Goal: Complete application form: Complete application form

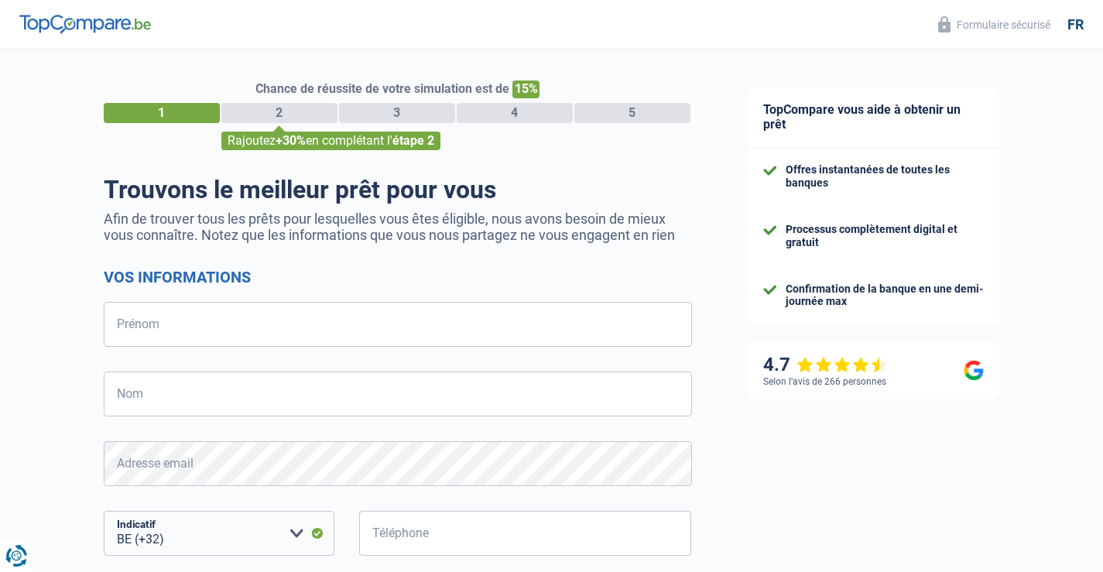
select select "32"
click at [205, 337] on input "Prénom" at bounding box center [398, 324] width 588 height 45
type input "[PERSON_NAME]"
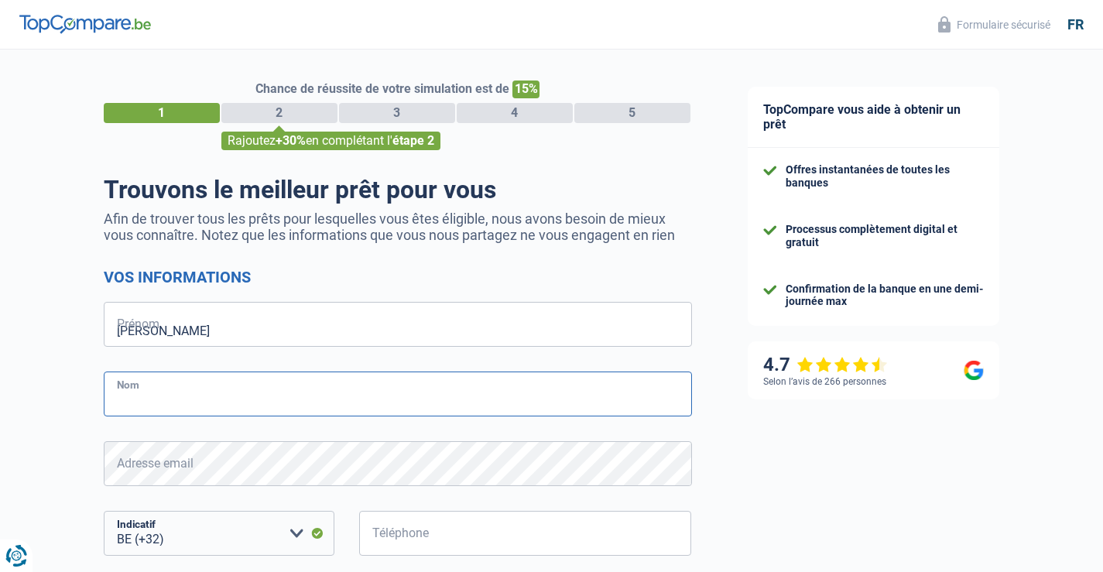
type input "Santkin"
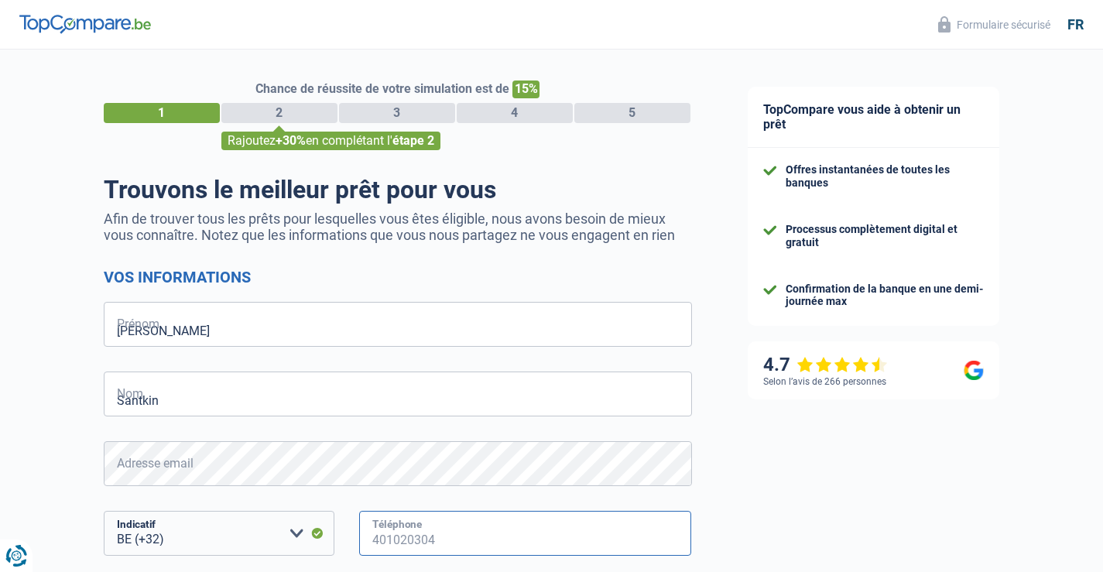
type input "474109300"
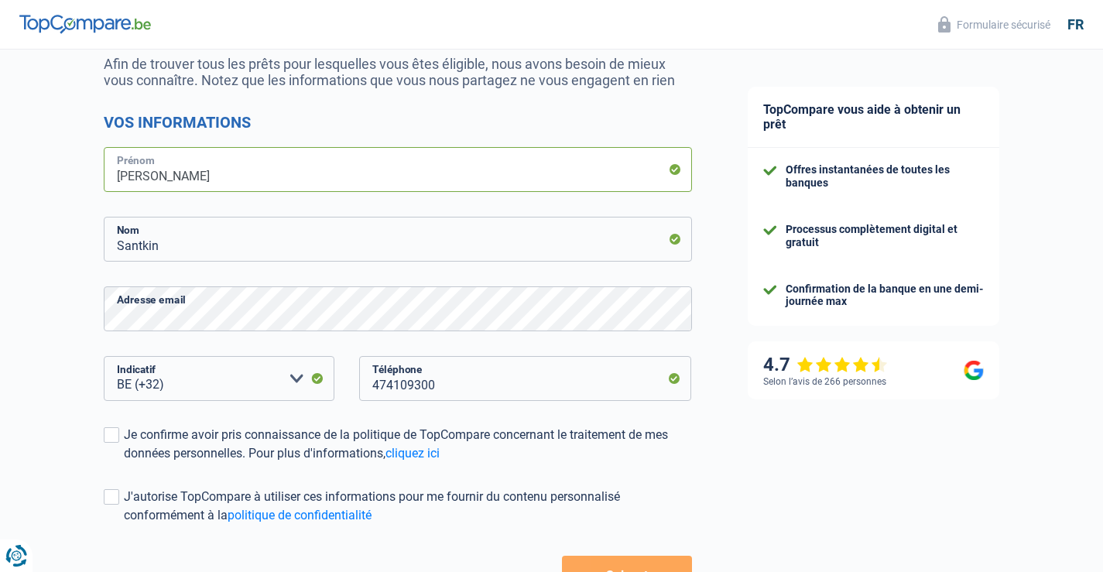
scroll to position [232, 0]
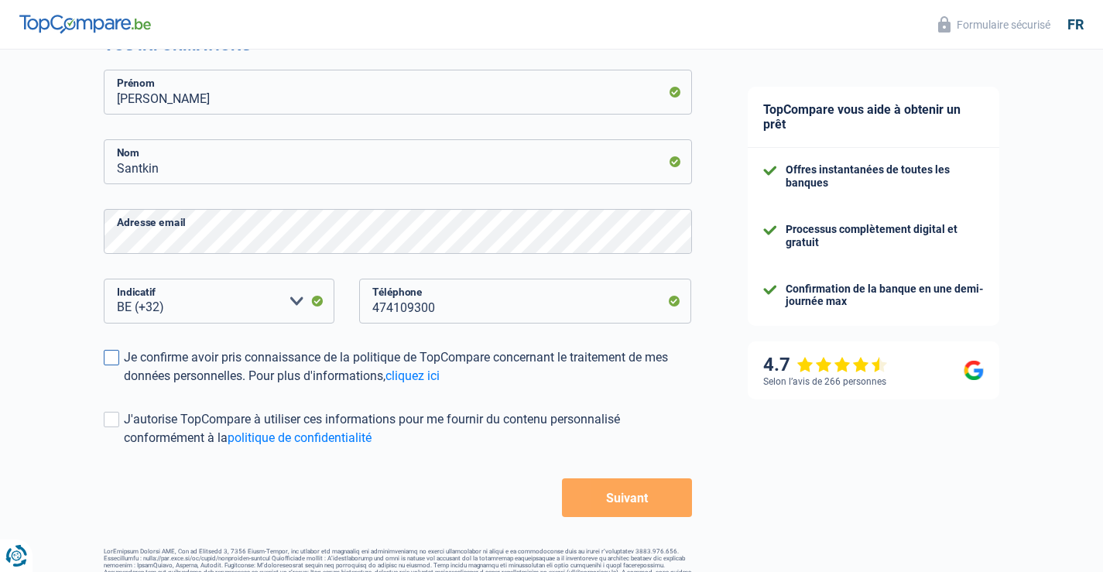
click at [115, 356] on span at bounding box center [111, 357] width 15 height 15
click at [124, 385] on input "Je confirme avoir pris connaissance de la politique de TopCompare concernant le…" at bounding box center [124, 385] width 0 height 0
click at [113, 420] on span at bounding box center [111, 419] width 15 height 15
click at [124, 447] on input "J'autorise TopCompare à utiliser ces informations pour me fournir du contenu pe…" at bounding box center [124, 447] width 0 height 0
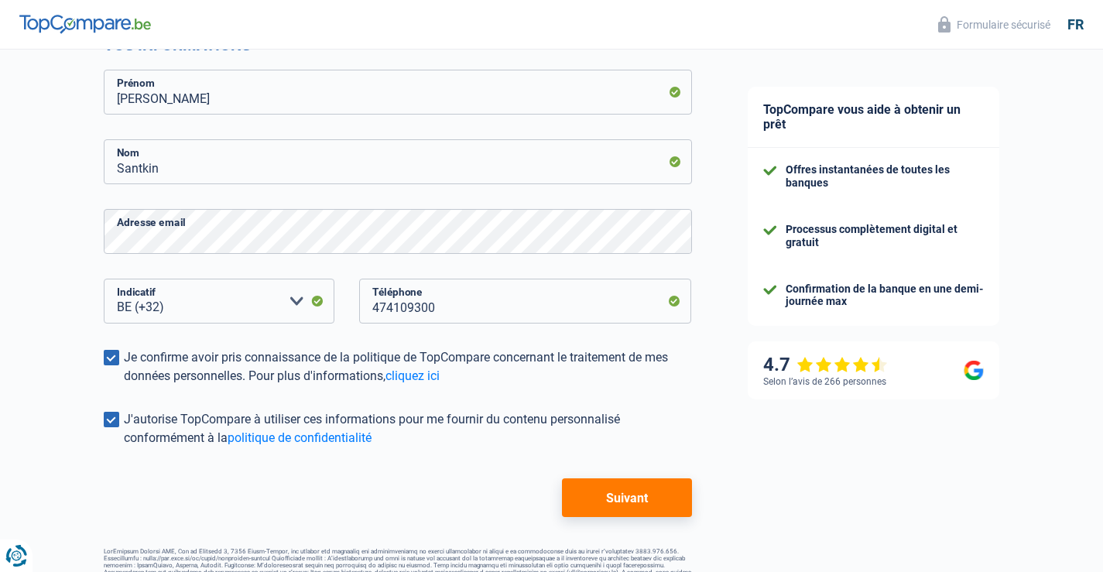
click at [628, 495] on button "Suivant" at bounding box center [626, 497] width 129 height 39
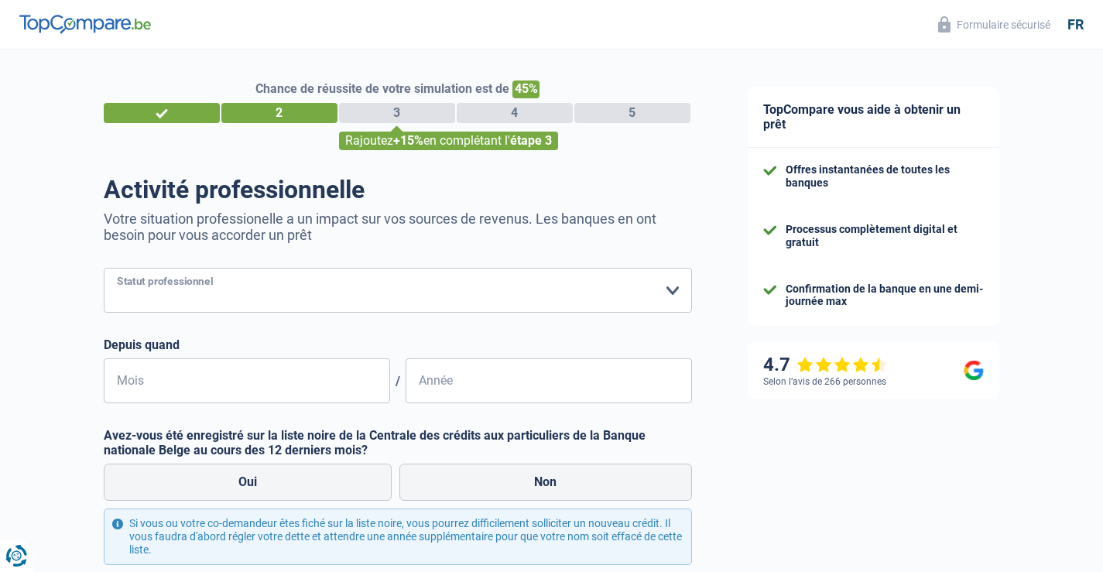
click at [265, 294] on select "Ouvrier Employé privé Employé public Invalide Indépendant Pensionné Chômeur Mut…" at bounding box center [398, 290] width 588 height 45
select select "retired"
click at [104, 269] on select "Ouvrier Employé privé Employé public Invalide Indépendant Pensionné Chômeur Mut…" at bounding box center [398, 290] width 588 height 45
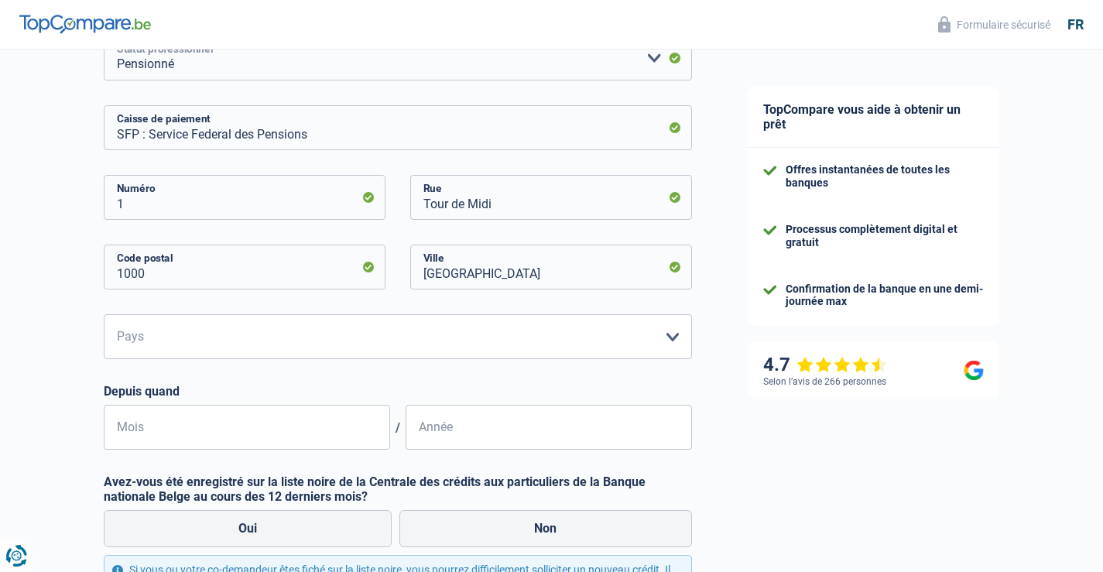
scroll to position [310, 0]
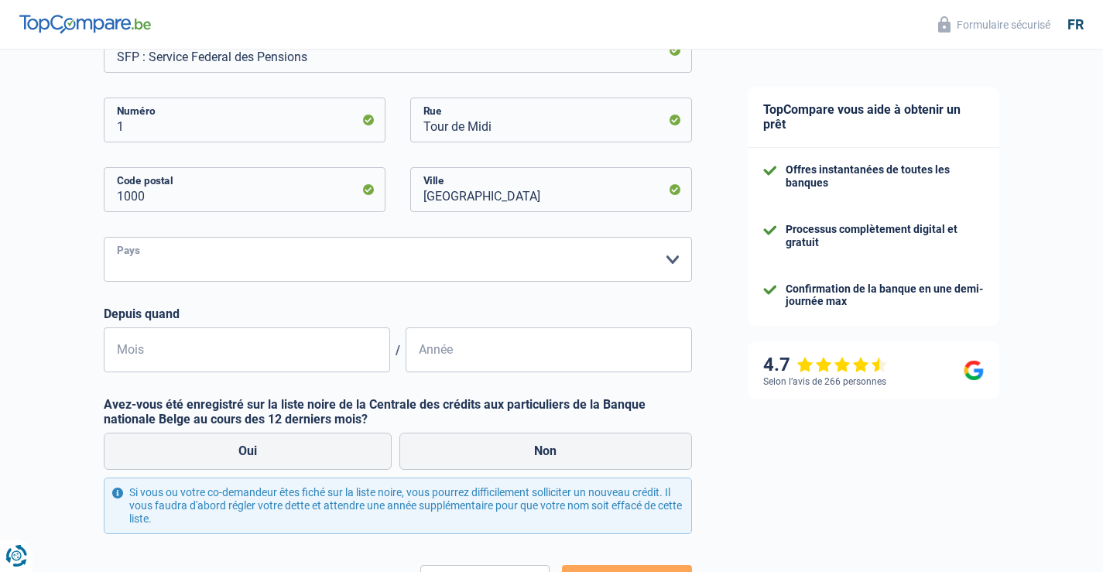
click at [235, 259] on select "Belgique Luxembourg Veuillez sélectionner une option" at bounding box center [398, 259] width 588 height 45
select select "BE"
click at [104, 238] on select "Belgique Luxembourg Veuillez sélectionner une option" at bounding box center [398, 259] width 588 height 45
click at [161, 354] on input "Mois" at bounding box center [247, 349] width 286 height 45
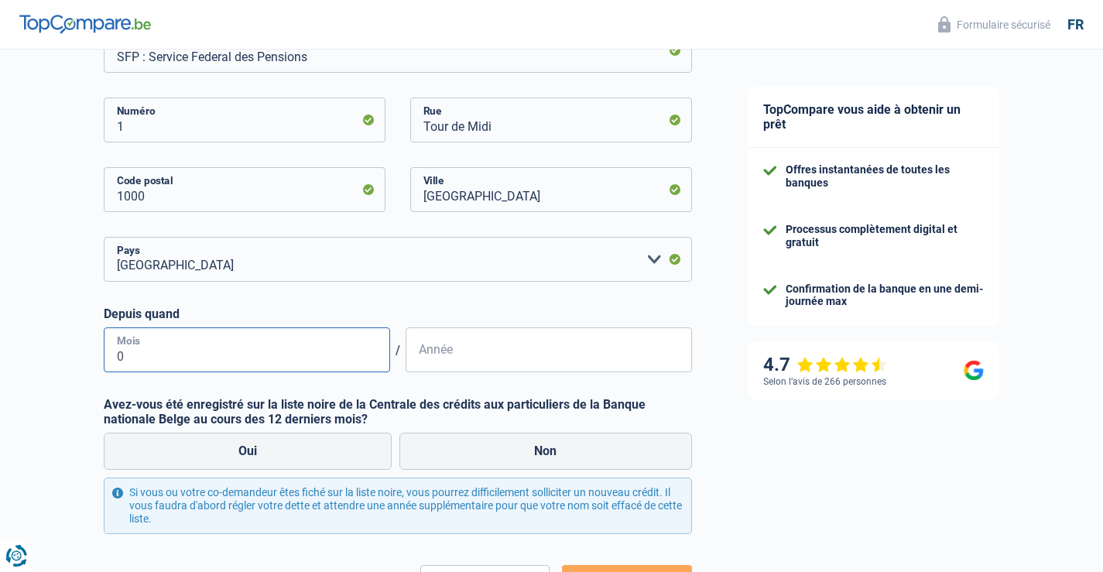
type input "01"
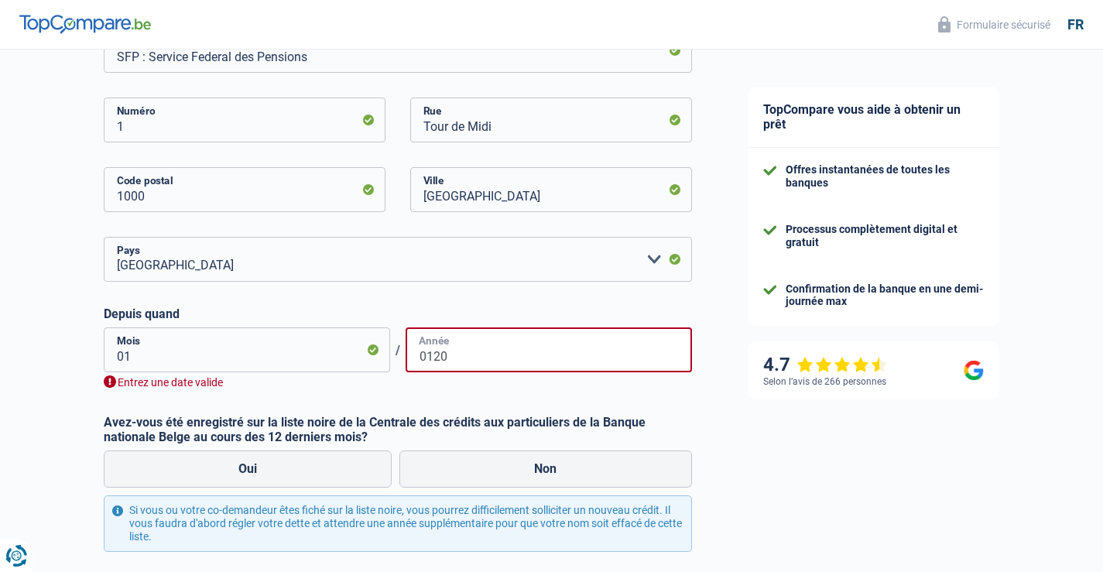
type input "0120"
click at [146, 366] on input "01" at bounding box center [247, 349] width 286 height 45
type input "01"
click at [151, 358] on input "01" at bounding box center [247, 349] width 286 height 45
click at [464, 358] on input "0120" at bounding box center [549, 349] width 286 height 45
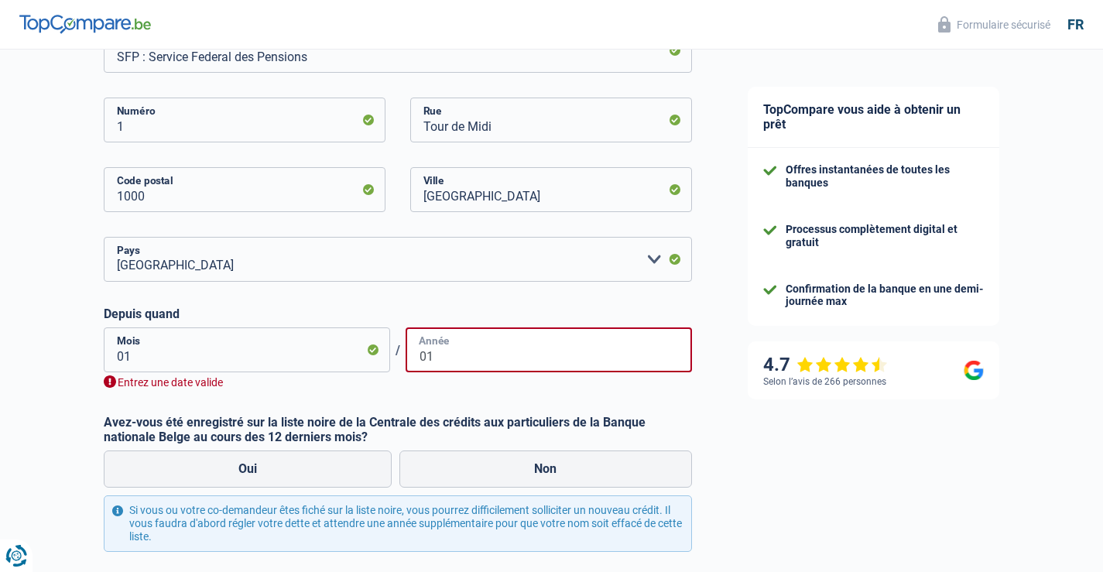
type input "0"
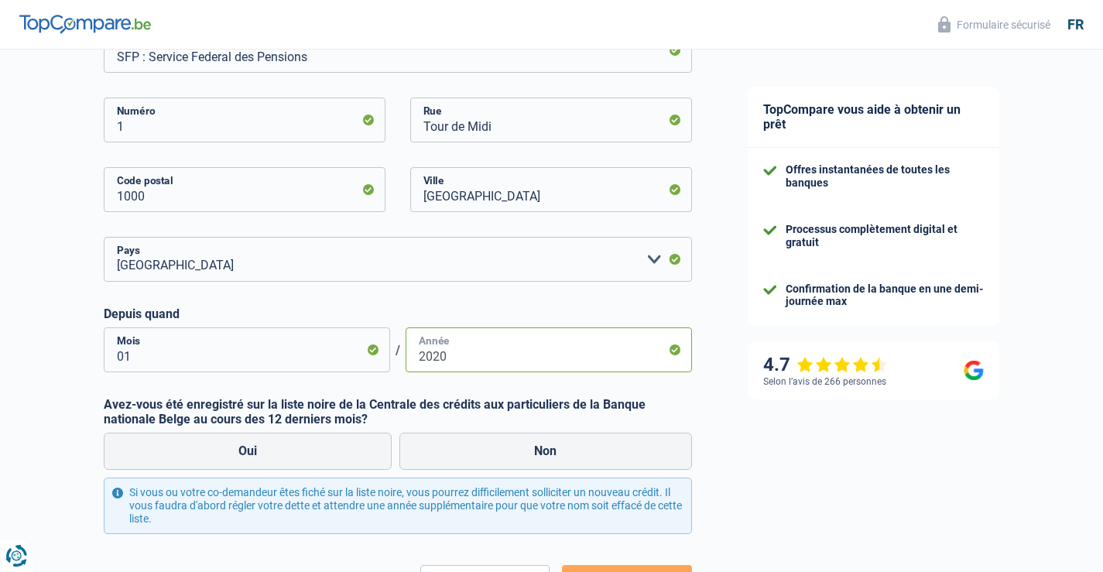
scroll to position [387, 0]
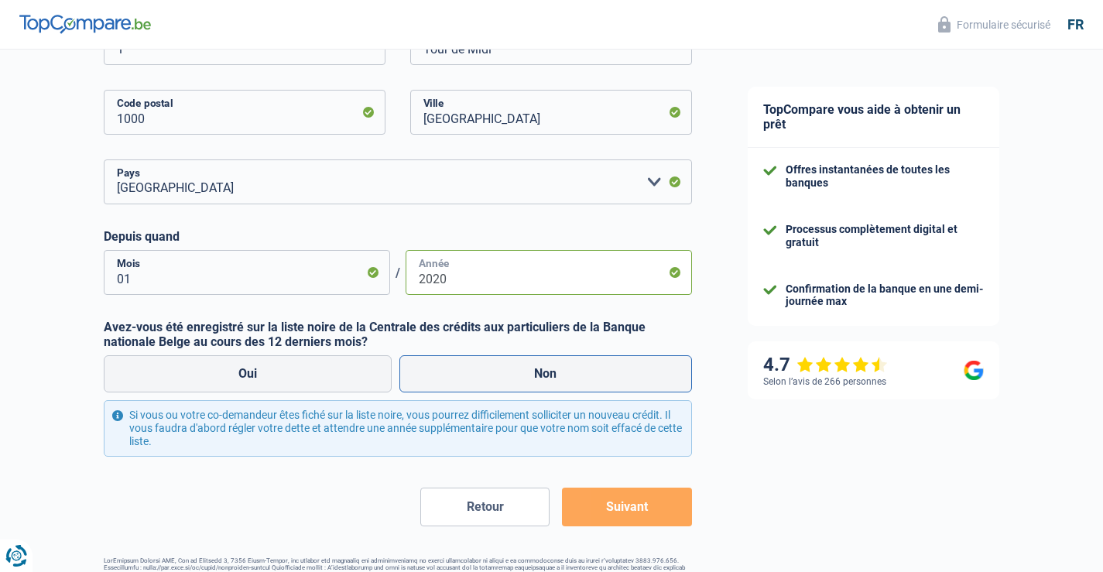
type input "2020"
click at [554, 373] on label "Non" at bounding box center [545, 373] width 293 height 37
click at [554, 373] on input "Non" at bounding box center [545, 373] width 293 height 37
radio input "true"
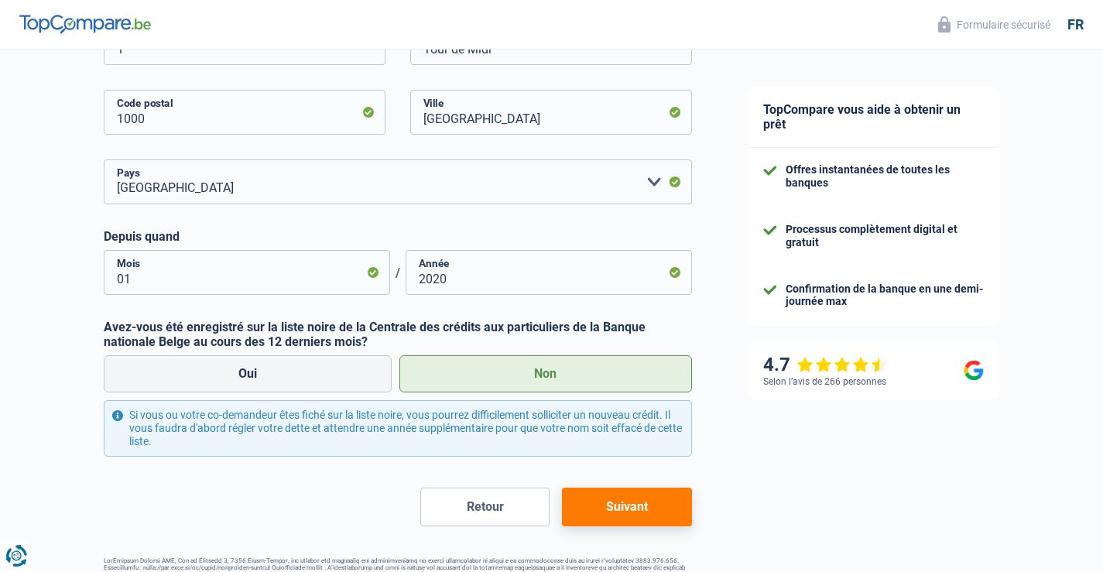
scroll to position [433, 0]
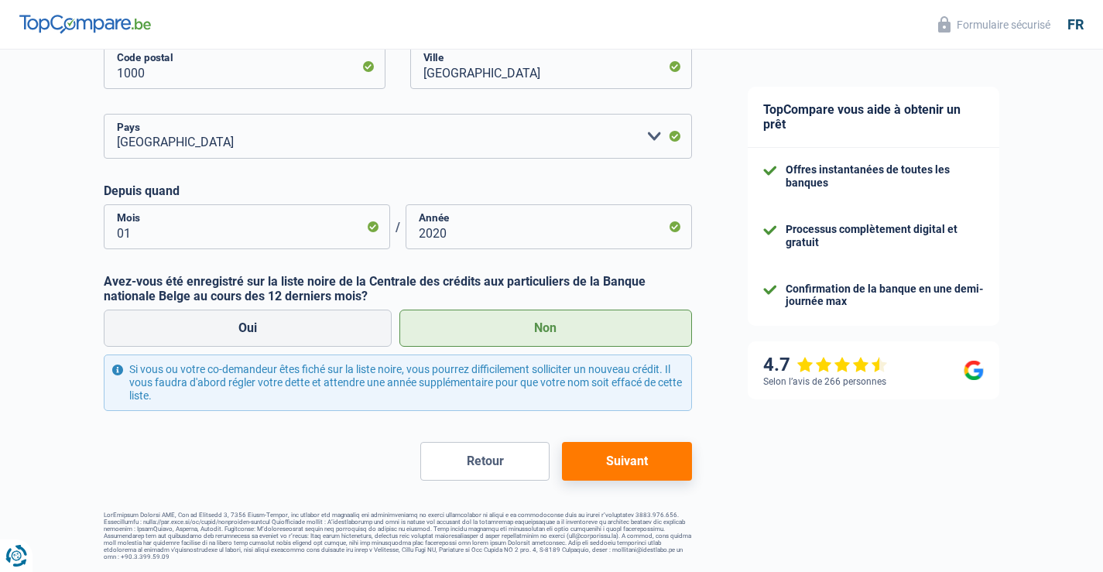
click at [618, 460] on button "Suivant" at bounding box center [626, 461] width 129 height 39
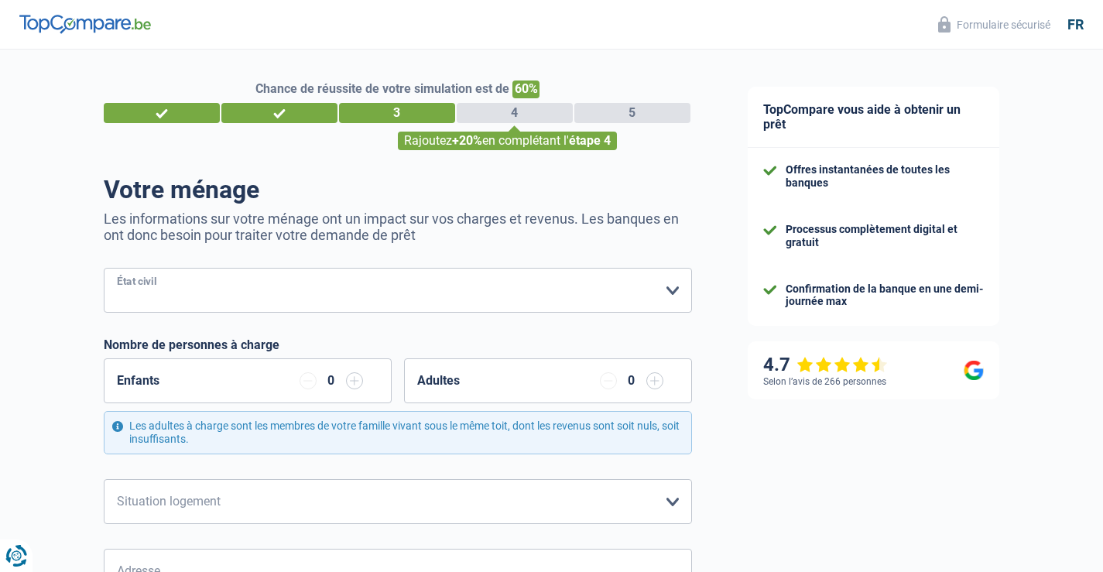
click at [675, 290] on select "[PERSON_NAME](e) Cohabitant(e) légal(e) Divorcé(e) Veuf(ve) Séparé (de fait) Ve…" at bounding box center [398, 290] width 588 height 45
select select "married"
click at [104, 269] on select "[PERSON_NAME](e) Cohabitant(e) légal(e) Divorcé(e) Veuf(ve) Séparé (de fait) Ve…" at bounding box center [398, 290] width 588 height 45
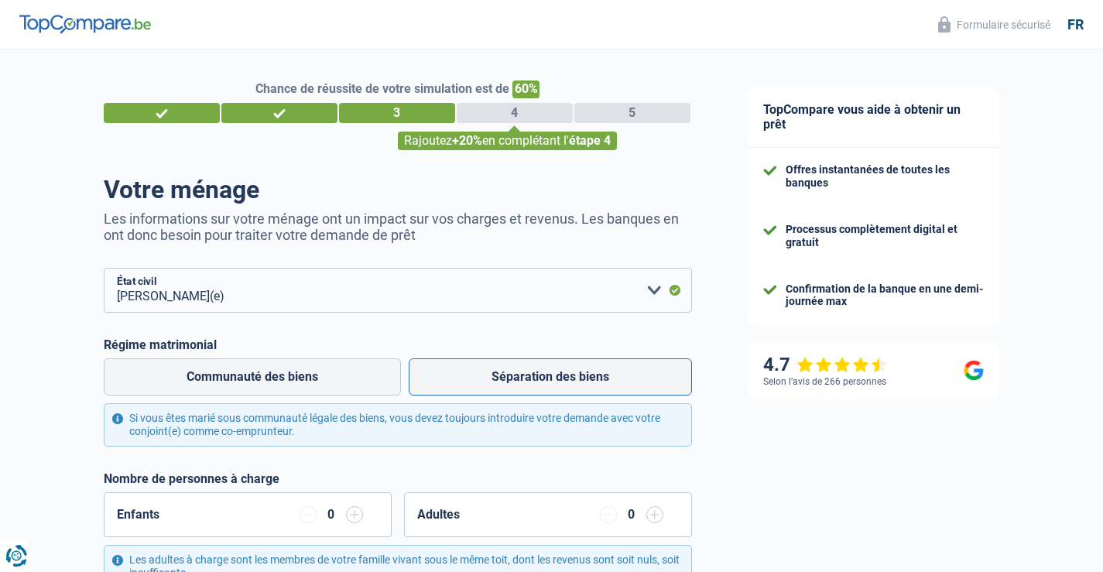
click at [546, 376] on label "Séparation des biens" at bounding box center [550, 376] width 283 height 37
click at [546, 376] on input "Séparation des biens" at bounding box center [550, 376] width 283 height 37
radio input "true"
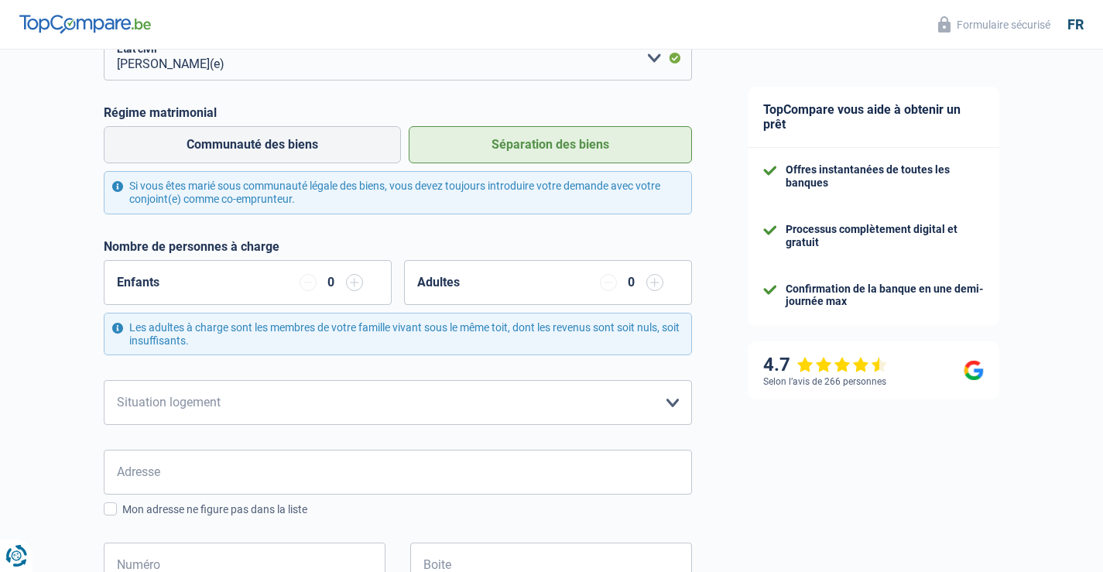
scroll to position [310, 0]
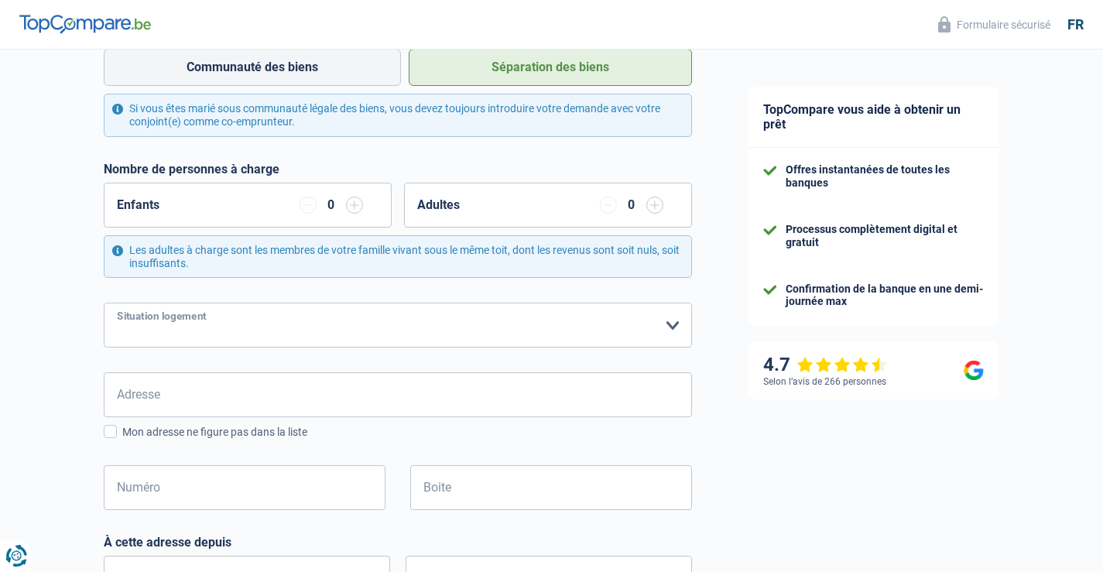
click at [672, 329] on select "Locataire Propriétaire avec prêt hypothécaire Propriétaire sans prêt hypothécai…" at bounding box center [398, 325] width 588 height 45
select select "ownerWithoutMortgage"
click at [104, 304] on select "Locataire Propriétaire avec prêt hypothécaire Propriétaire sans prêt hypothécai…" at bounding box center [398, 325] width 588 height 45
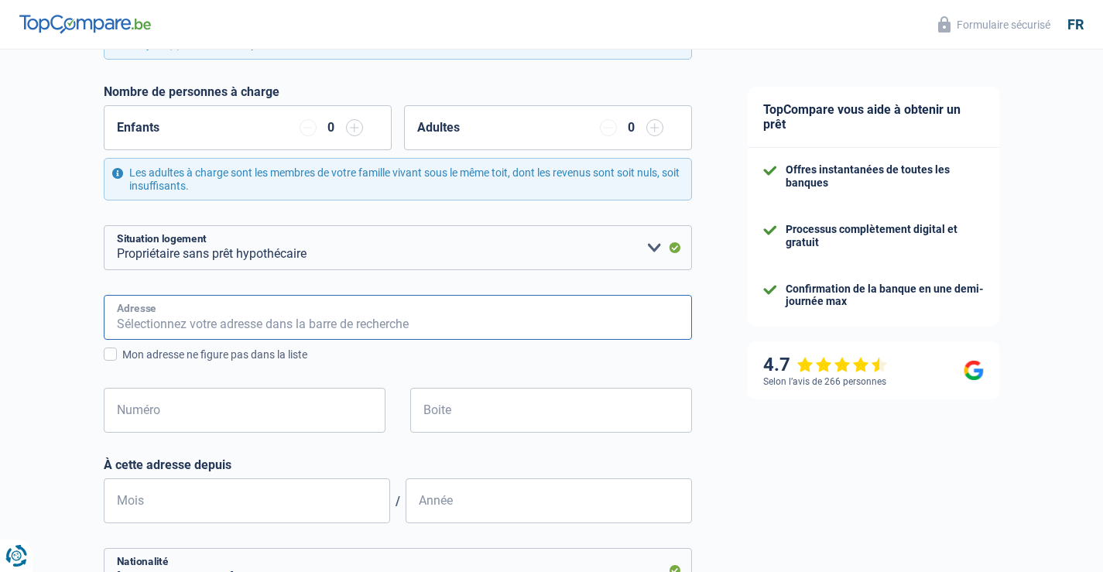
click at [201, 317] on input "Adresse" at bounding box center [398, 317] width 588 height 45
type input "Allée du Domaine 48"
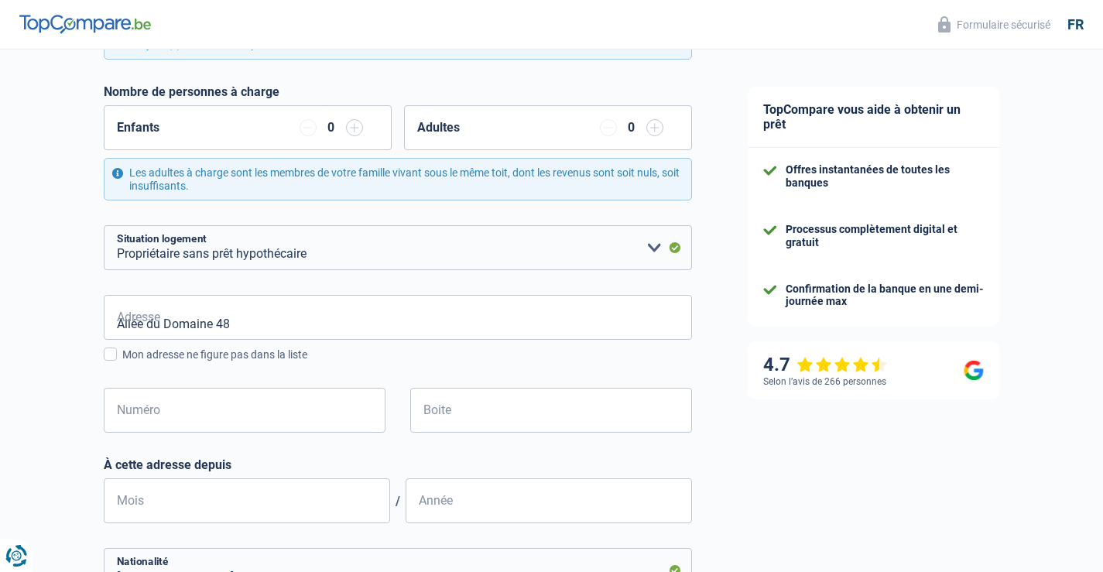
type input "[GEOGRAPHIC_DATA]"
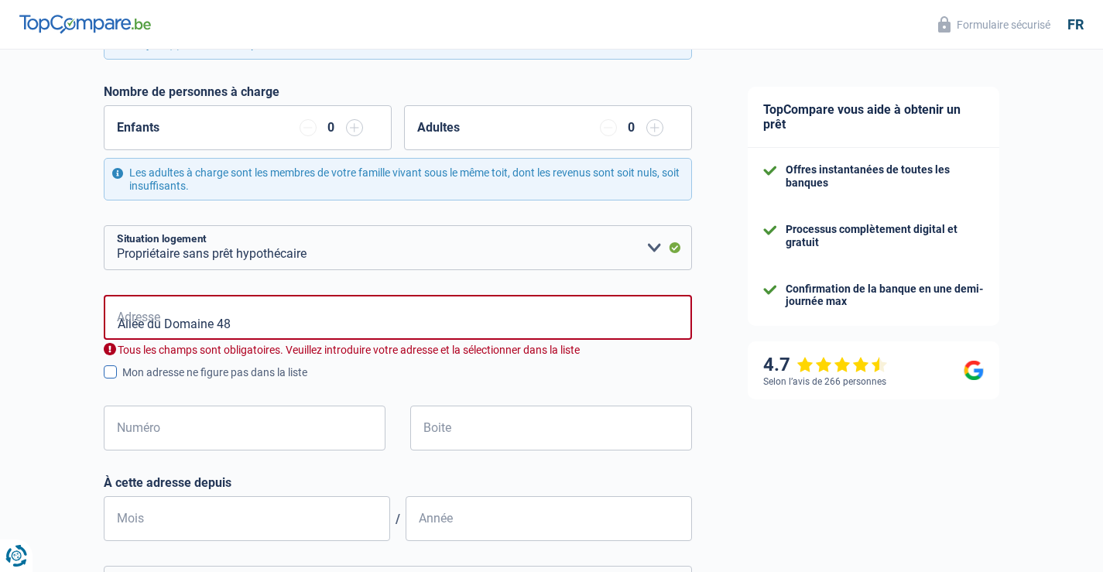
type input "[GEOGRAPHIC_DATA]"
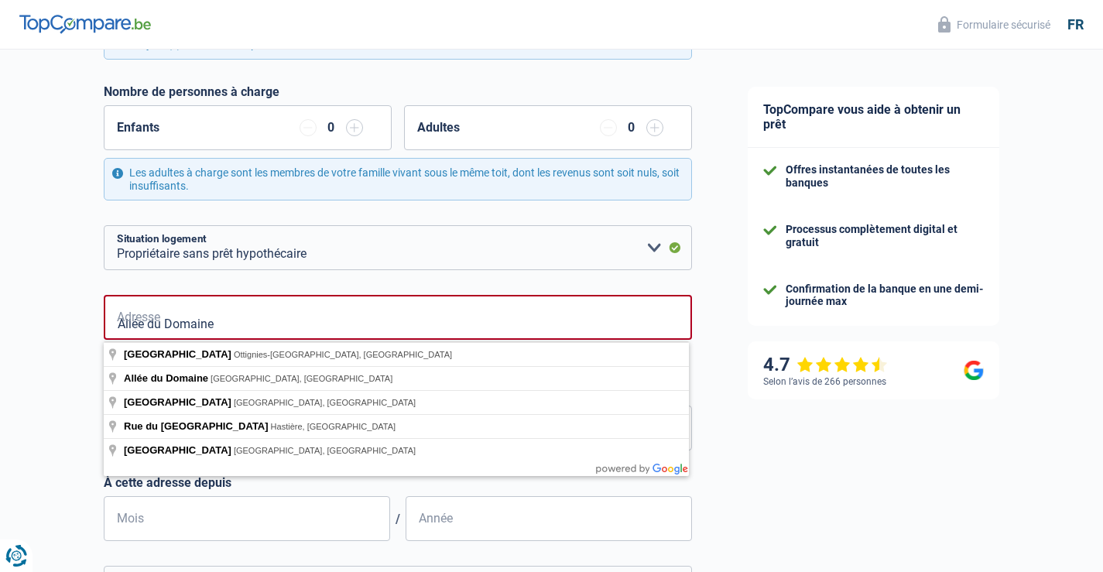
type input "Allée du Domaine"
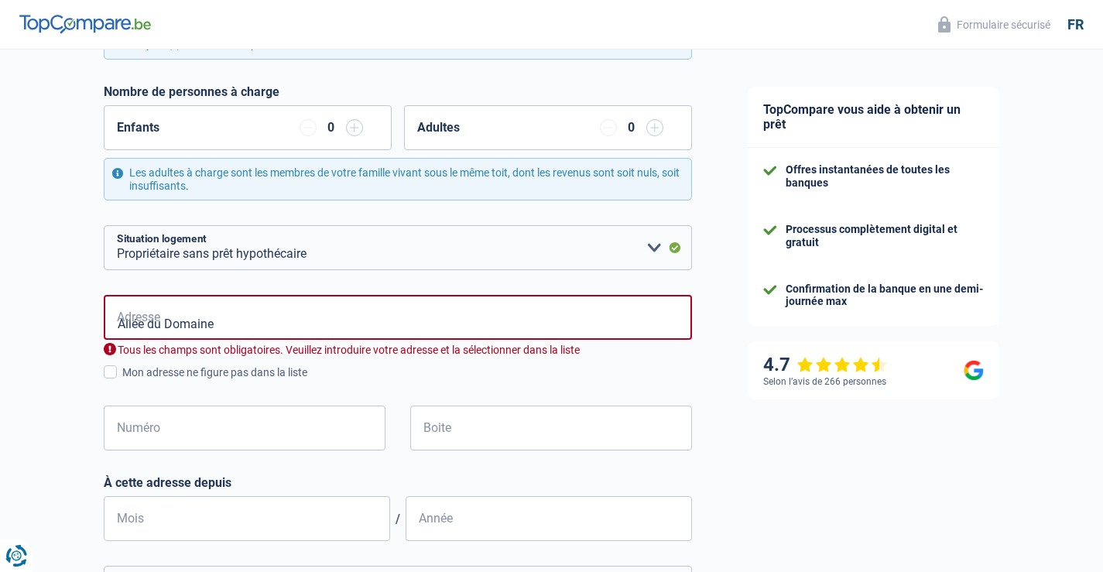
click at [41, 426] on div "Chance de réussite de votre simulation est de 60% 1 2 3 4 5 Rajoutez +20% en co…" at bounding box center [360, 407] width 720 height 1503
click at [170, 425] on input "Numéro" at bounding box center [245, 428] width 282 height 45
type input "48"
type input "HAMOIR"
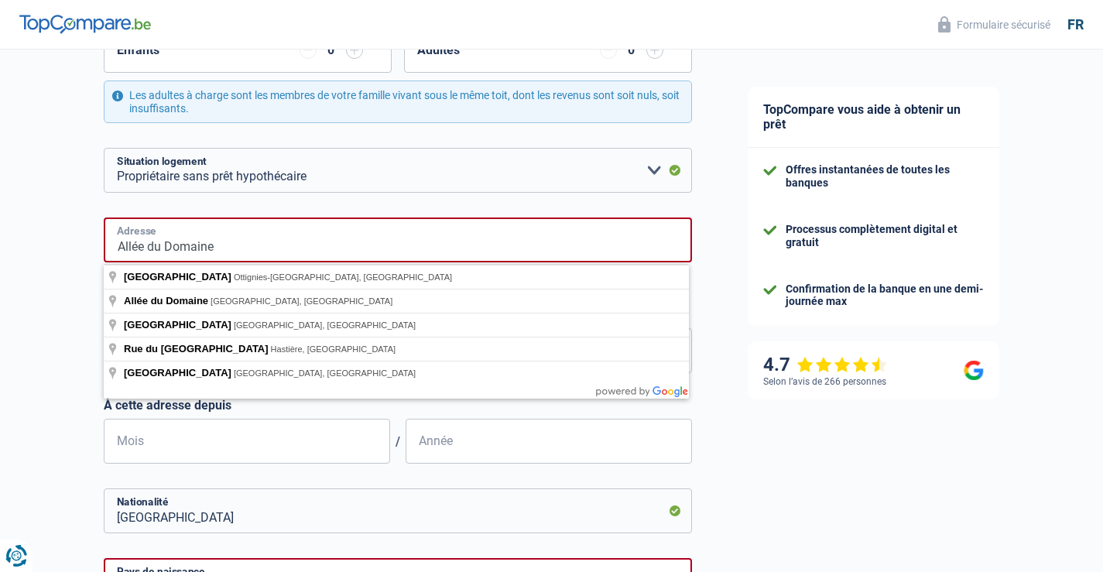
click at [268, 247] on input "Allée du Domaine" at bounding box center [398, 239] width 588 height 45
click at [90, 286] on div "Chance de réussite de votre simulation est de 60% 1 2 3 4 5 Rajoutez +20% en co…" at bounding box center [360, 247] width 720 height 1336
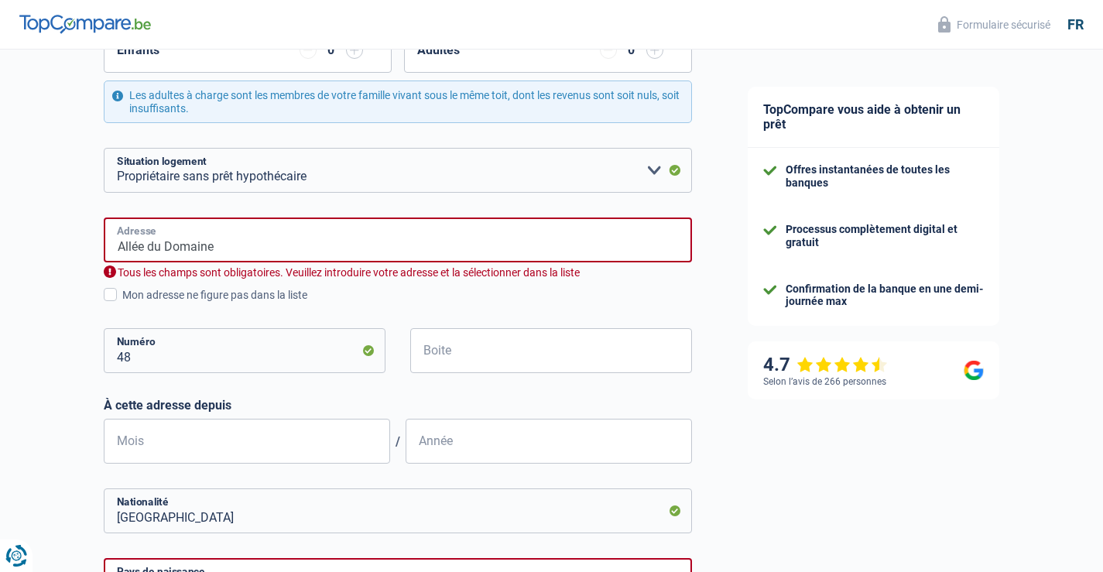
click at [236, 258] on input "Allée du Domaine" at bounding box center [398, 239] width 588 height 45
type input "Allée du Domaine, [STREET_ADDRESS]"
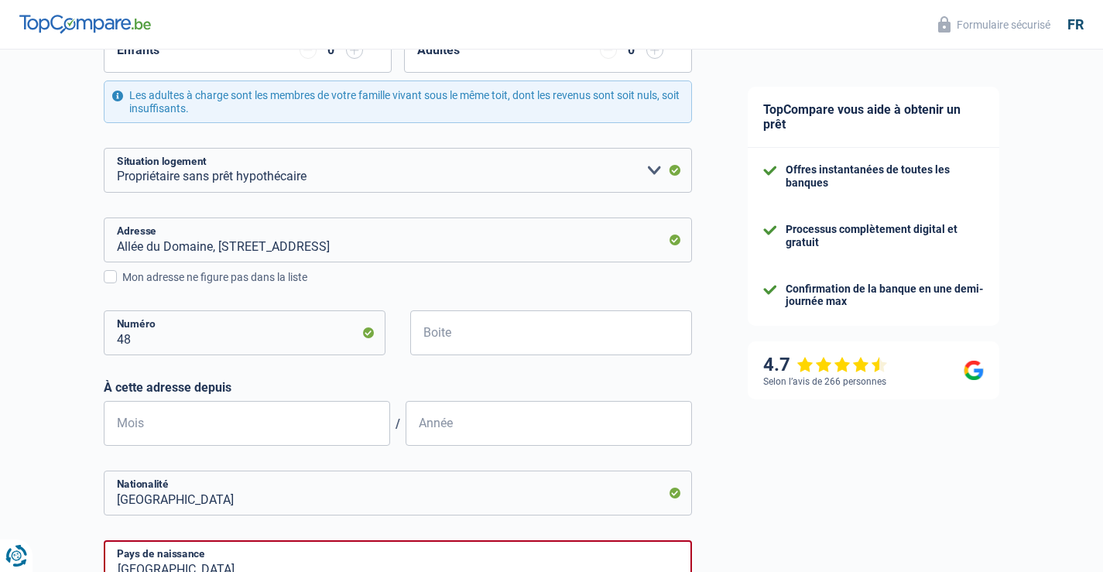
scroll to position [542, 0]
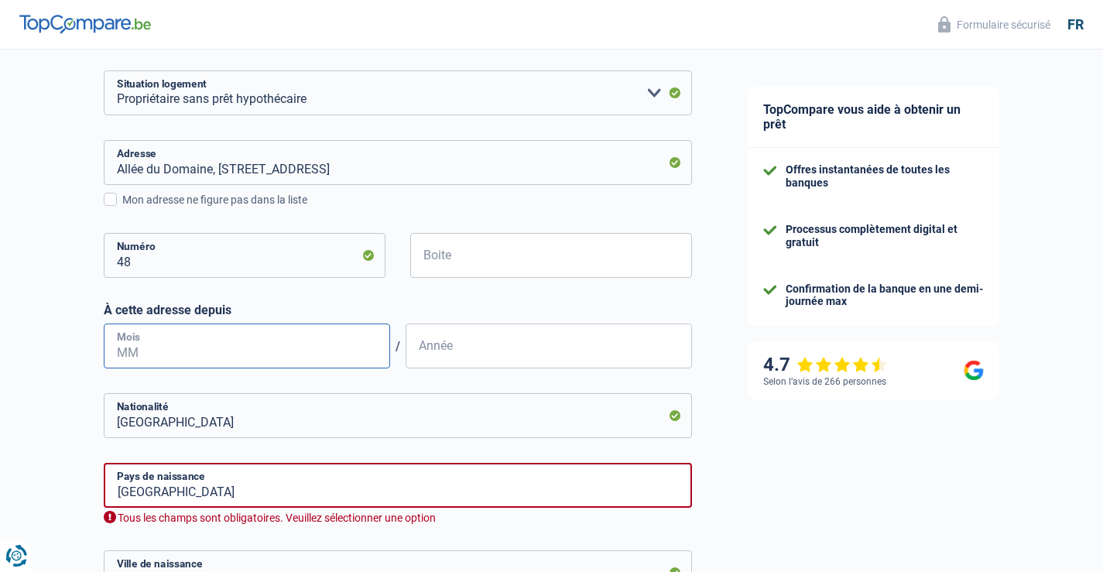
click at [276, 355] on input "Mois" at bounding box center [247, 345] width 286 height 45
type input "07"
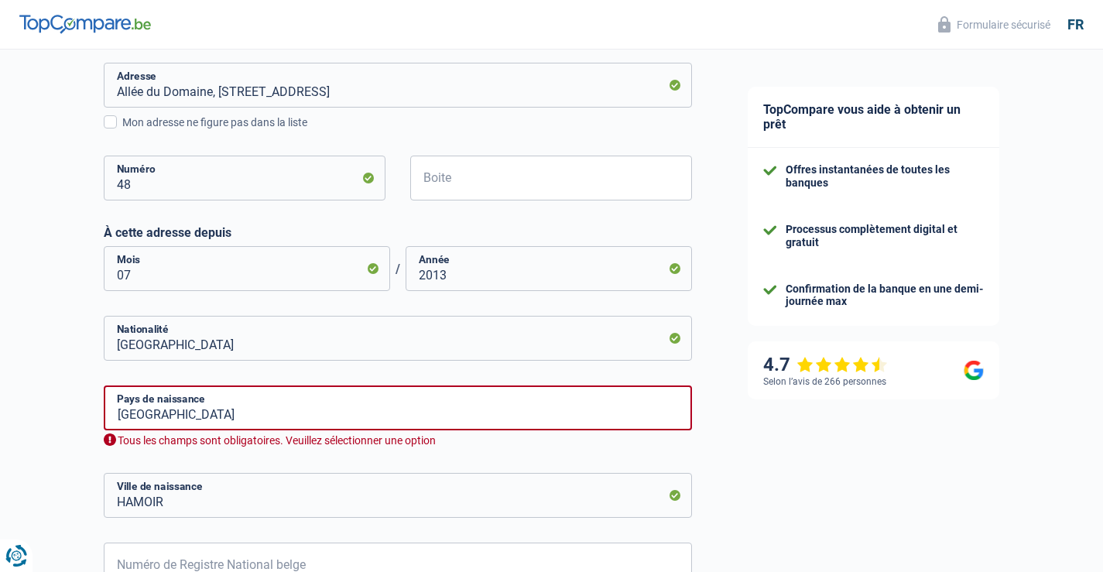
scroll to position [696, 0]
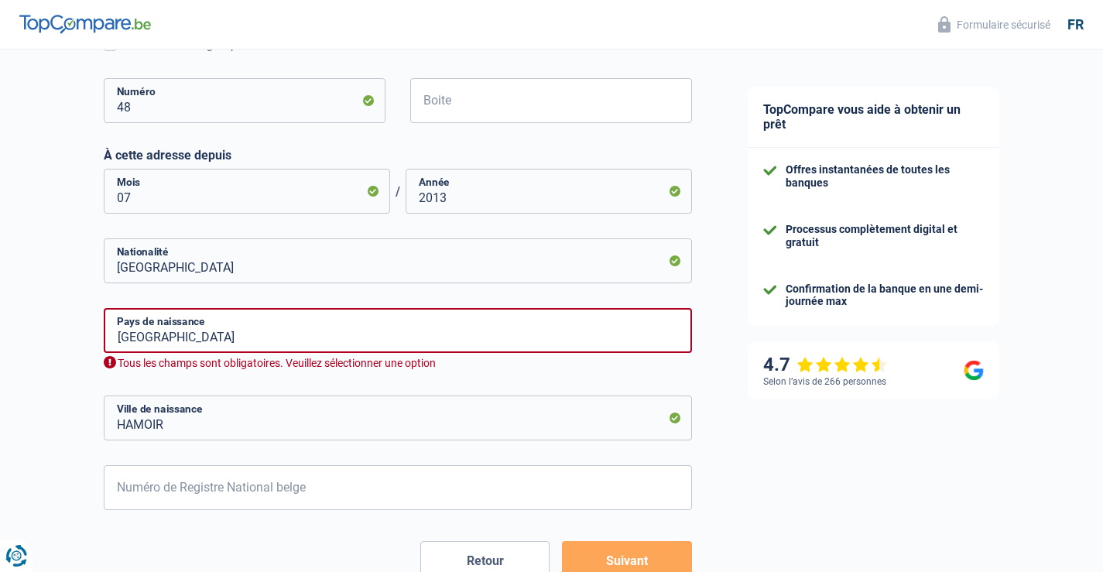
type input "2013"
click at [314, 343] on input "[GEOGRAPHIC_DATA]" at bounding box center [398, 330] width 588 height 45
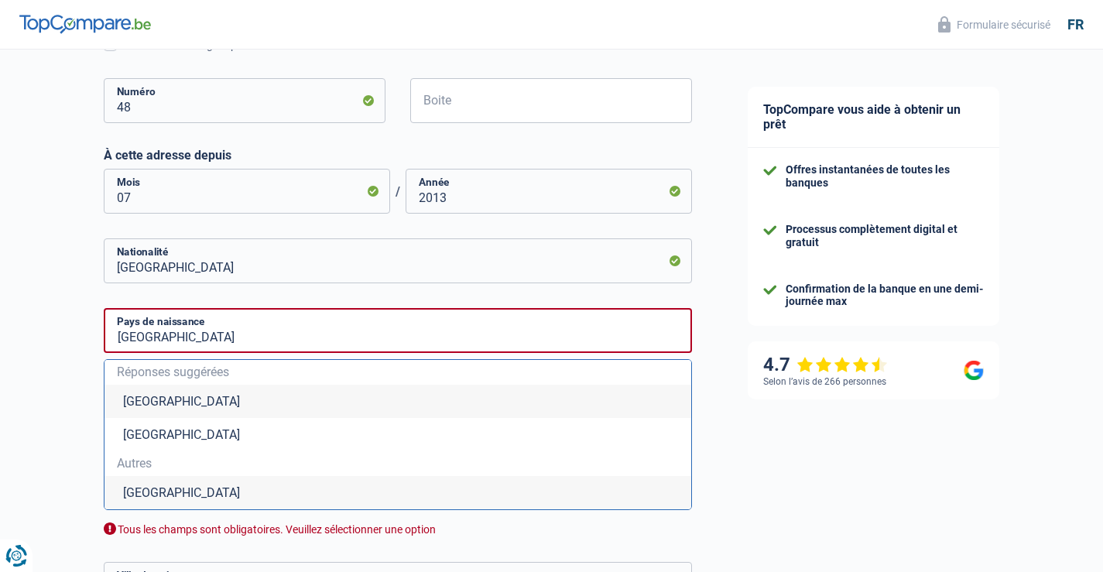
click at [155, 400] on li "[GEOGRAPHIC_DATA]" at bounding box center [397, 401] width 587 height 33
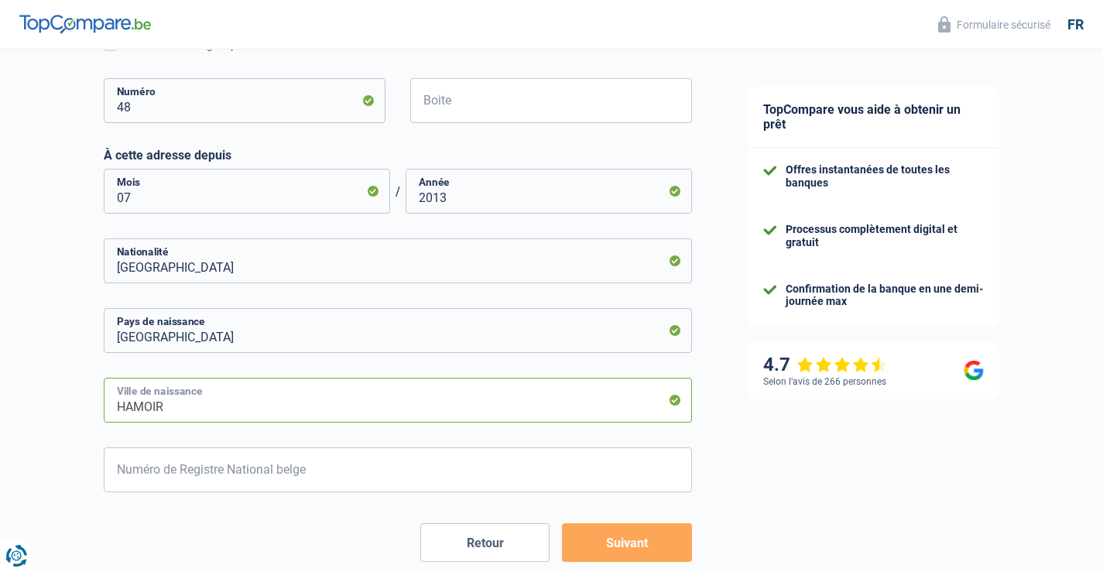
click at [173, 406] on input "HAMOIR" at bounding box center [398, 400] width 588 height 45
type input "H"
type input "bovigny"
click at [355, 477] on input "Numéro de Registre National belge" at bounding box center [398, 469] width 588 height 45
type input "58.10.05-209.56"
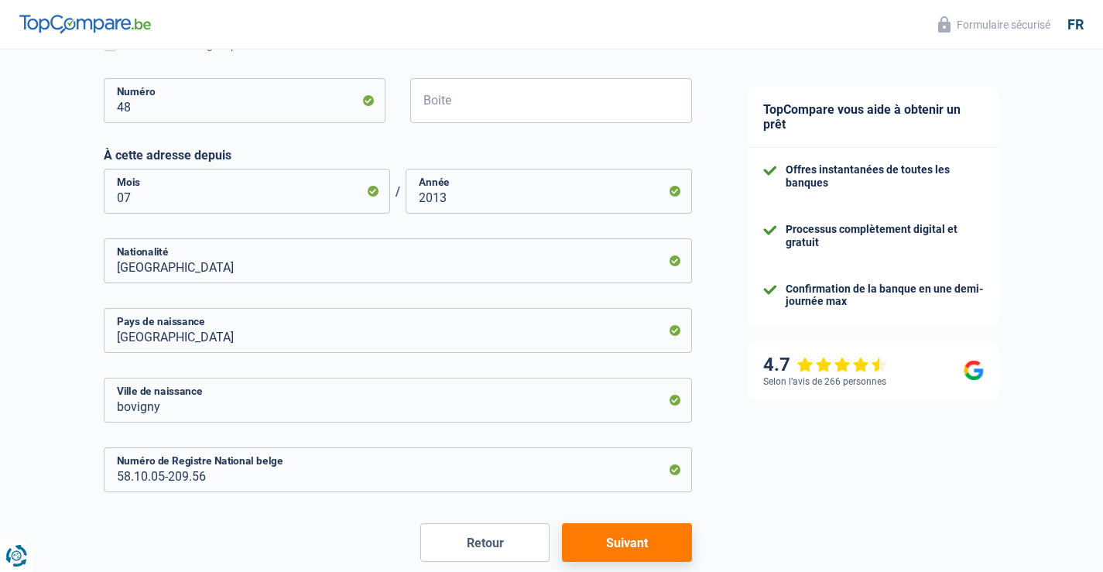
click at [630, 543] on button "Suivant" at bounding box center [626, 542] width 129 height 39
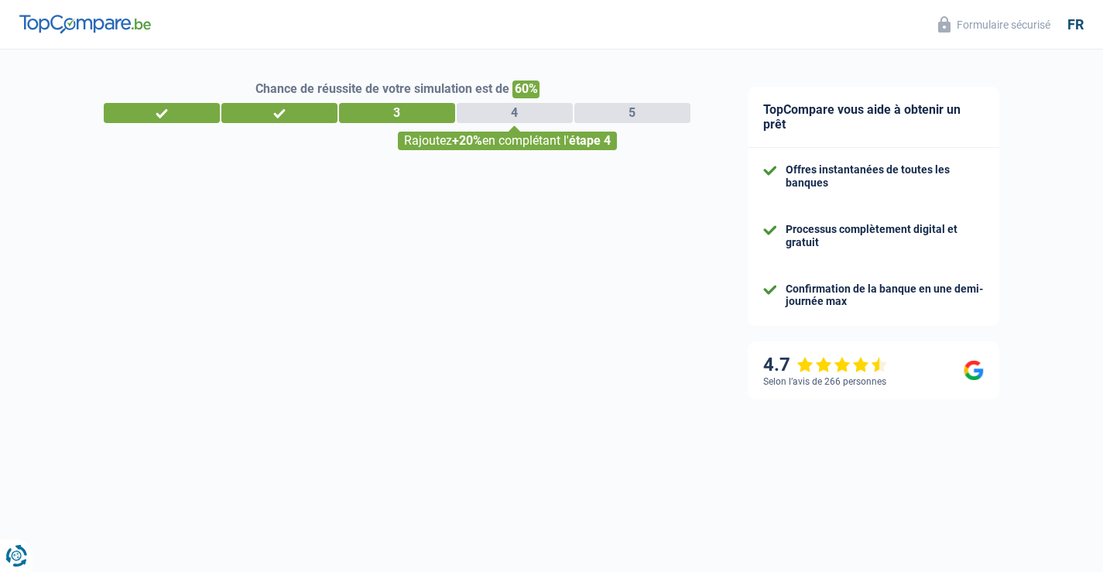
select select "pension"
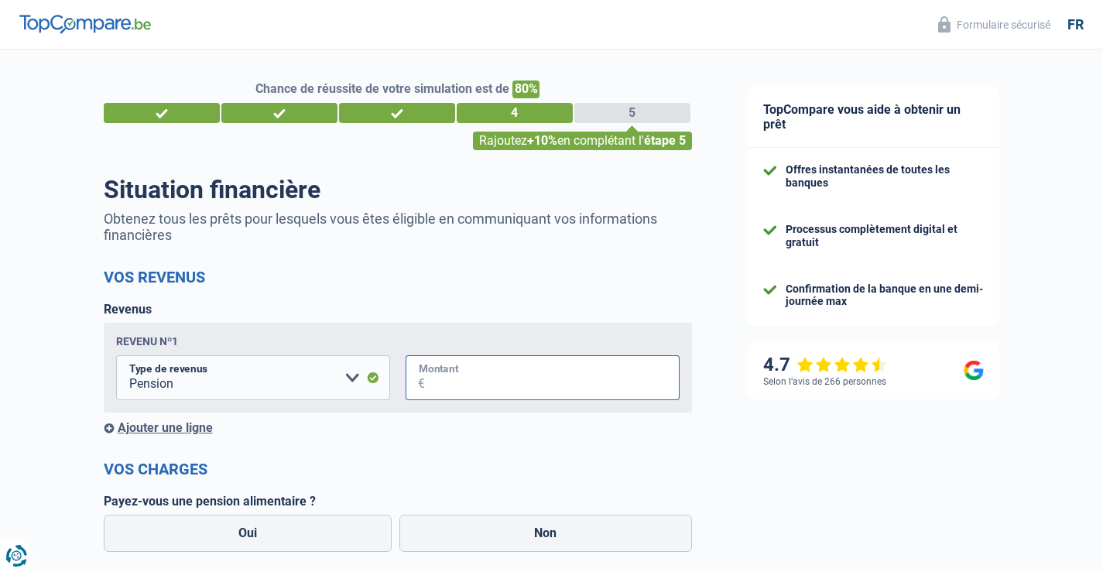
click at [467, 384] on input "Montant" at bounding box center [552, 377] width 255 height 45
type input "2.317"
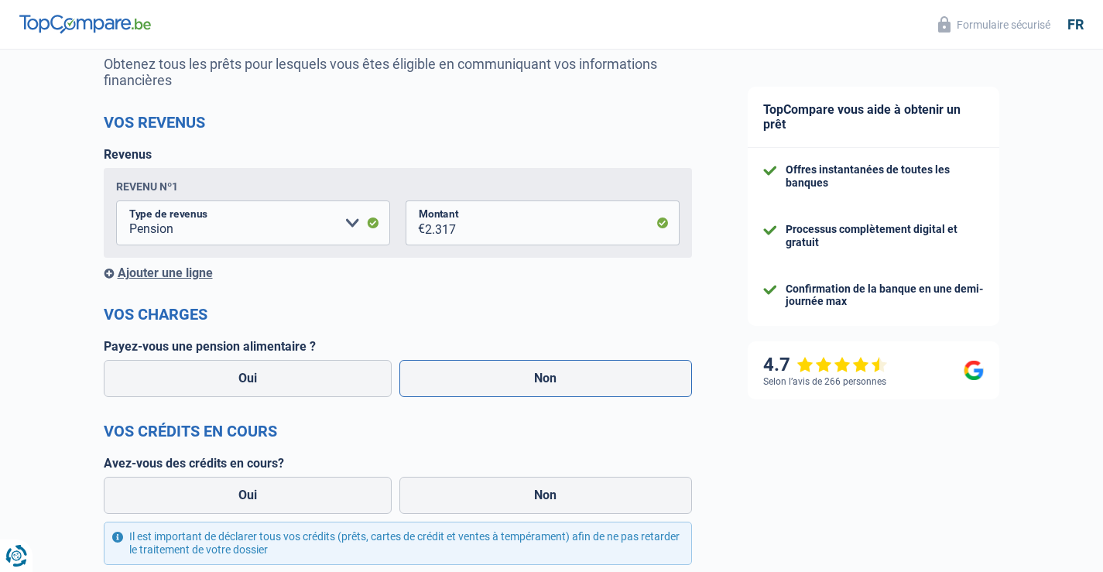
click at [546, 385] on label "Non" at bounding box center [545, 378] width 293 height 37
click at [546, 385] on input "Non" at bounding box center [545, 378] width 293 height 37
radio input "true"
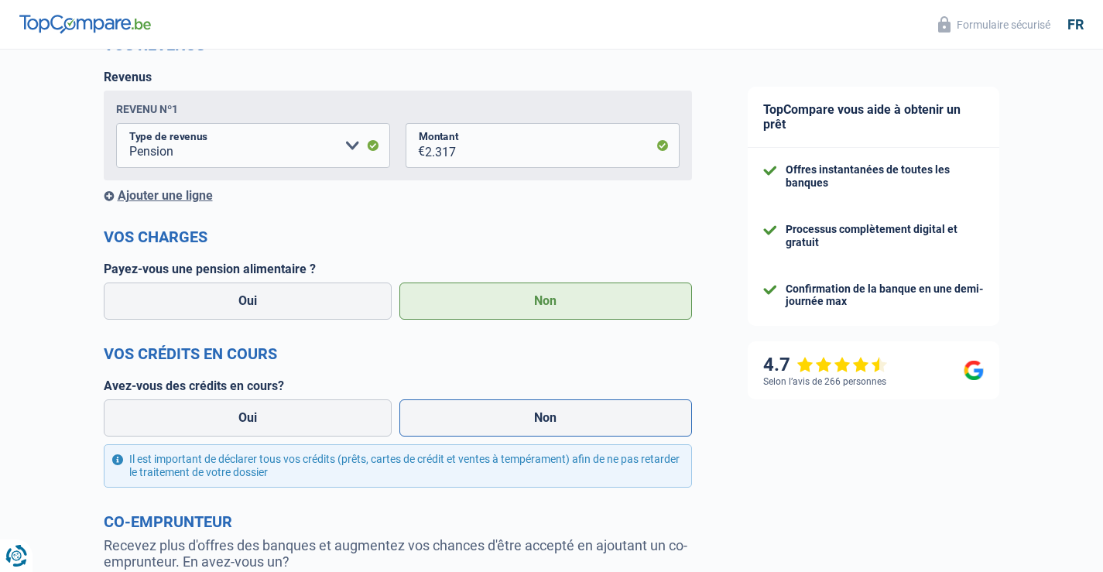
scroll to position [310, 0]
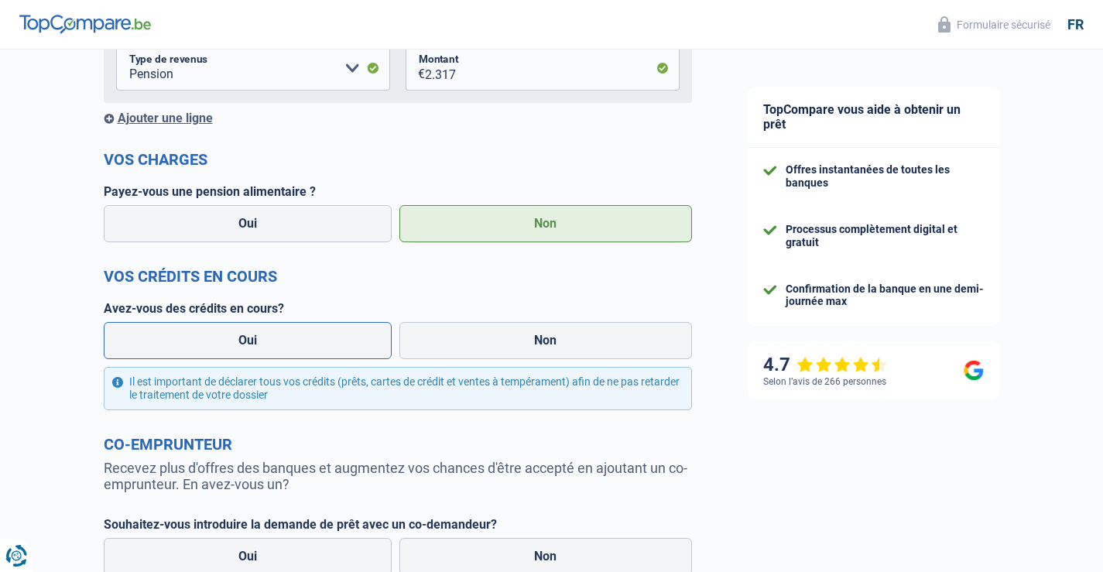
click at [245, 344] on label "Oui" at bounding box center [248, 340] width 289 height 37
click at [245, 344] on input "Oui" at bounding box center [248, 340] width 289 height 37
radio input "true"
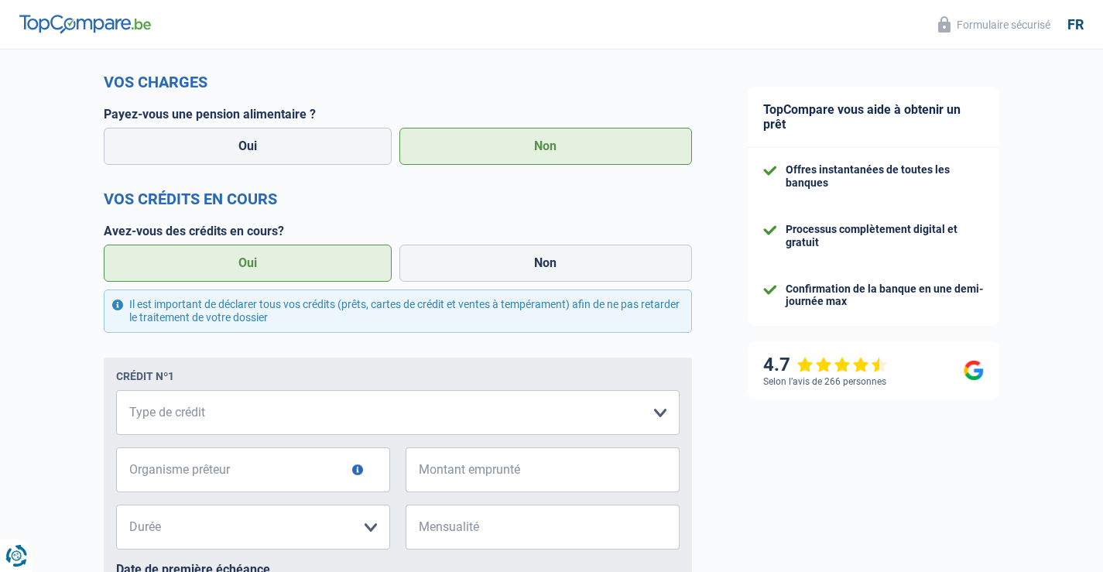
scroll to position [464, 0]
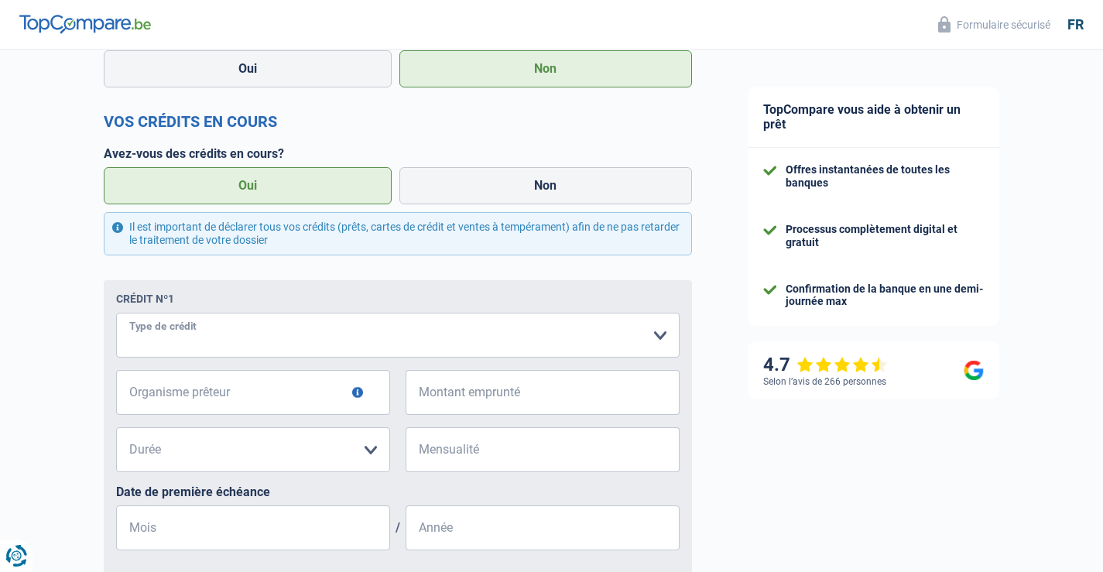
click at [245, 338] on select "Carte ou ouverture de crédit Prêt hypothécaire Vente à tempérament Prêt à tempé…" at bounding box center [397, 335] width 563 height 45
select select "personalLoan"
drag, startPoint x: 234, startPoint y: 359, endPoint x: 224, endPoint y: 434, distance: 75.7
click at [224, 415] on input "Organisme prêteur" at bounding box center [253, 392] width 274 height 45
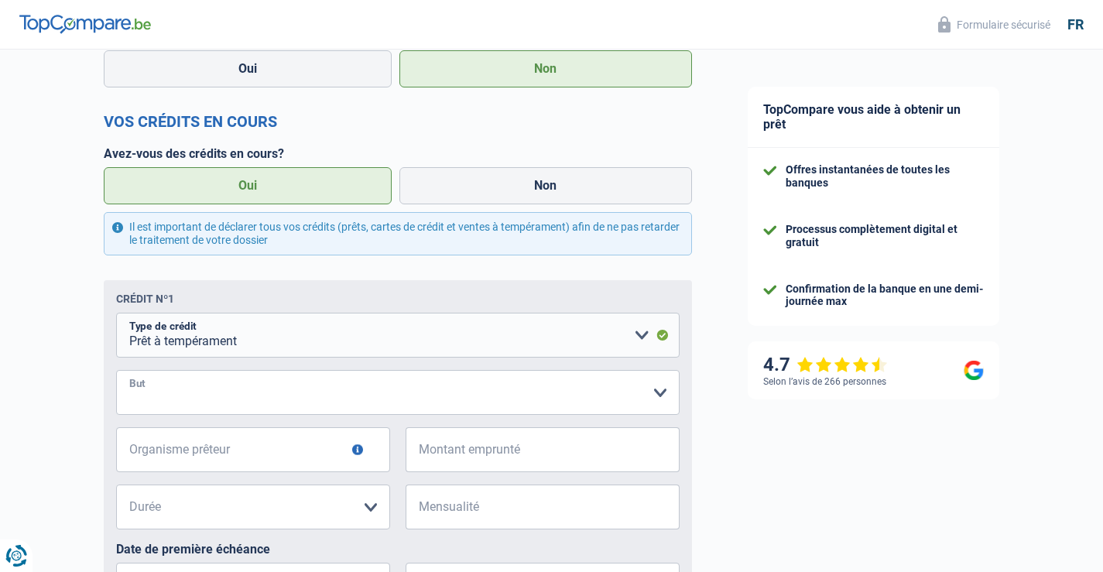
click at [163, 392] on select "Confort maison: meubles, textile, peinture, électroménager, outillage non-profe…" at bounding box center [397, 392] width 563 height 45
select select "homeFurnishingOrRelocation"
click at [116, 372] on select "Confort maison: meubles, textile, peinture, électroménager, outillage non-profe…" at bounding box center [397, 392] width 563 height 45
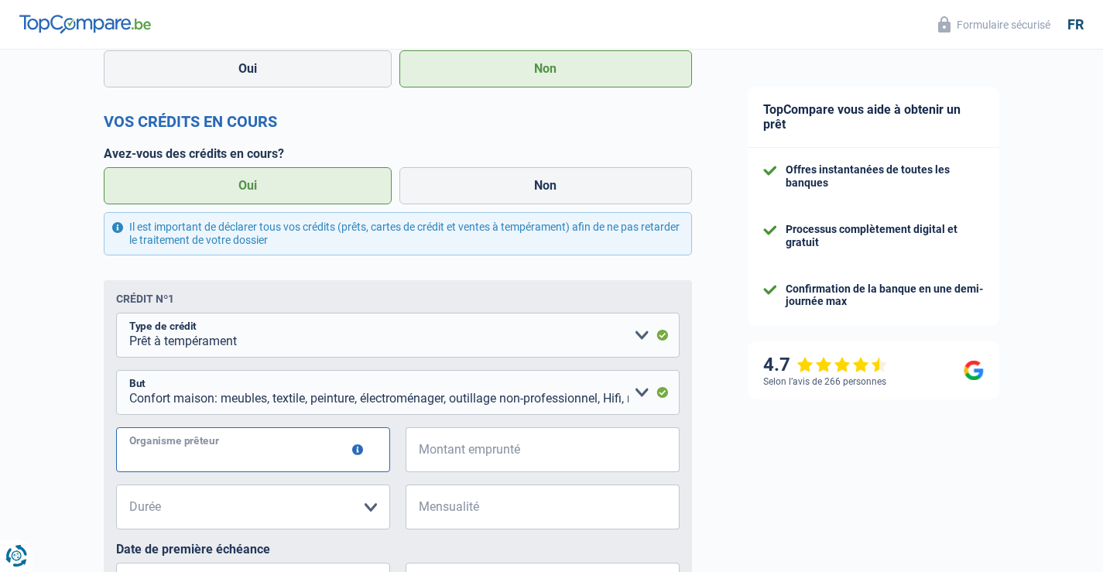
click at [212, 449] on input "Organisme prêteur" at bounding box center [253, 449] width 274 height 45
type input "mozzeno"
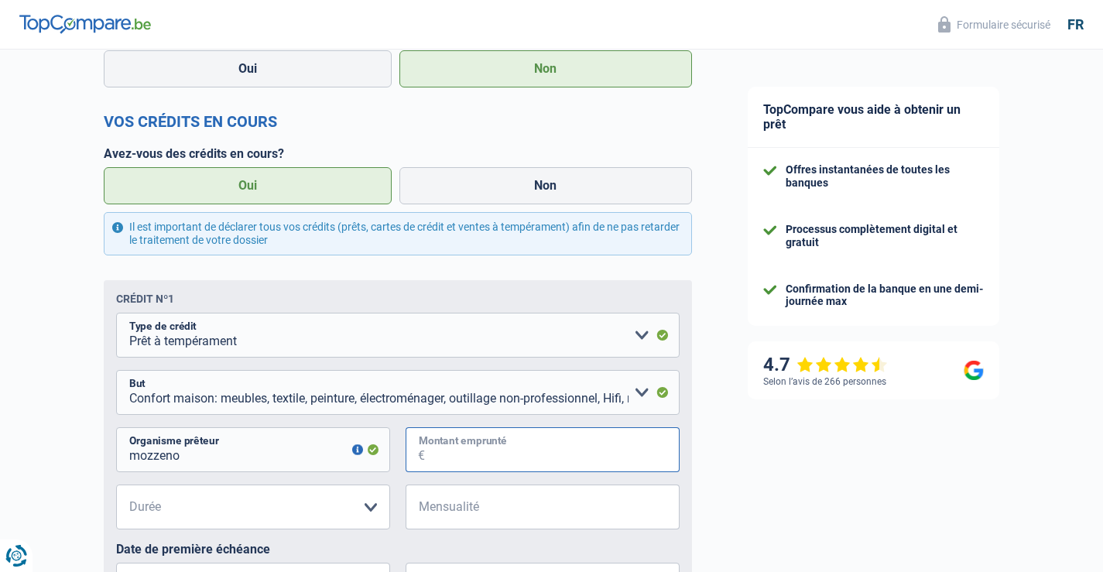
click at [430, 450] on input "Montant emprunté" at bounding box center [552, 449] width 255 height 45
type input "10.000"
click at [185, 495] on select "12 mois 18 mois 24 mois 30 mois 36 mois 42 mois 48 mois Veuillez sélectionner u…" at bounding box center [253, 506] width 274 height 45
select select "48"
click at [116, 487] on select "12 mois 18 mois 24 mois 30 mois 36 mois 42 mois 48 mois Veuillez sélectionner u…" at bounding box center [253, 506] width 274 height 45
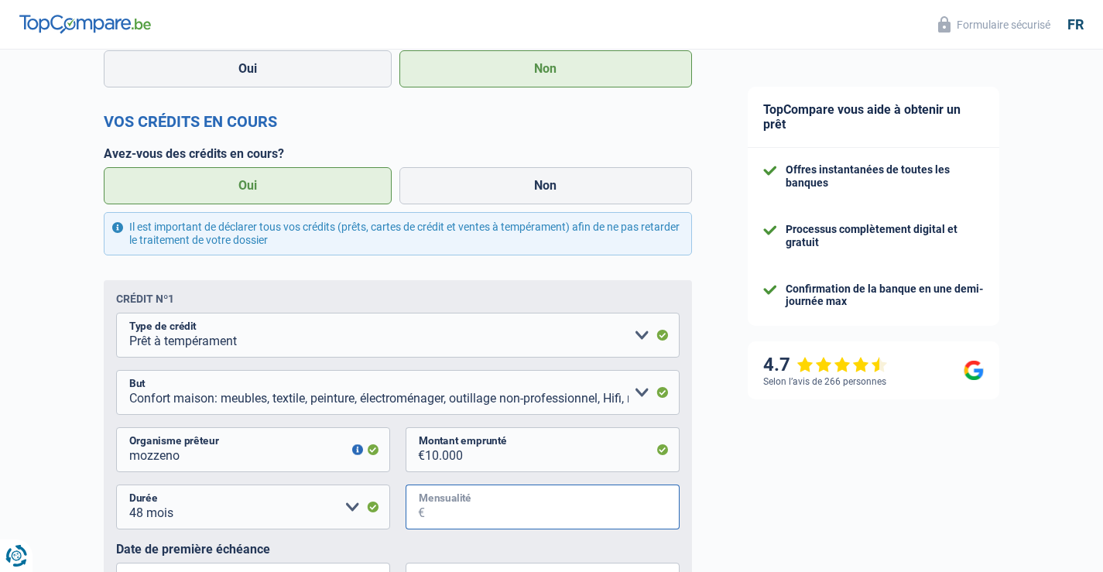
click at [445, 508] on input "Mensualité" at bounding box center [552, 506] width 255 height 45
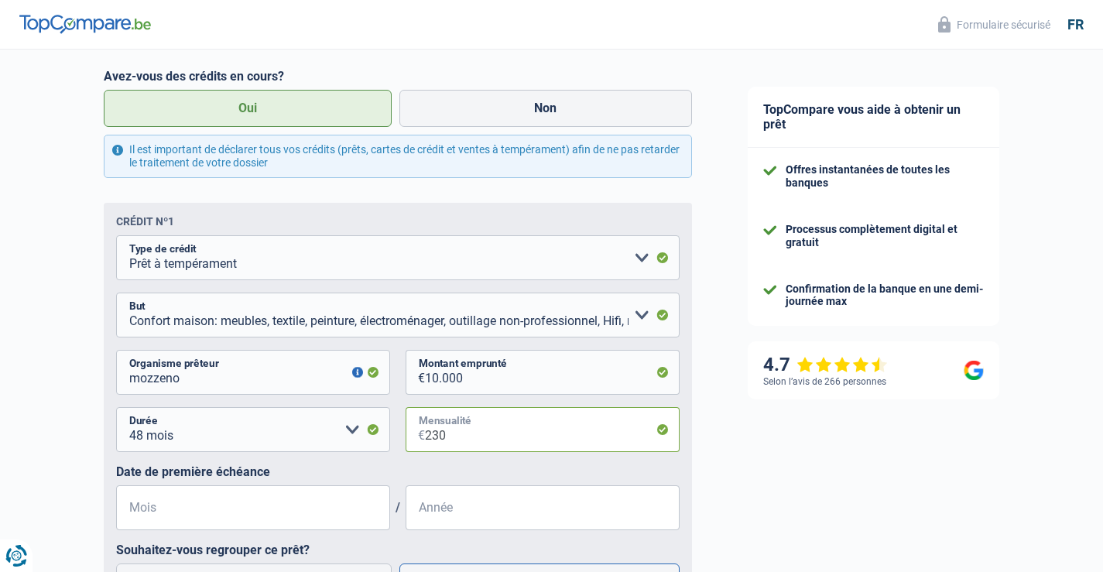
scroll to position [619, 0]
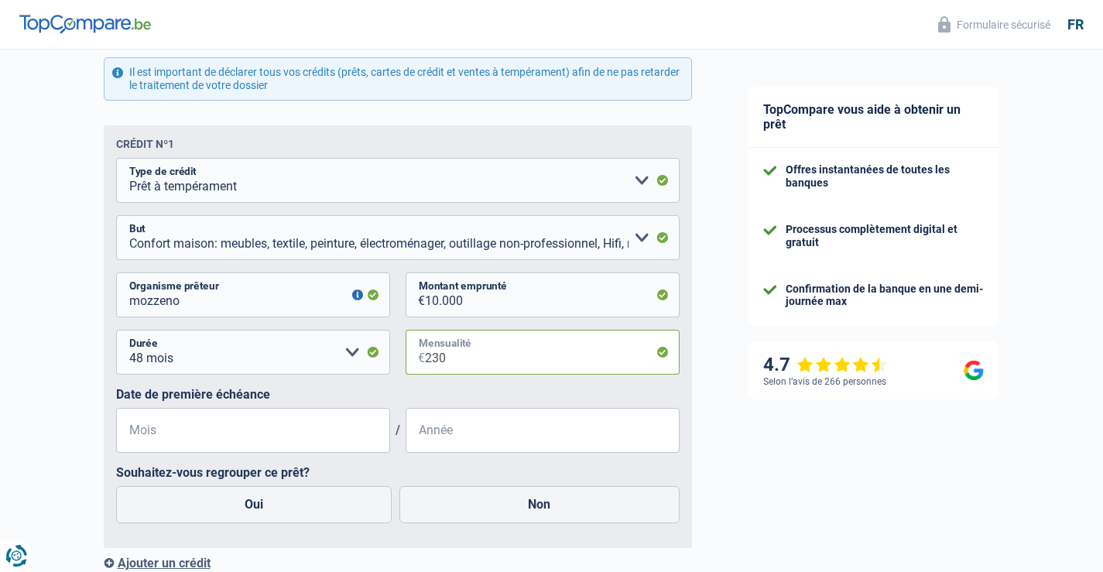
type input "230"
click at [157, 430] on input "Mois" at bounding box center [253, 430] width 274 height 45
type input "09"
type input "2025"
click at [149, 434] on input "09" at bounding box center [253, 430] width 274 height 45
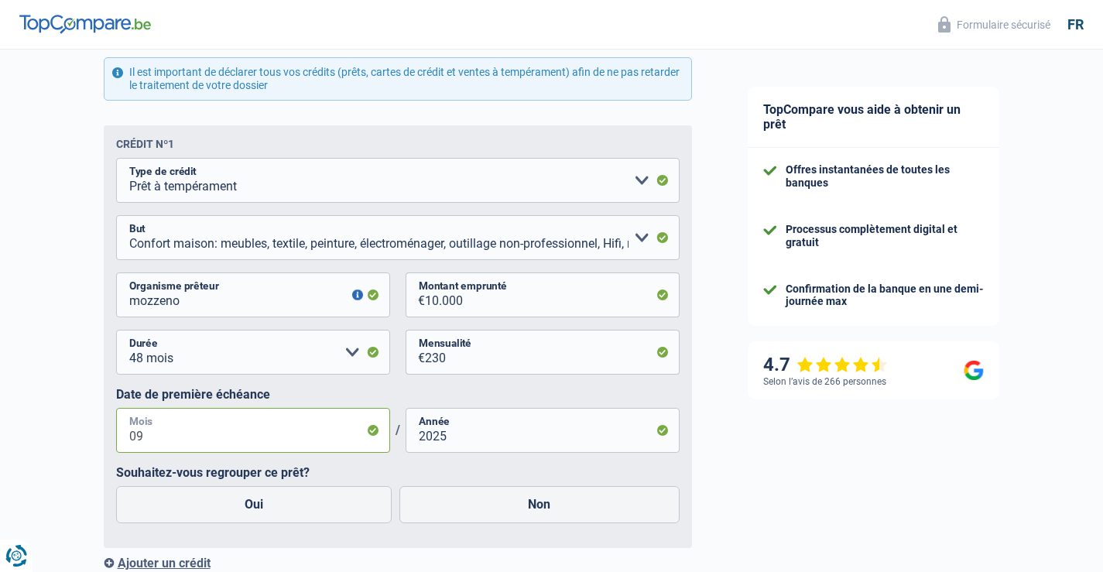
type input "0"
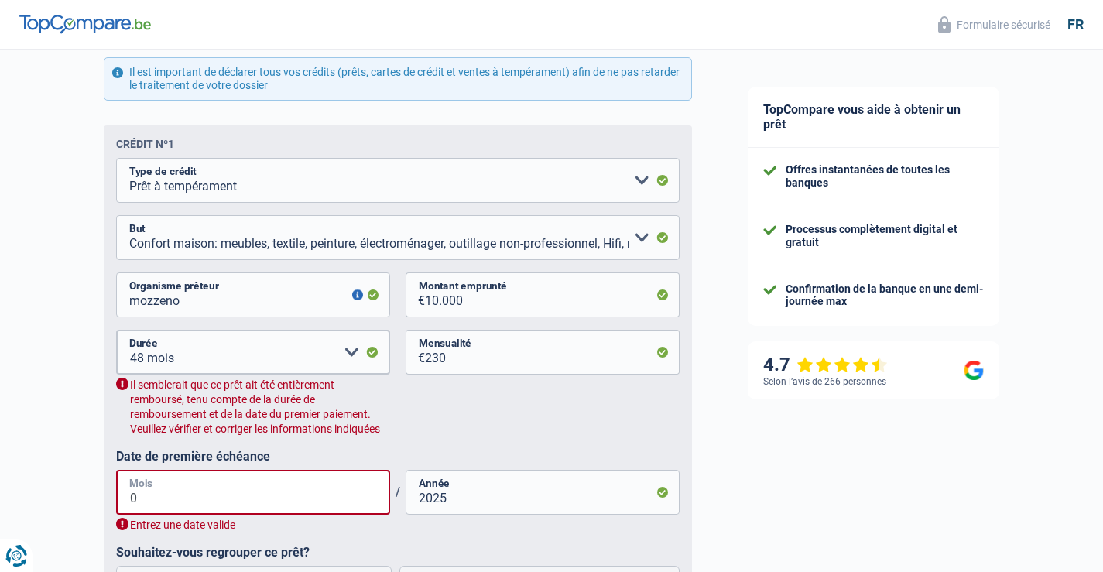
type input "06"
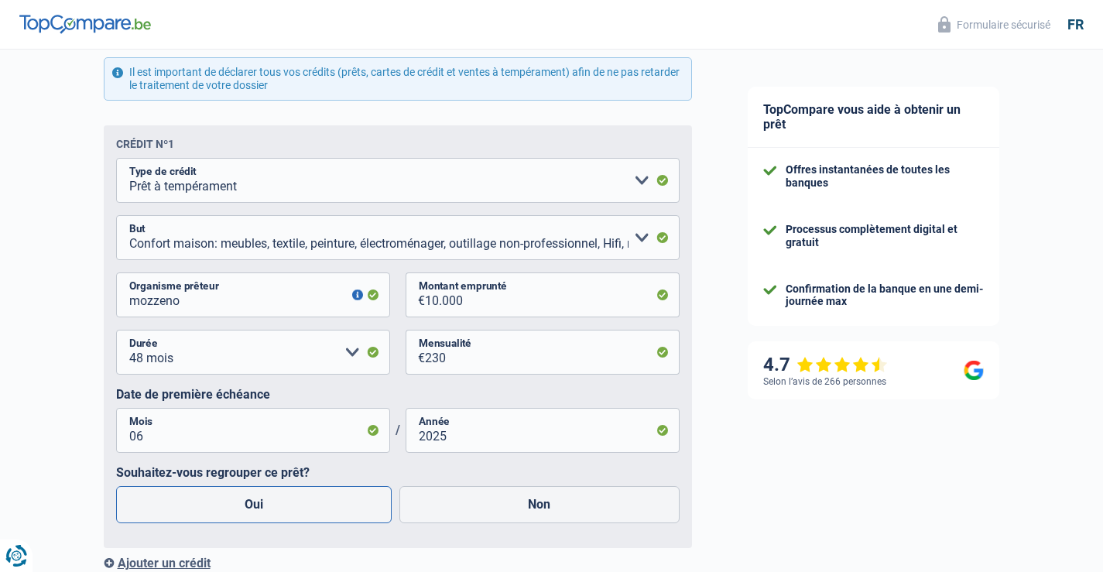
click at [252, 507] on label "Oui" at bounding box center [254, 504] width 276 height 37
click at [252, 507] on input "Oui" at bounding box center [254, 504] width 276 height 37
radio input "true"
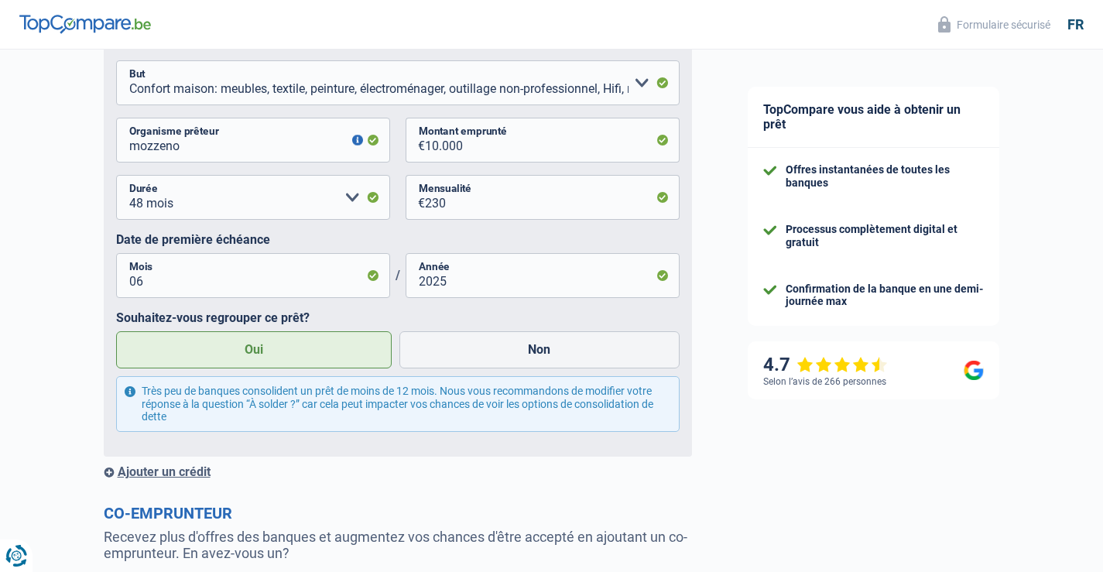
scroll to position [851, 0]
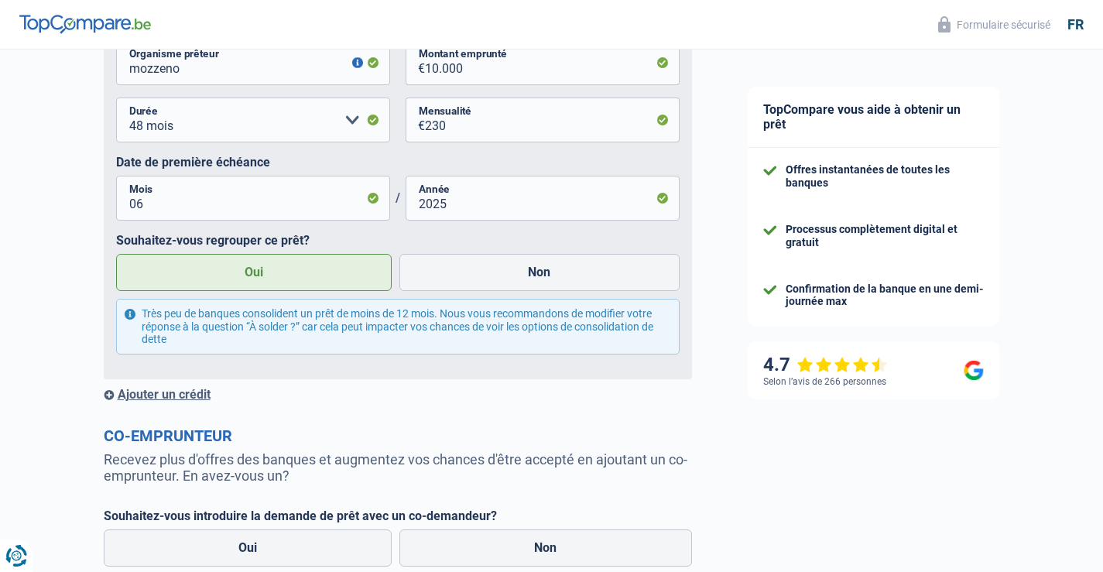
click at [187, 396] on div "Ajouter un crédit" at bounding box center [398, 394] width 588 height 15
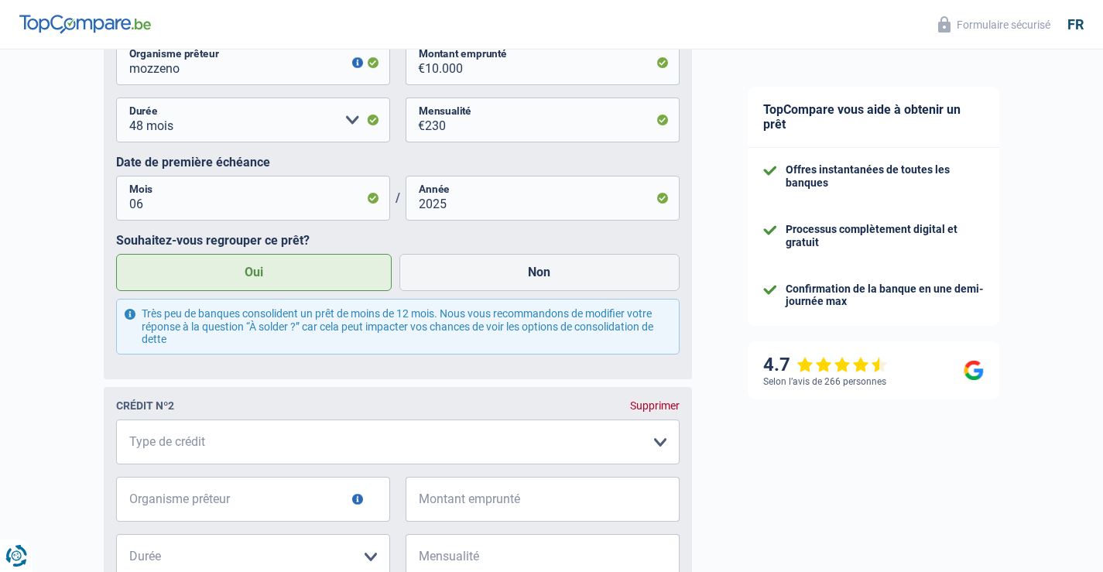
scroll to position [929, 0]
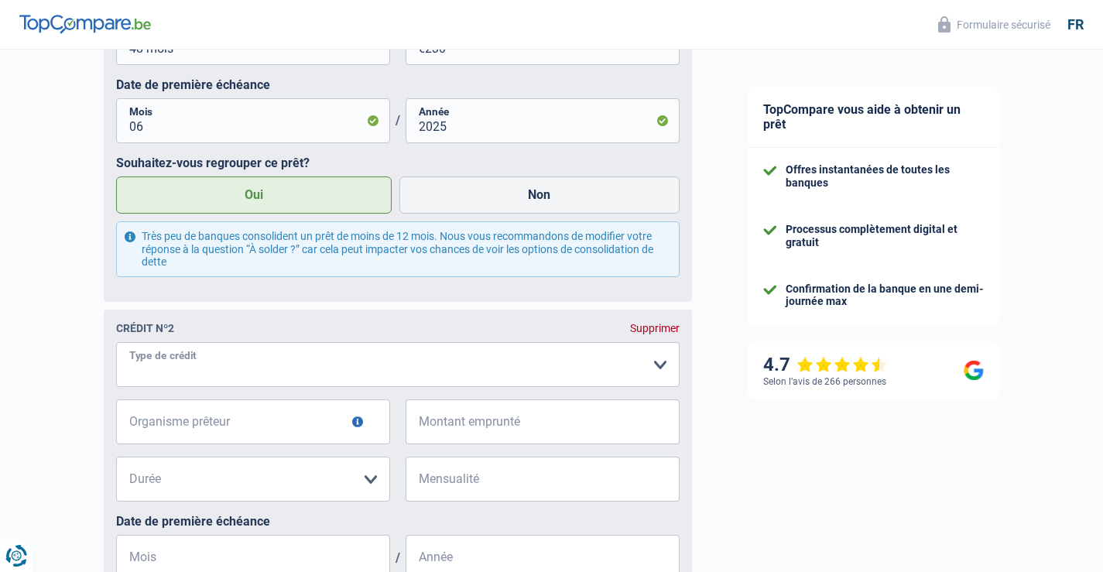
click at [260, 371] on select "Carte ou ouverture de crédit Prêt hypothécaire Vente à tempérament Prêt à tempé…" at bounding box center [397, 364] width 563 height 45
select select "personalLoan"
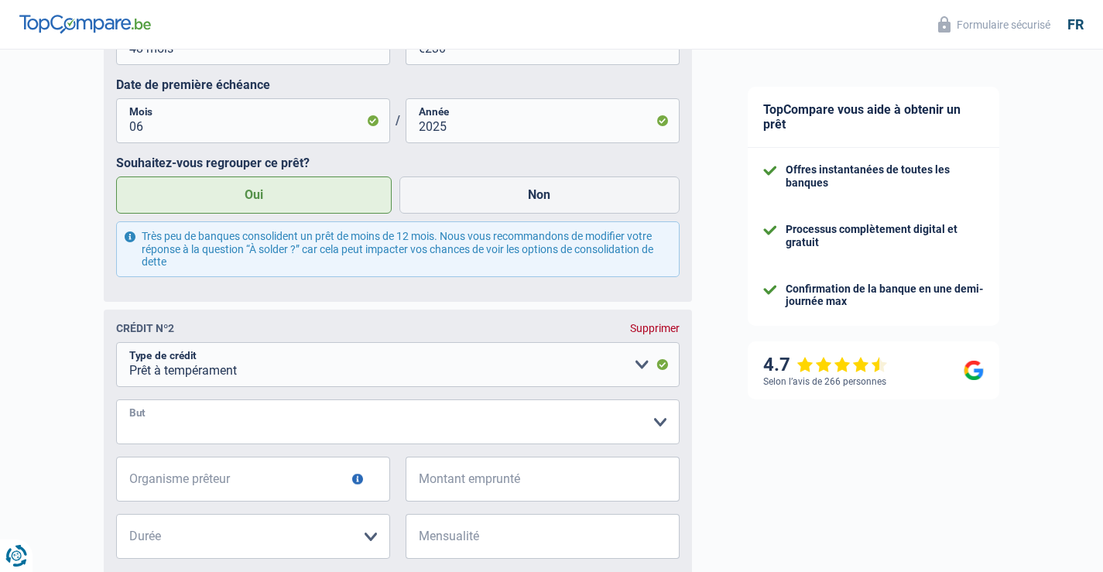
click at [218, 432] on select "Confort maison: meubles, textile, peinture, électroménager, outillage non-profe…" at bounding box center [397, 421] width 563 height 45
select select "medicalFees"
click at [116, 403] on select "Confort maison: meubles, textile, peinture, électroménager, outillage non-profe…" at bounding box center [397, 421] width 563 height 45
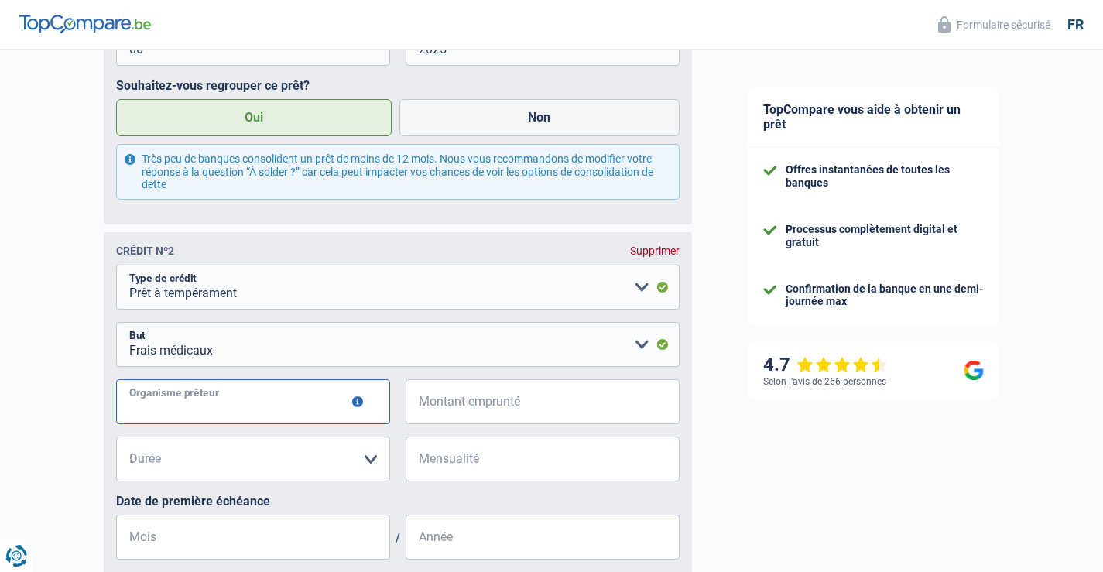
click at [212, 402] on input "Organisme prêteur" at bounding box center [253, 401] width 274 height 45
type input "cofidis"
click at [427, 406] on input "Montant emprunté" at bounding box center [552, 401] width 255 height 45
type input "13.000"
click at [192, 460] on select "12 mois 18 mois 24 mois 30 mois 36 mois 42 mois 48 mois 60 mois Veuillez sélect…" at bounding box center [253, 458] width 274 height 45
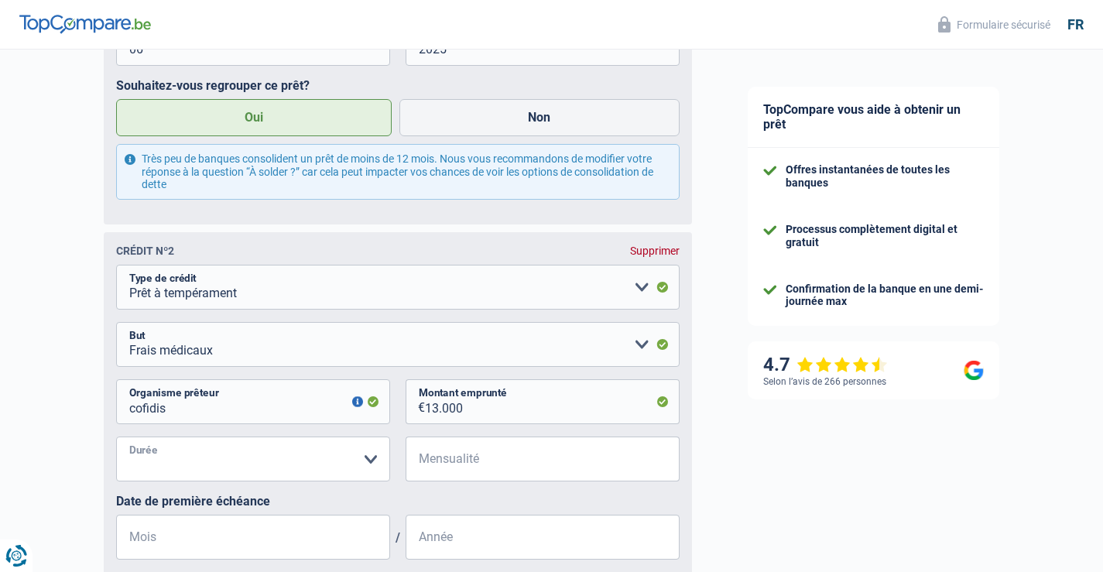
select select "48"
click at [116, 440] on select "12 mois 18 mois 24 mois 30 mois 36 mois 42 mois 48 mois 60 mois Veuillez sélect…" at bounding box center [253, 458] width 274 height 45
click at [420, 460] on span "€" at bounding box center [415, 458] width 19 height 45
click at [429, 456] on input "Mensualité" at bounding box center [552, 458] width 255 height 45
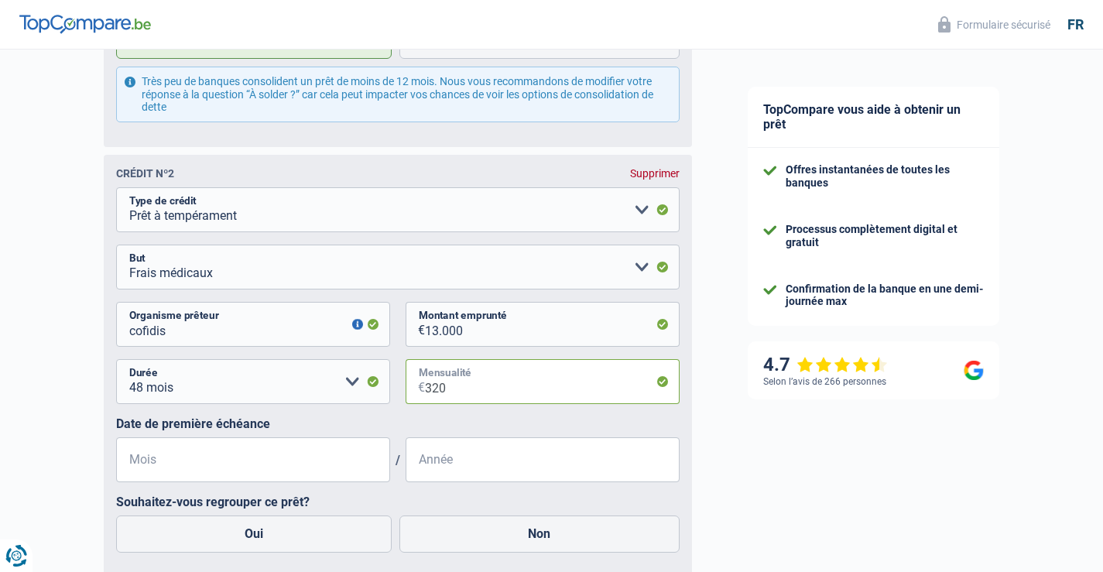
type input "320"
click at [166, 466] on input "Mois" at bounding box center [253, 459] width 274 height 45
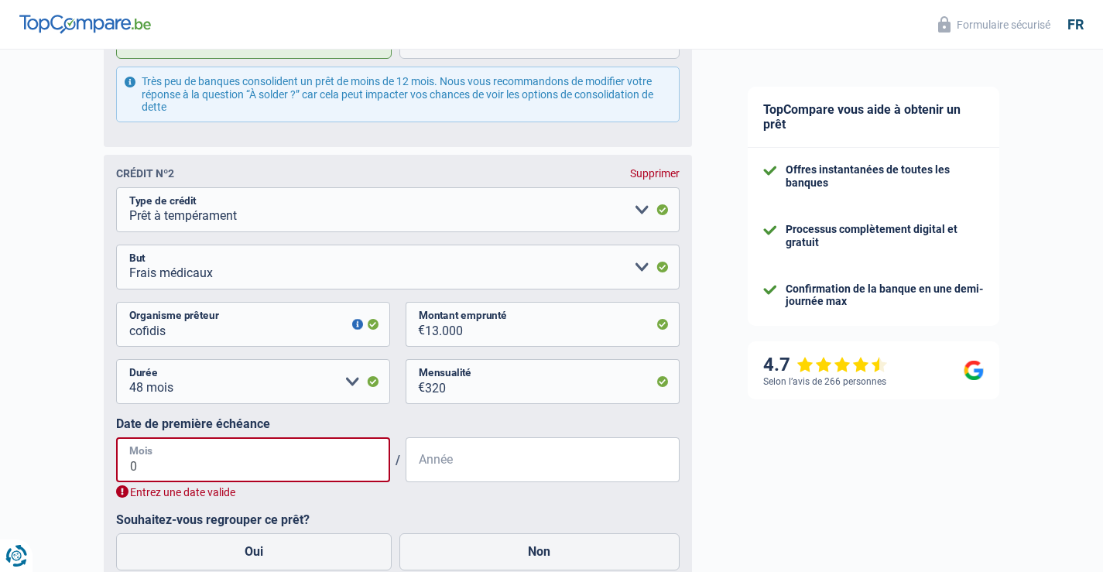
type input "07"
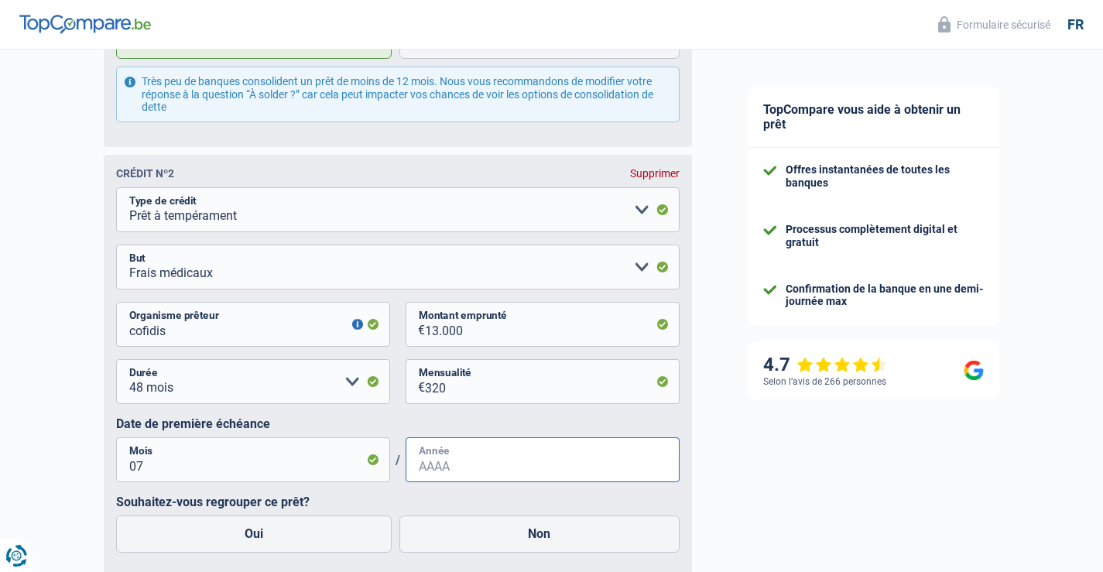
click at [457, 474] on input "Année" at bounding box center [543, 459] width 274 height 45
type input "2025"
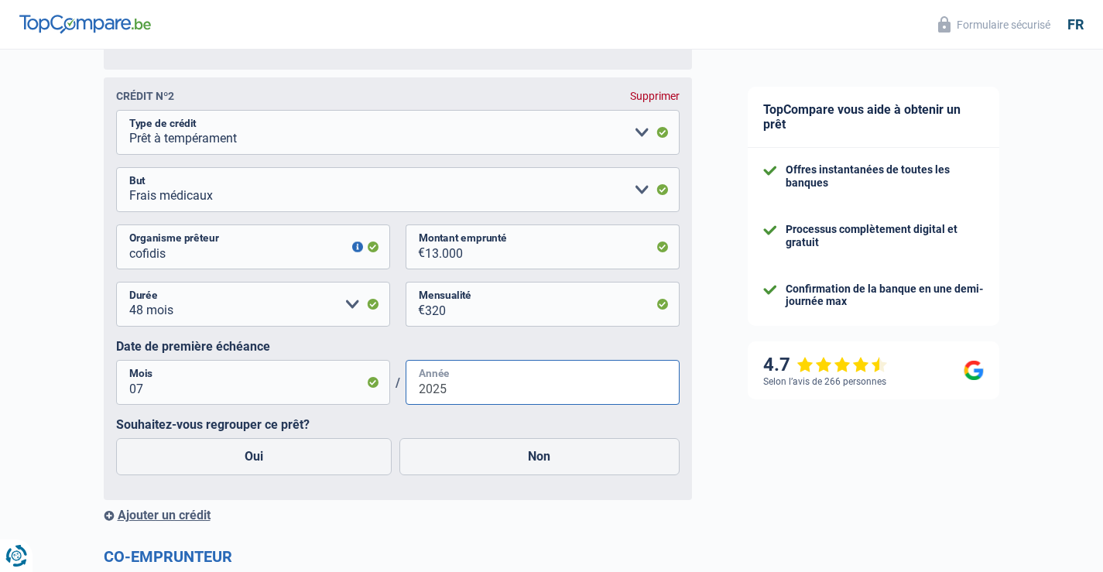
scroll to position [1238, 0]
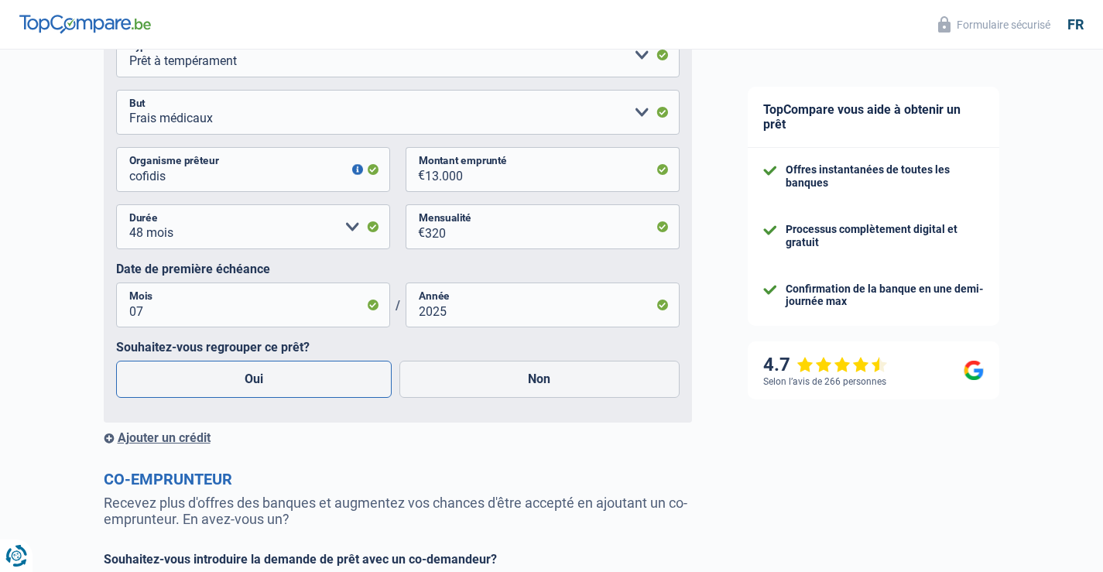
click at [253, 376] on label "Oui" at bounding box center [254, 379] width 276 height 37
click at [253, 376] on input "Oui" at bounding box center [254, 379] width 276 height 37
radio input "true"
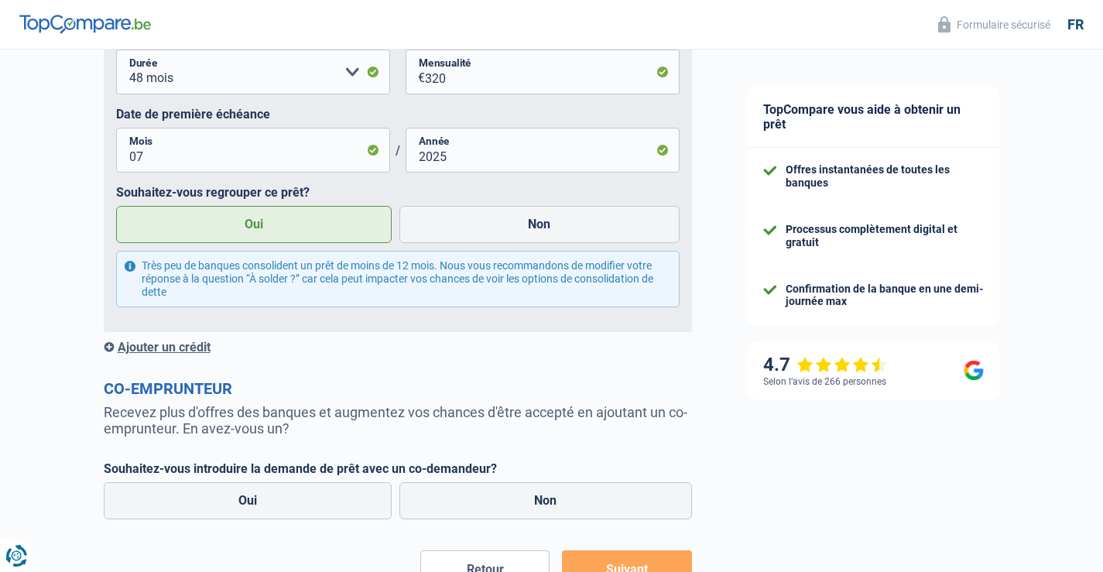
scroll to position [1470, 0]
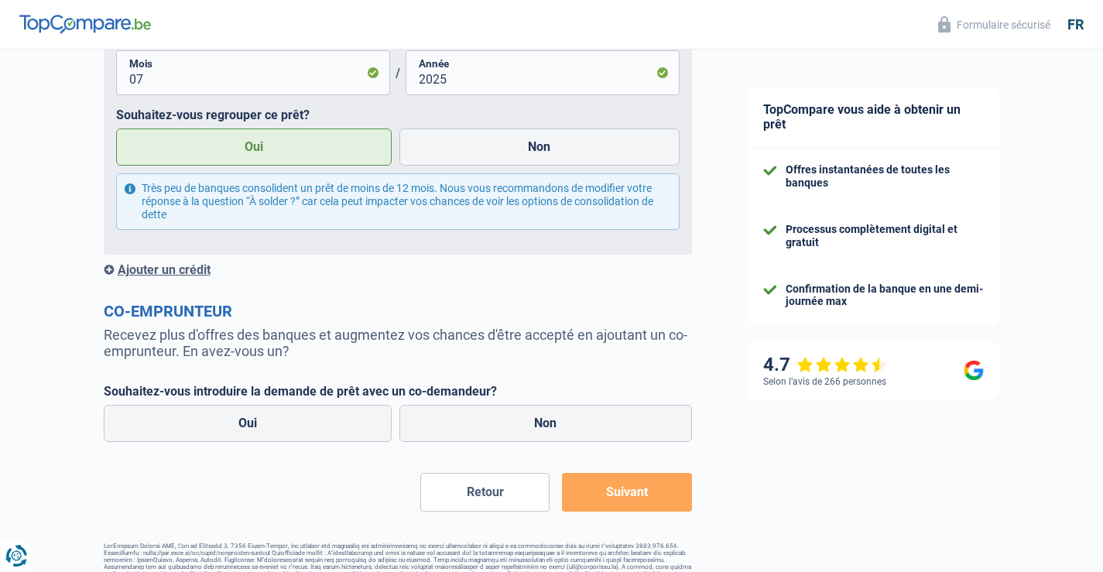
click at [174, 275] on div "Ajouter un crédit" at bounding box center [398, 269] width 588 height 15
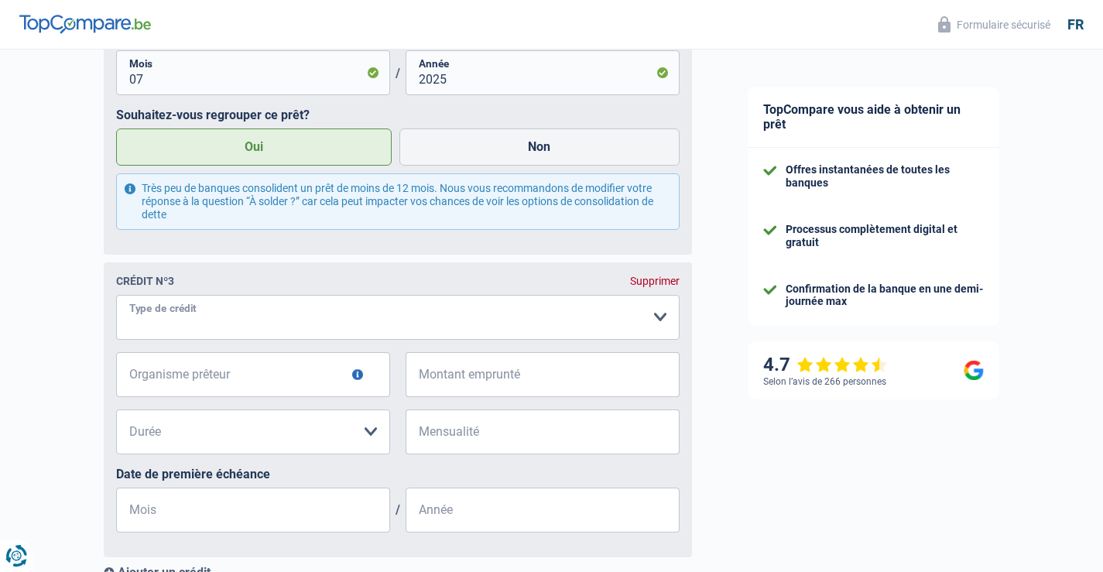
click at [173, 322] on select "Carte ou ouverture de crédit Prêt hypothécaire Vente à tempérament Prêt à tempé…" at bounding box center [397, 317] width 563 height 45
select select "renovationLoan"
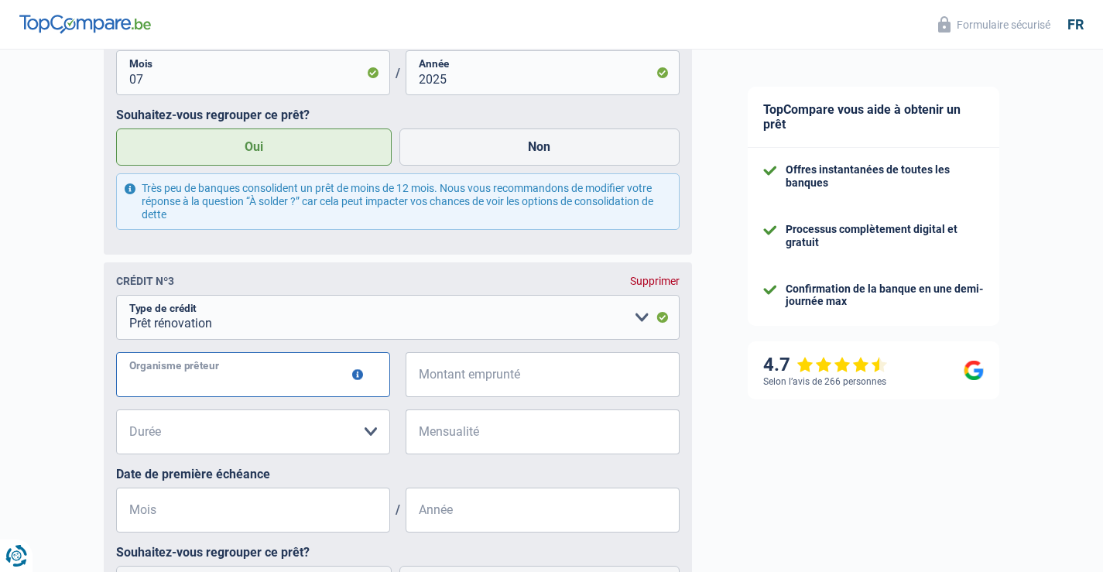
click at [188, 386] on input "Organisme prêteur" at bounding box center [253, 374] width 274 height 45
type input "bnp"
click at [442, 373] on input "Montant emprunté" at bounding box center [552, 374] width 255 height 45
type input "18.000"
click at [156, 440] on select "12 mois 18 mois 24 mois 30 mois 36 mois 42 mois 48 mois 60 mois 72 mois 84 mois…" at bounding box center [253, 431] width 274 height 45
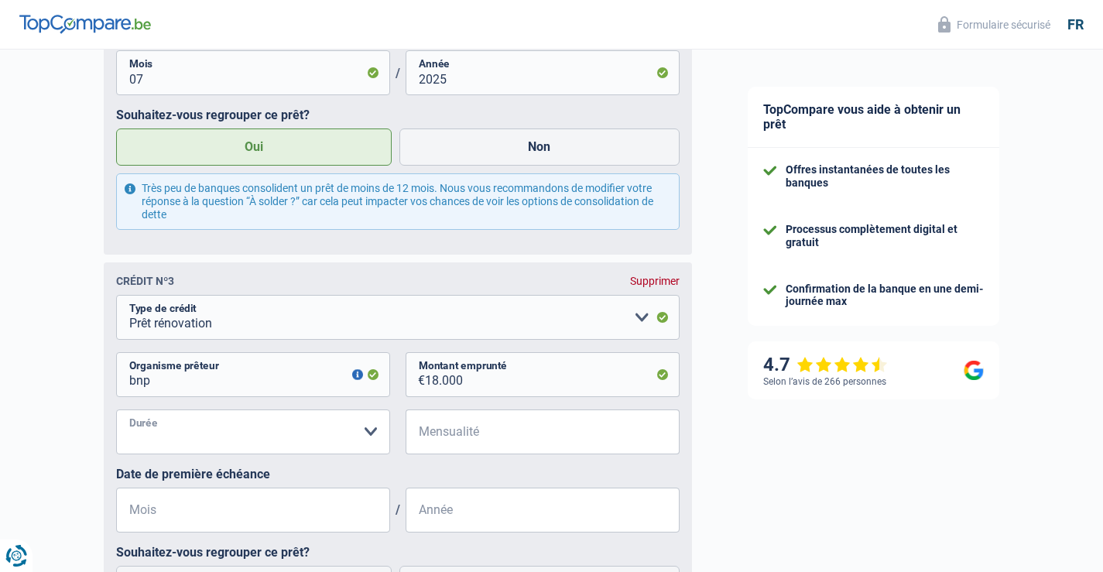
select select "84"
click at [116, 413] on select "12 mois 18 mois 24 mois 30 mois 36 mois 42 mois 48 mois 60 mois 72 mois 84 mois…" at bounding box center [253, 431] width 274 height 45
click at [443, 440] on input "Mensualité" at bounding box center [552, 431] width 255 height 45
type input "240"
click at [171, 508] on input "Mois" at bounding box center [253, 510] width 274 height 45
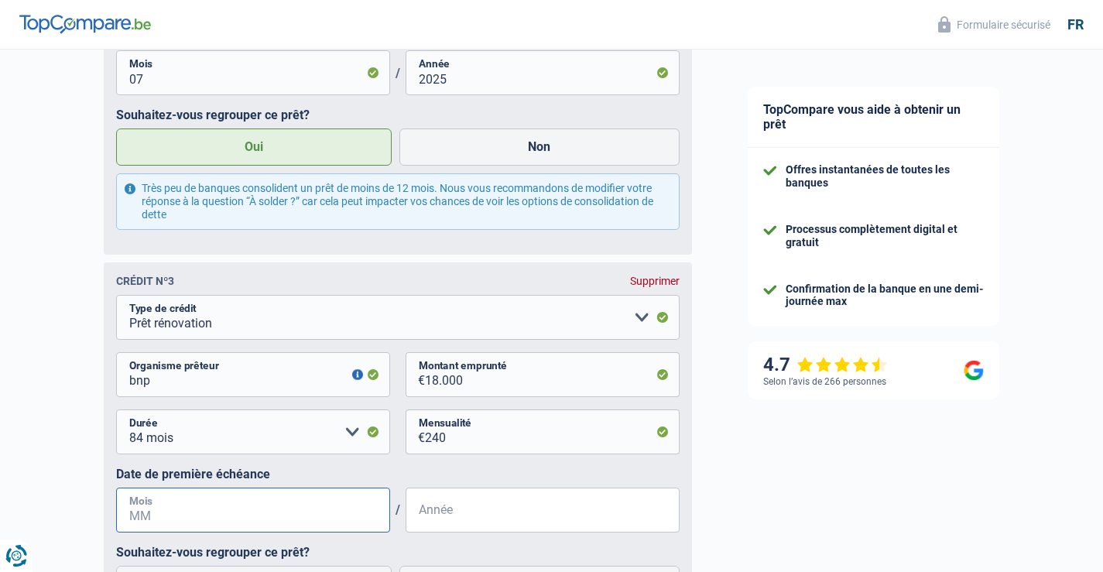
type input "0"
type input "10"
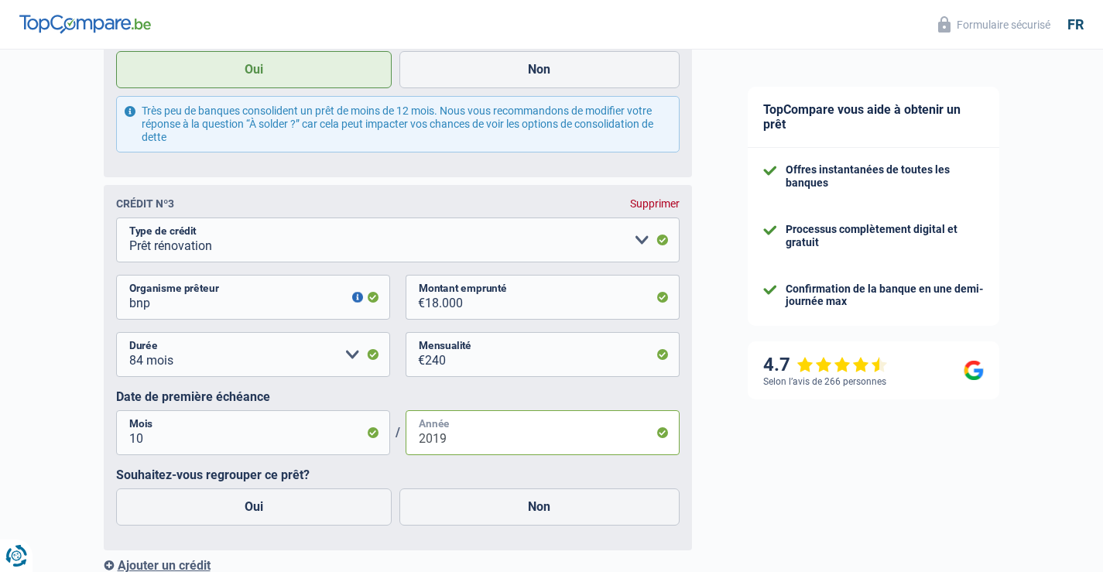
scroll to position [1625, 0]
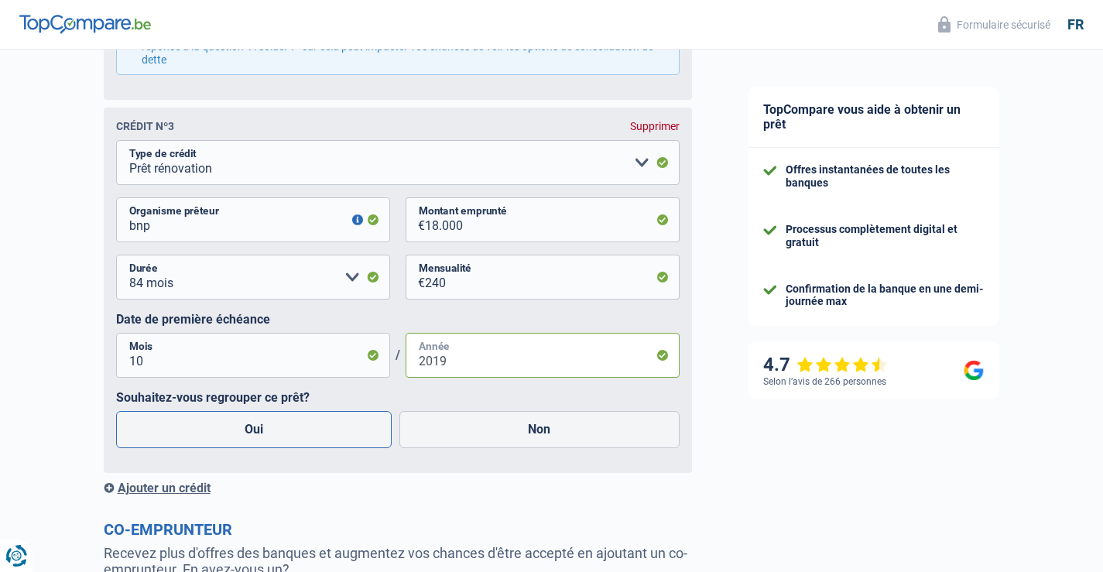
type input "2019"
click at [249, 431] on label "Oui" at bounding box center [254, 429] width 276 height 37
click at [249, 431] on input "Oui" at bounding box center [254, 429] width 276 height 37
radio input "true"
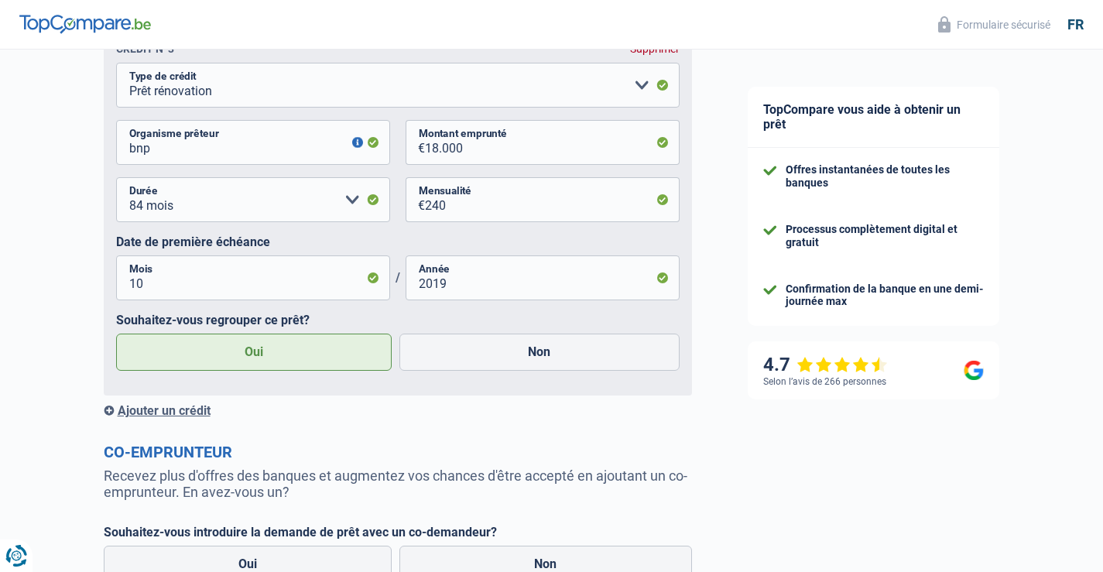
scroll to position [1780, 0]
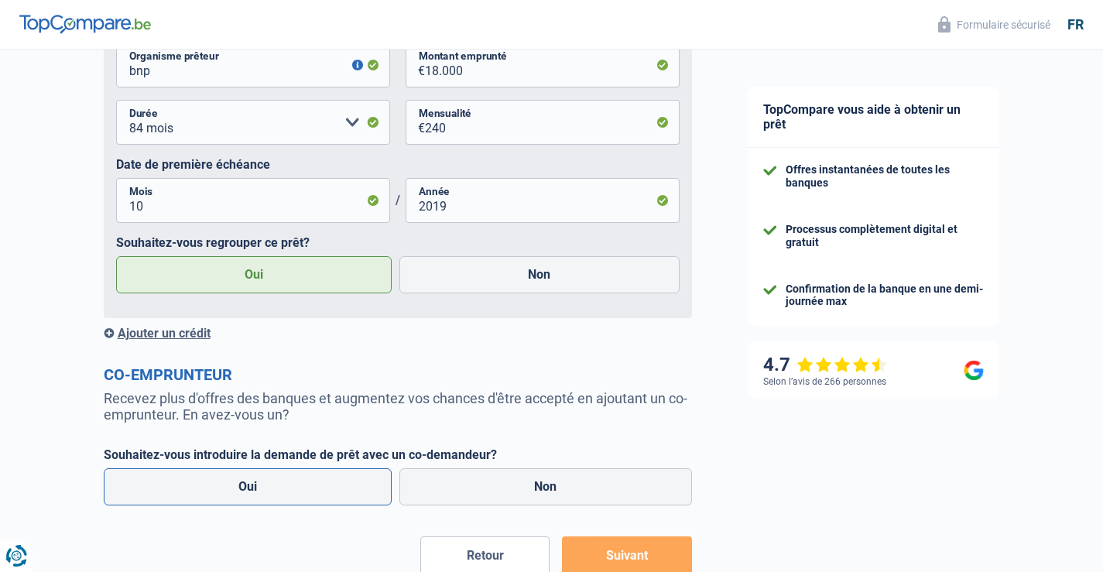
click at [269, 495] on label "Oui" at bounding box center [248, 486] width 289 height 37
click at [269, 495] on input "Oui" at bounding box center [248, 486] width 289 height 37
radio input "true"
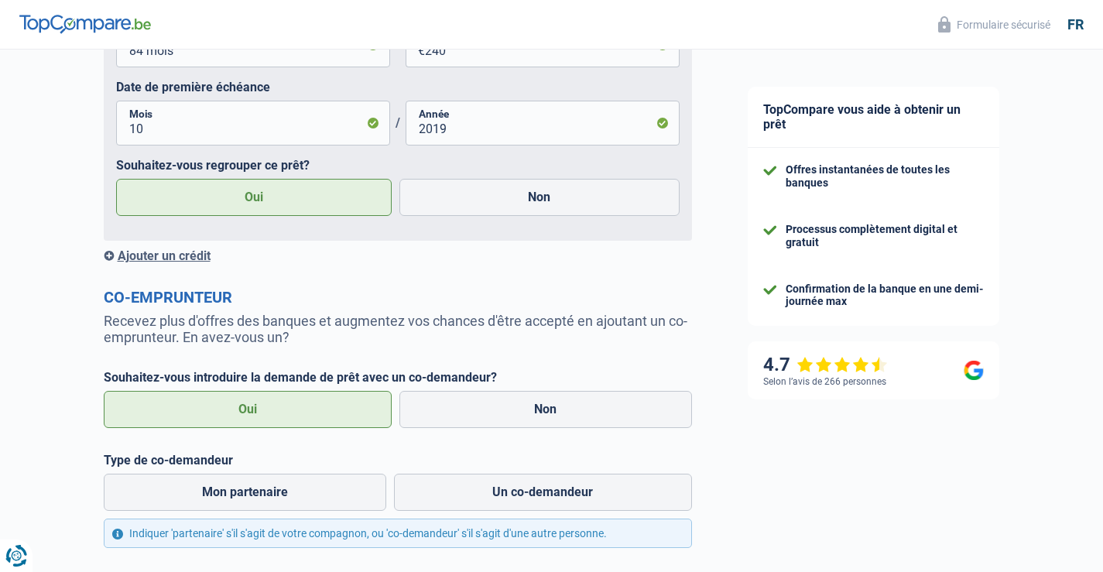
scroll to position [1935, 0]
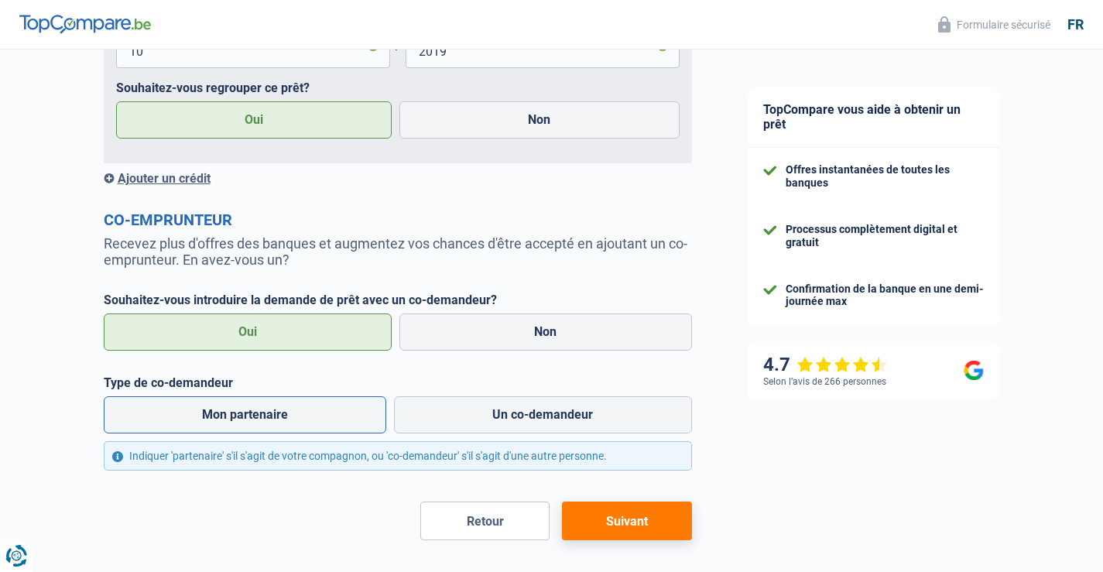
click at [269, 418] on label "Mon partenaire" at bounding box center [245, 414] width 283 height 37
click at [269, 418] on input "Mon partenaire" at bounding box center [245, 414] width 283 height 37
radio input "true"
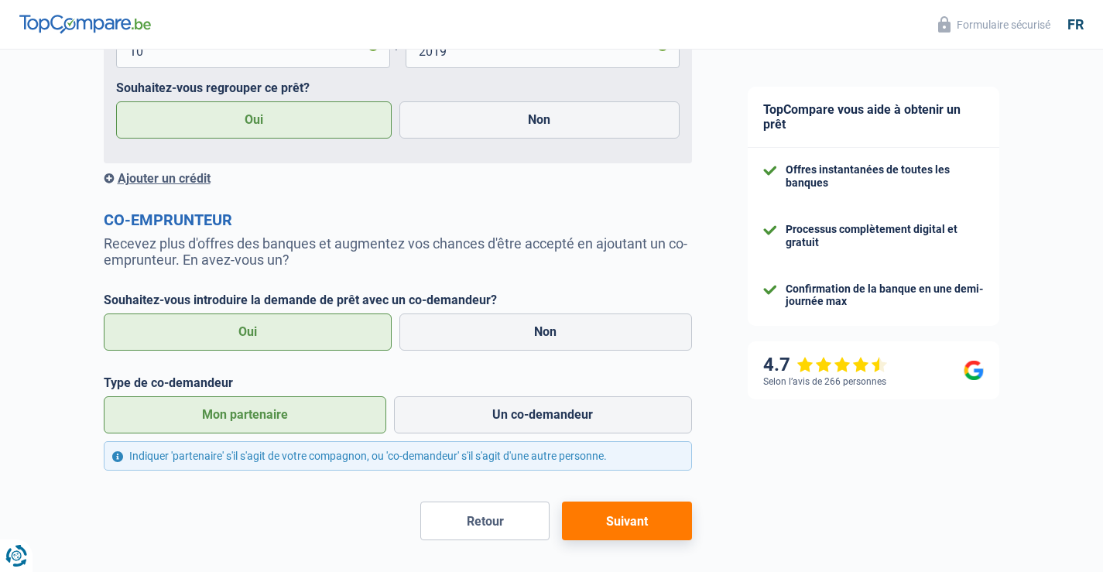
click at [618, 523] on button "Suivant" at bounding box center [626, 520] width 129 height 39
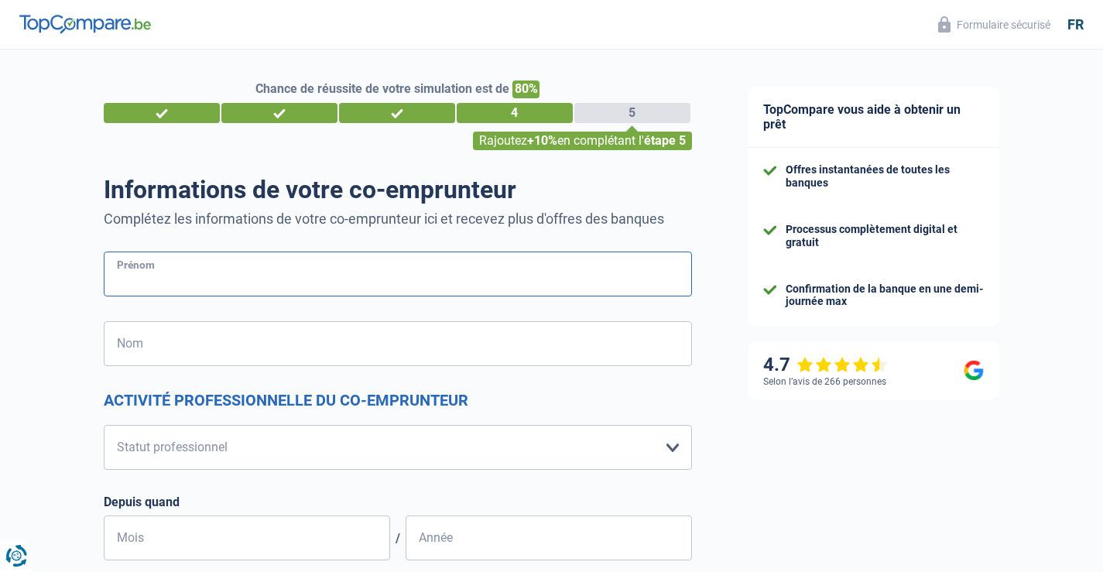
click at [167, 279] on input "Prénom" at bounding box center [398, 274] width 588 height 45
type input "Hick"
type input "[PERSON_NAME]"
type input "[GEOGRAPHIC_DATA]"
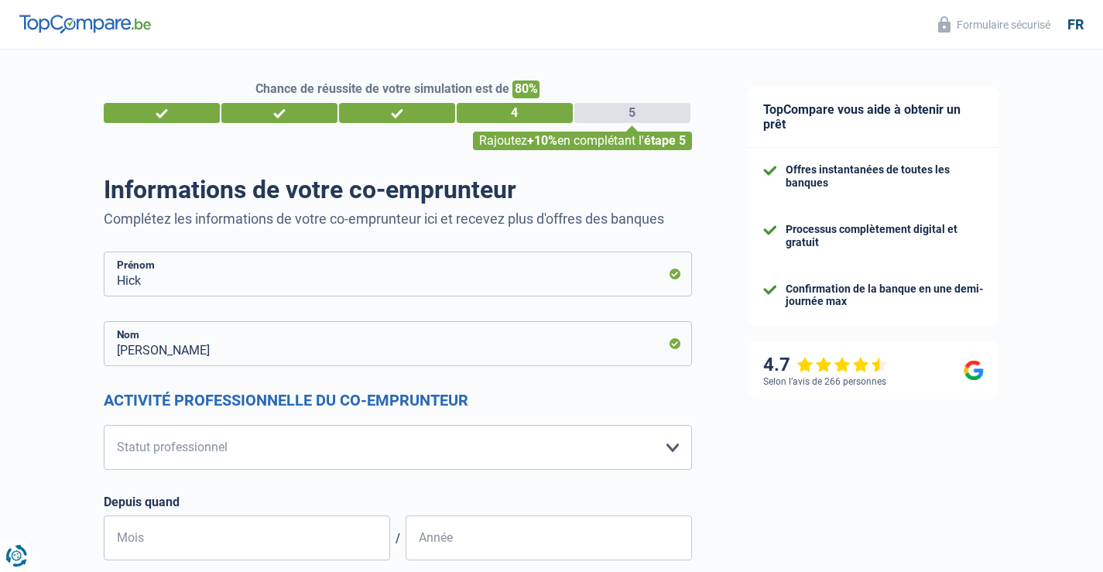
scroll to position [77, 0]
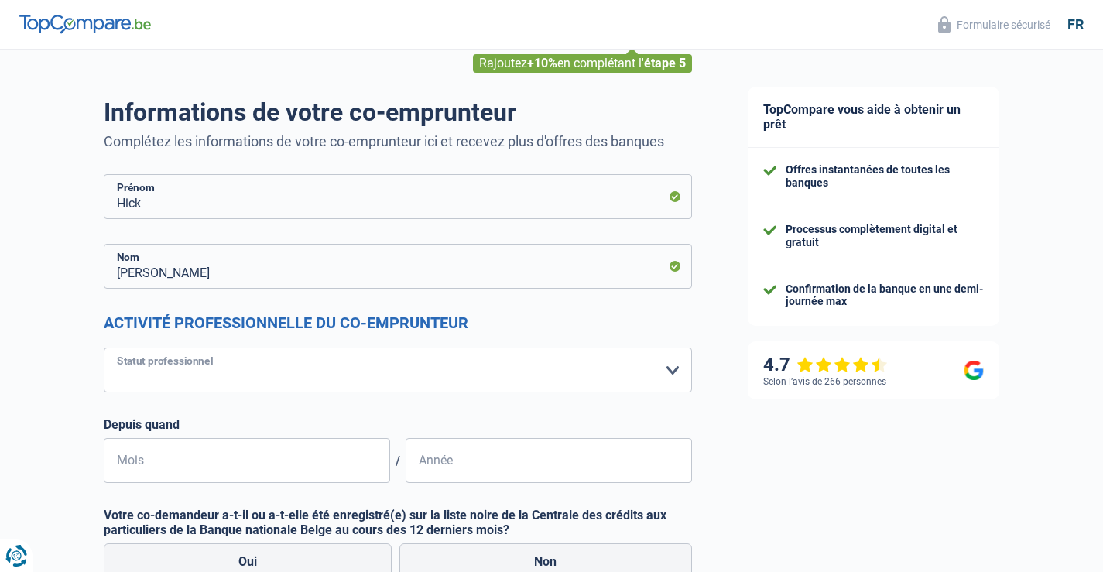
click at [671, 374] on select "Ouvrier Employé privé Employé public Invalide Indépendant Pensionné Chômeur Mut…" at bounding box center [398, 369] width 588 height 45
select select "retired"
click at [104, 348] on select "Ouvrier Employé privé Employé public Invalide Indépendant Pensionné Chômeur Mut…" at bounding box center [398, 369] width 588 height 45
select select "pension"
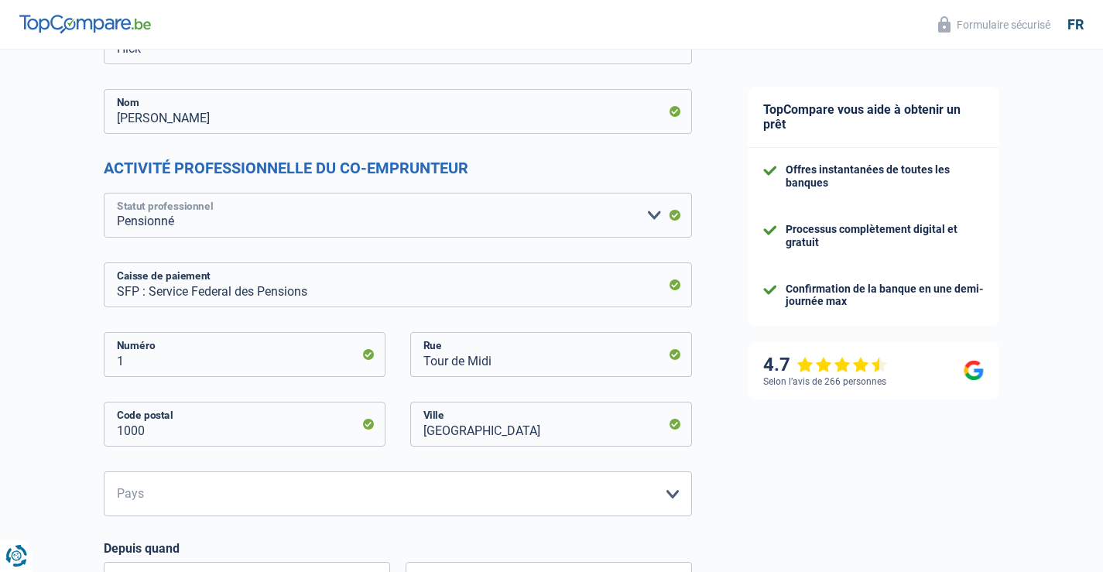
scroll to position [310, 0]
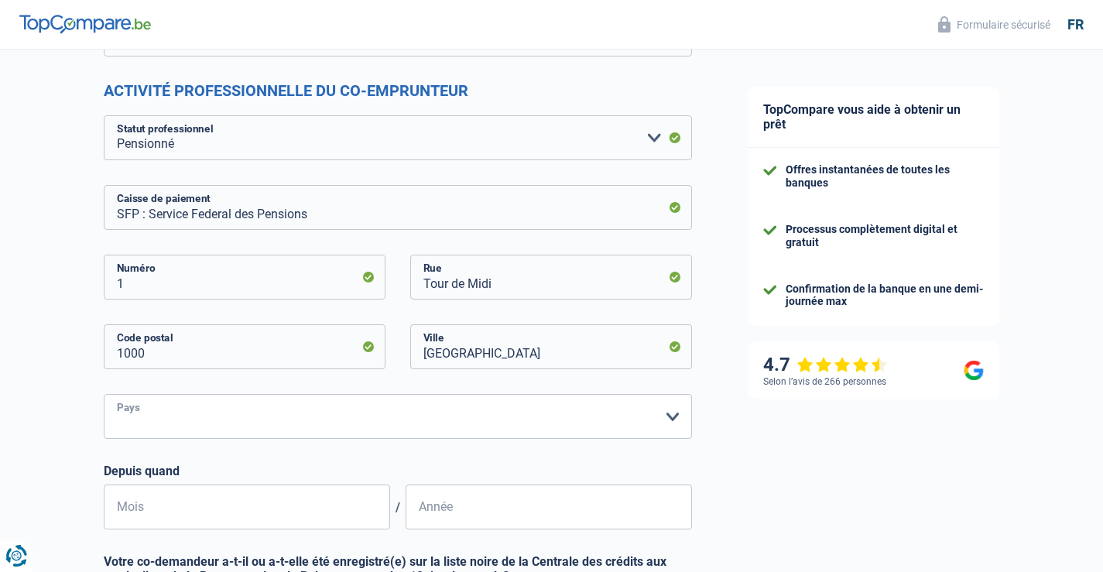
click at [196, 415] on select "Belgique Luxembourg Veuillez sélectionner une option" at bounding box center [398, 416] width 588 height 45
select select "BE"
click at [104, 395] on select "Belgique Luxembourg Veuillez sélectionner une option" at bounding box center [398, 416] width 588 height 45
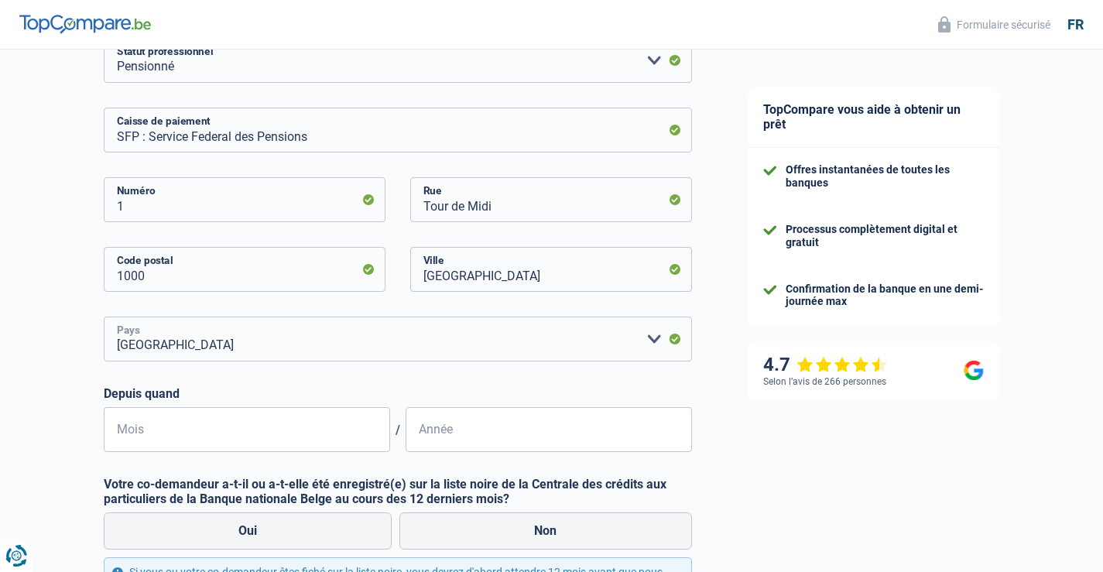
scroll to position [464, 0]
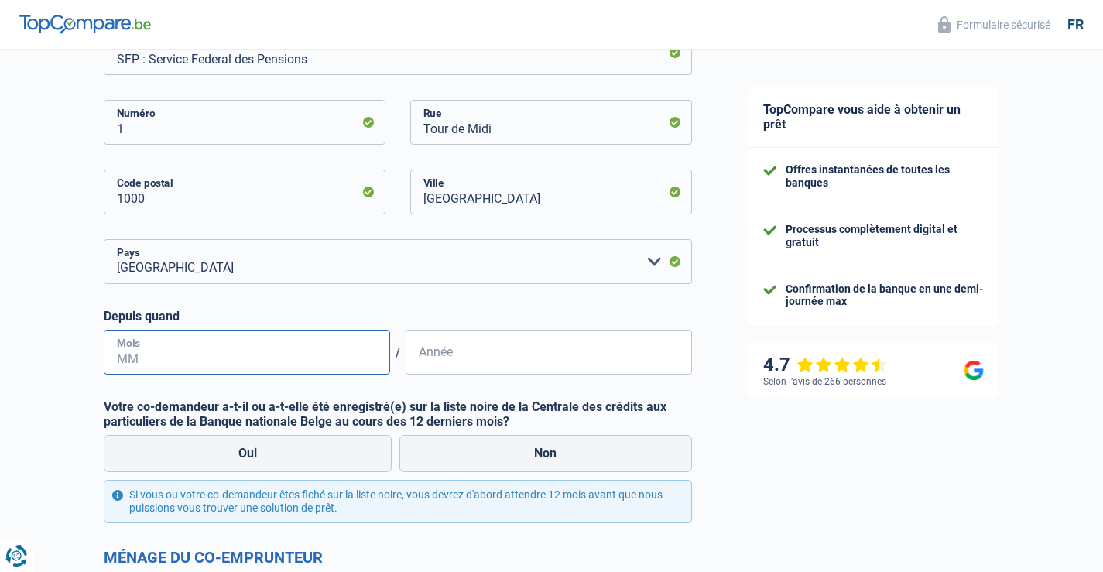
click at [179, 363] on input "Mois" at bounding box center [247, 352] width 286 height 45
type input "09"
click at [479, 362] on input "Année" at bounding box center [549, 352] width 286 height 45
type input "2023"
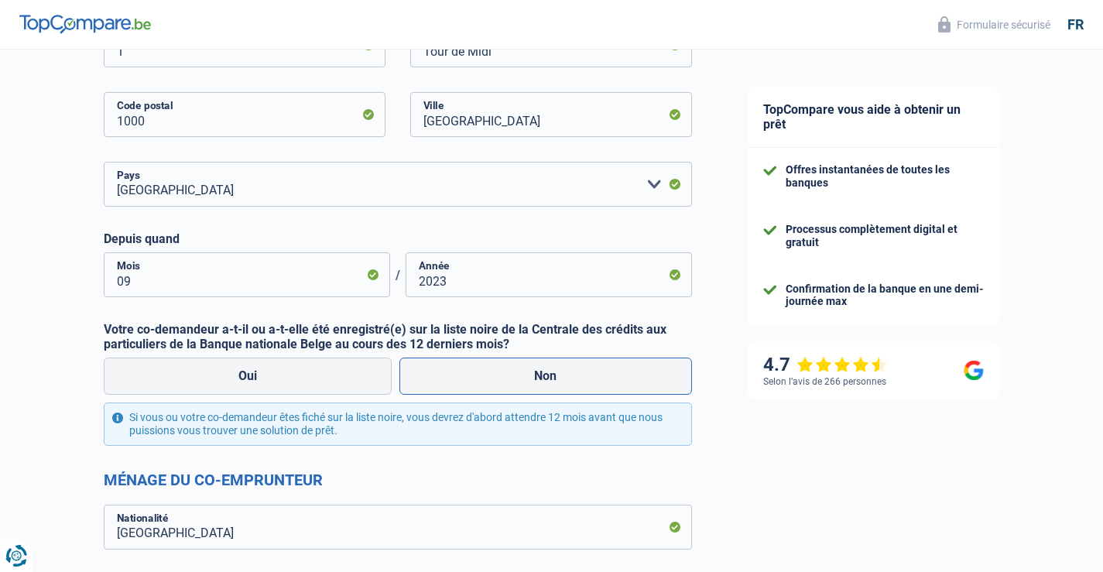
click at [539, 378] on label "Non" at bounding box center [545, 376] width 293 height 37
click at [539, 378] on input "Non" at bounding box center [545, 376] width 293 height 37
radio input "true"
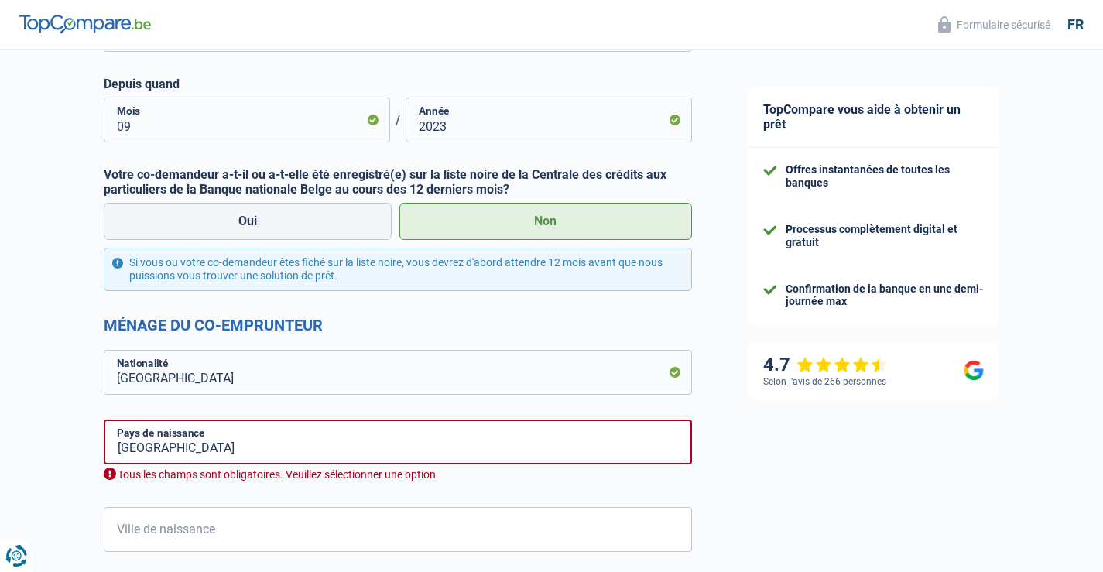
scroll to position [774, 0]
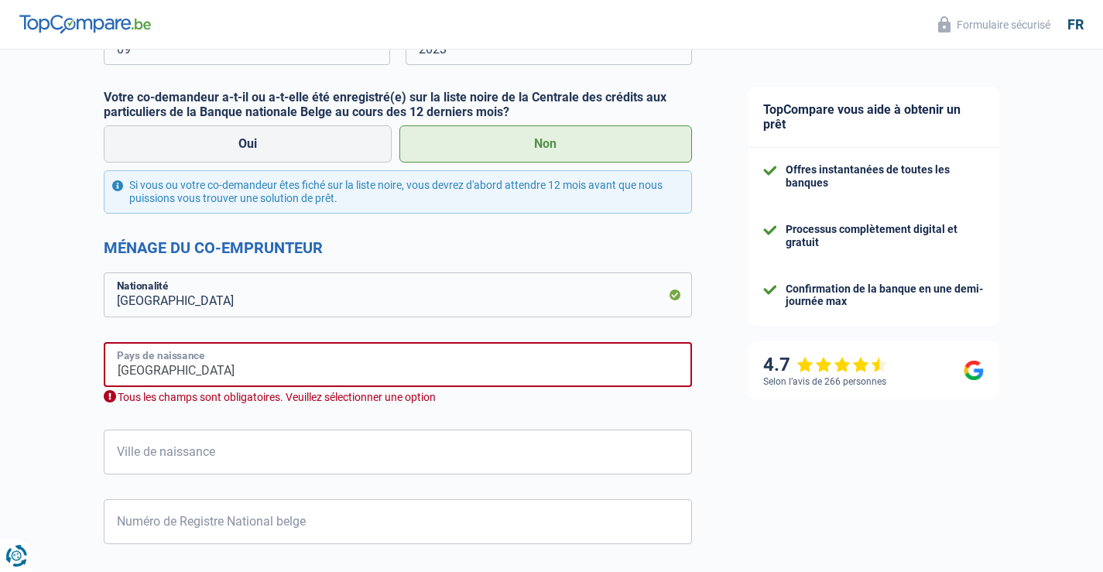
click at [183, 365] on input "[GEOGRAPHIC_DATA]" at bounding box center [398, 364] width 588 height 45
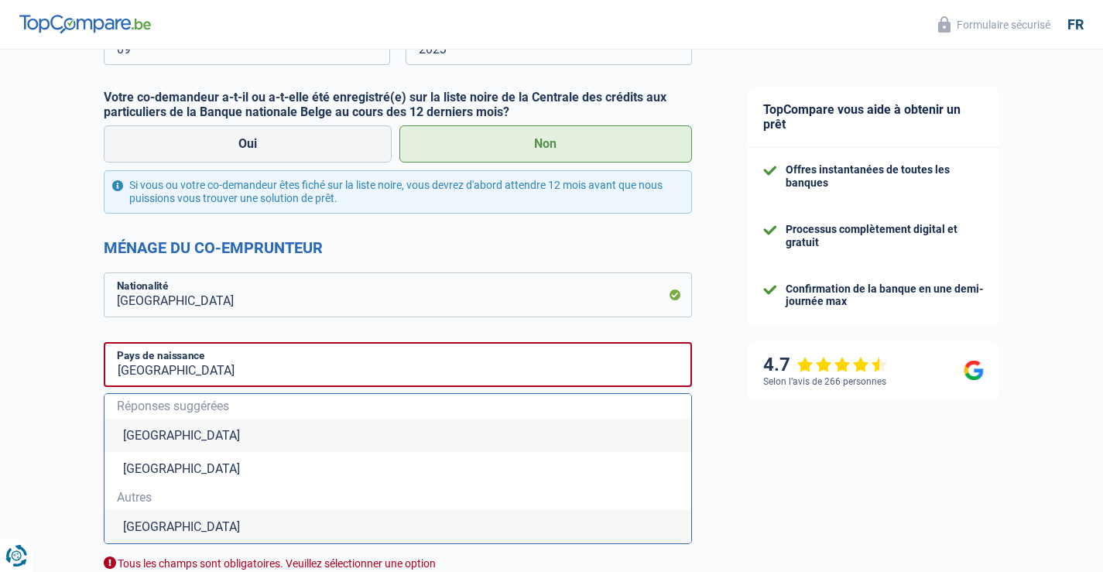
click at [152, 433] on li "[GEOGRAPHIC_DATA]" at bounding box center [397, 435] width 587 height 33
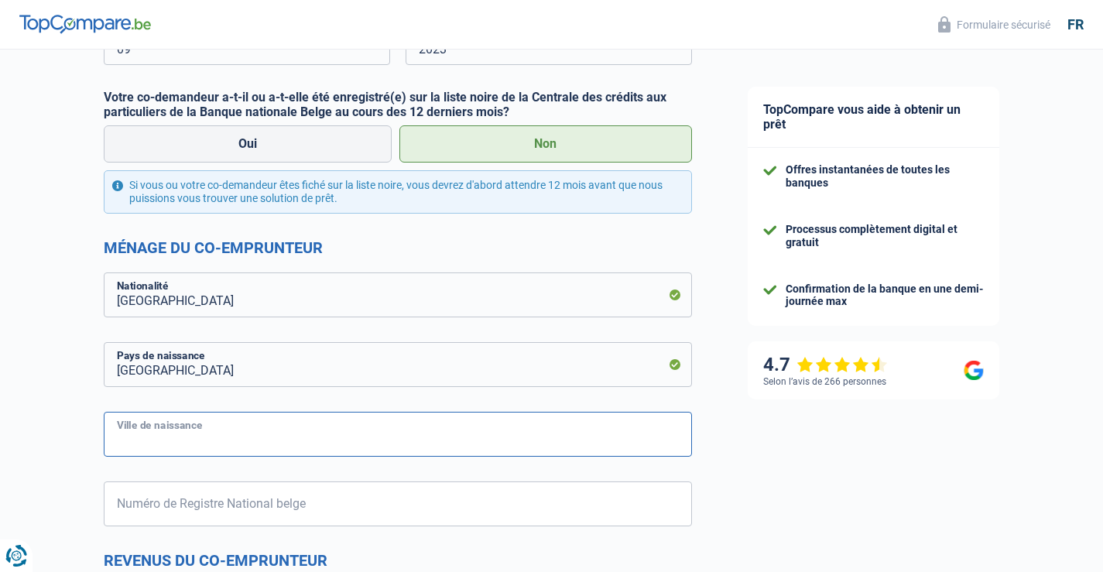
click at [232, 429] on input "Ville de naissance" at bounding box center [398, 434] width 588 height 45
type input "Ougrée"
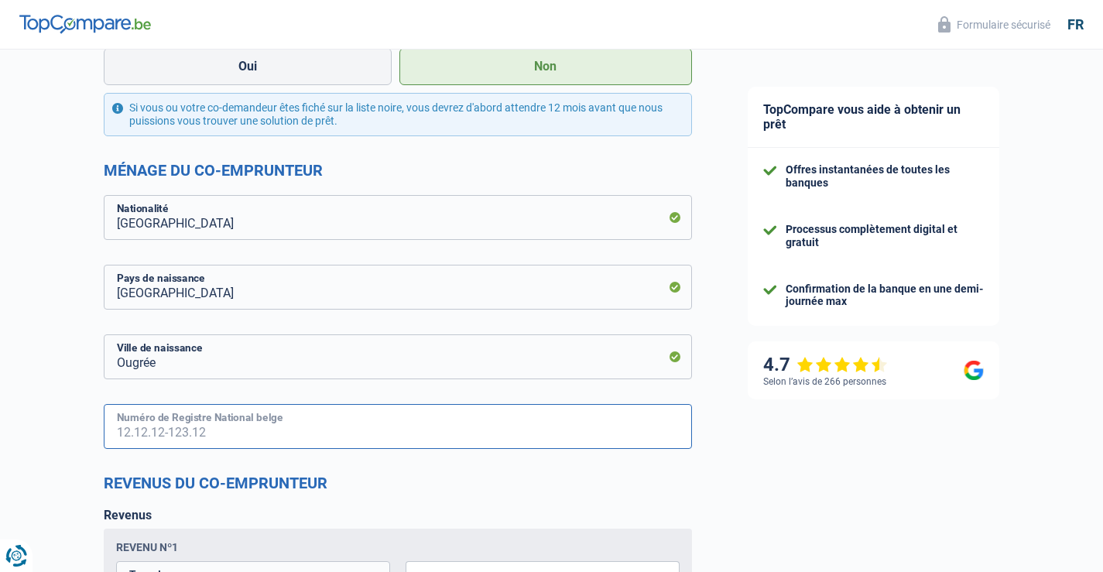
click at [346, 440] on input "Numéro de Registre National belge" at bounding box center [398, 426] width 588 height 45
type input "60.08.10-332.05"
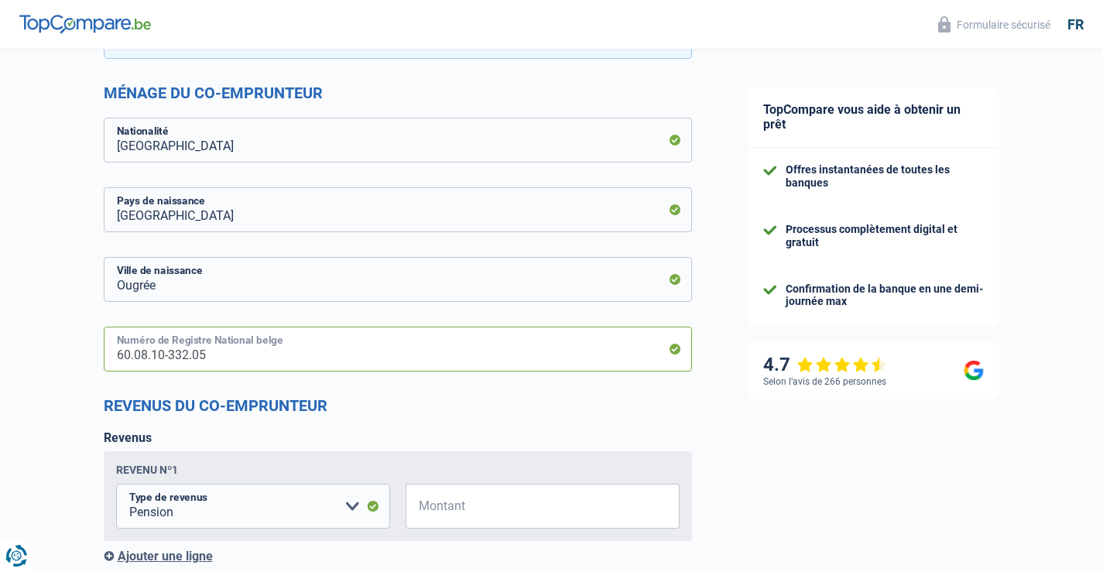
scroll to position [1006, 0]
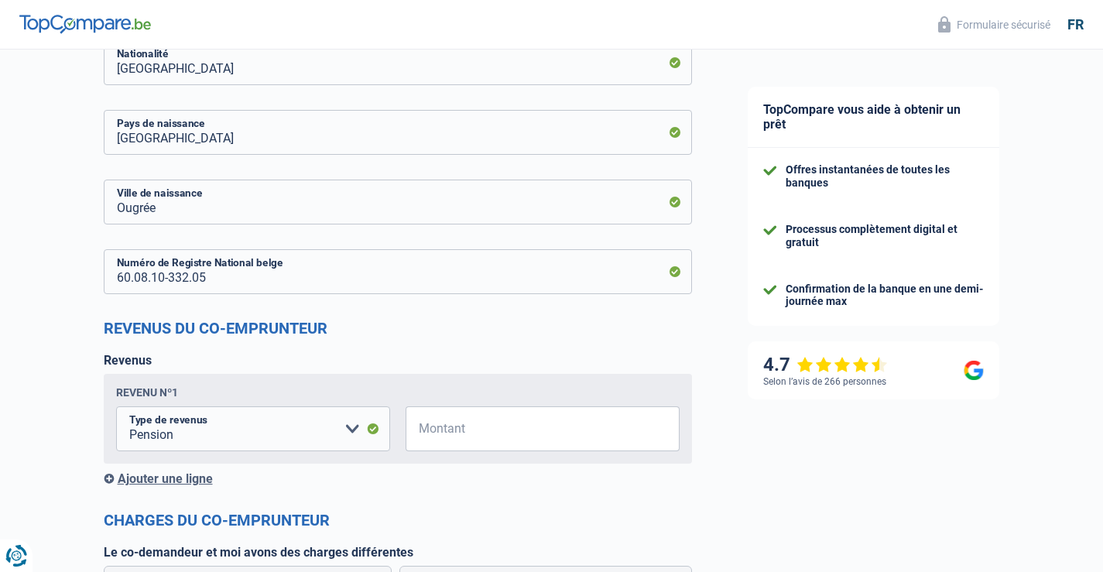
click at [414, 420] on span "€" at bounding box center [415, 428] width 19 height 45
click at [420, 425] on span "€" at bounding box center [415, 428] width 19 height 45
click at [452, 436] on input "Montant" at bounding box center [552, 428] width 255 height 45
type input "1.795"
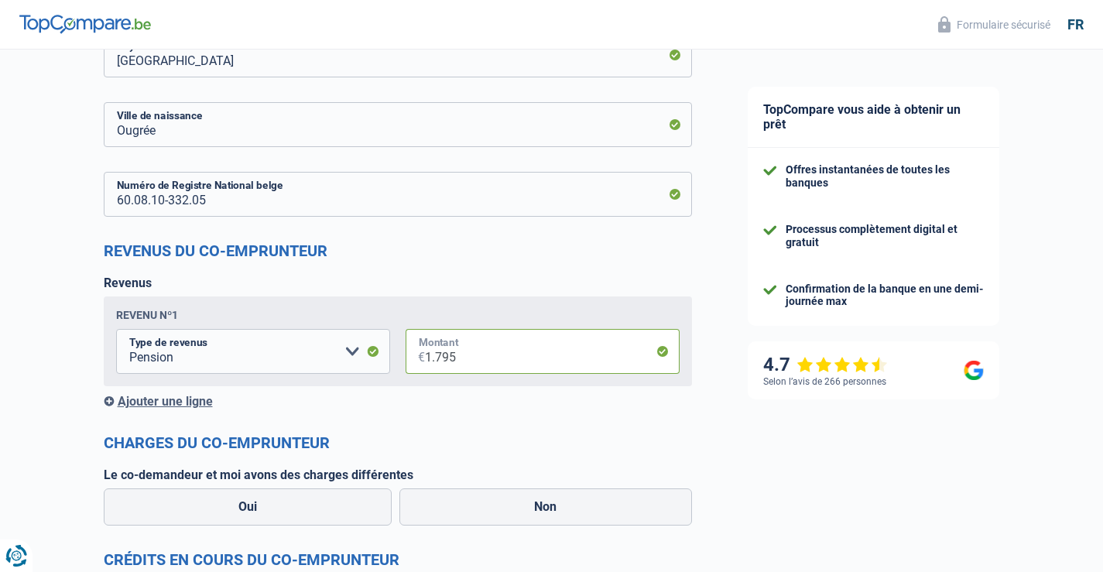
scroll to position [1161, 0]
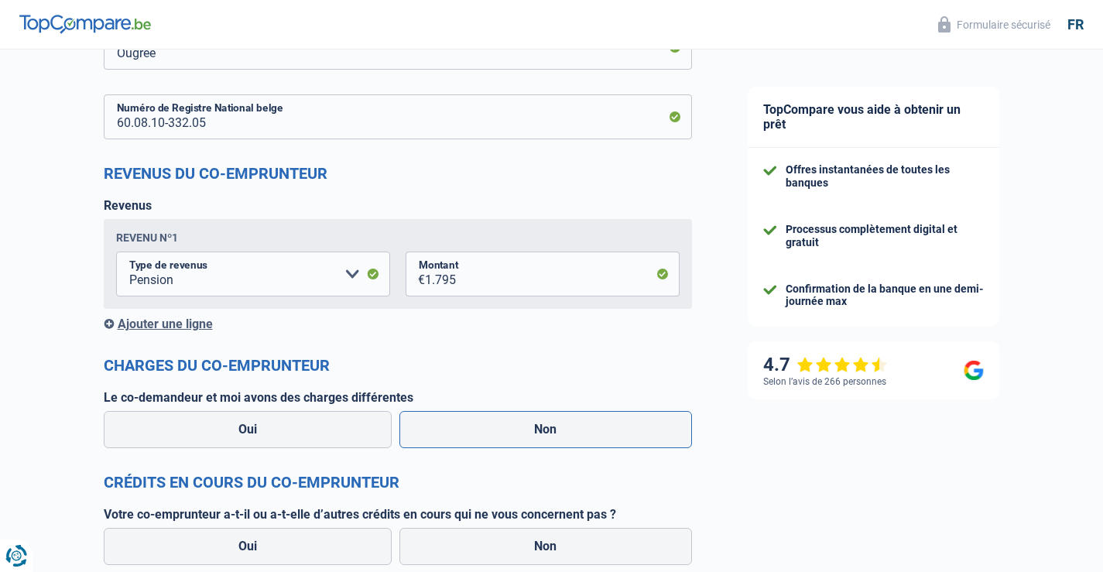
click at [549, 432] on label "Non" at bounding box center [545, 429] width 293 height 37
click at [549, 432] on input "Non" at bounding box center [545, 429] width 293 height 37
radio input "true"
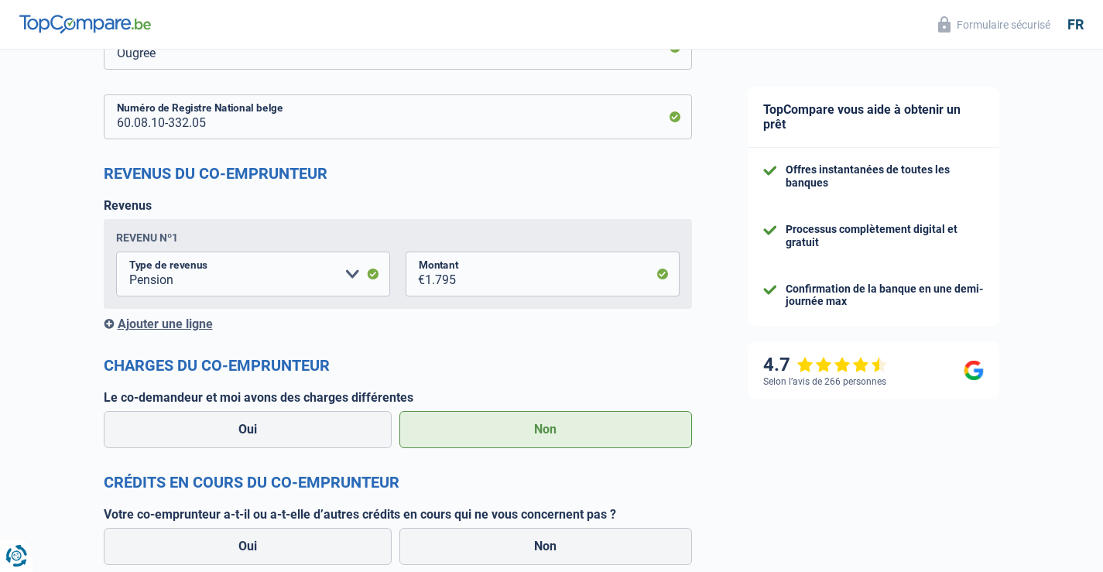
scroll to position [1238, 0]
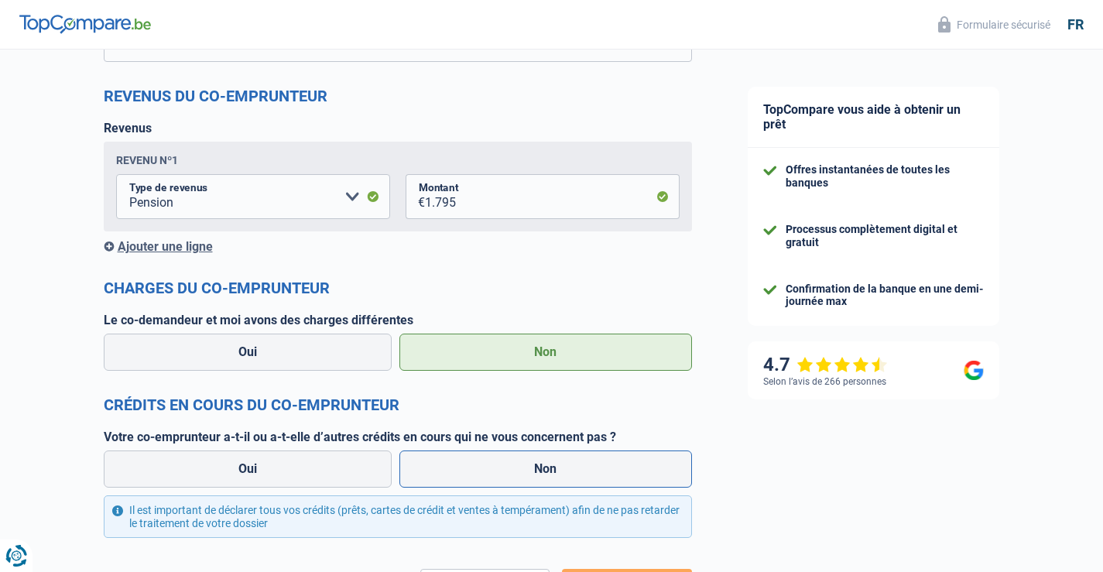
click at [553, 472] on label "Non" at bounding box center [545, 468] width 293 height 37
click at [553, 472] on input "Non" at bounding box center [545, 468] width 293 height 37
radio input "true"
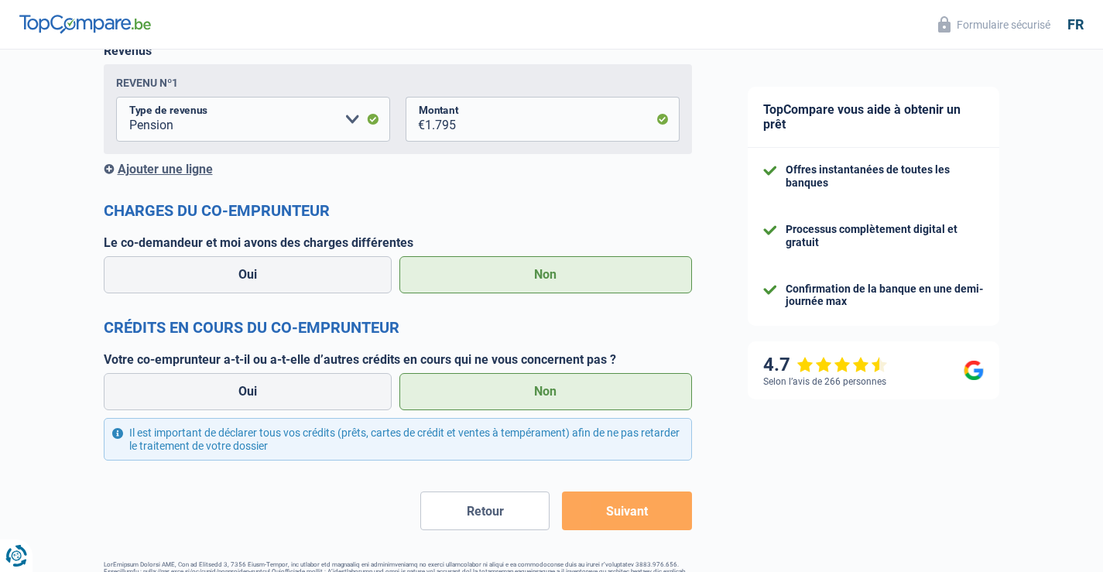
scroll to position [1365, 0]
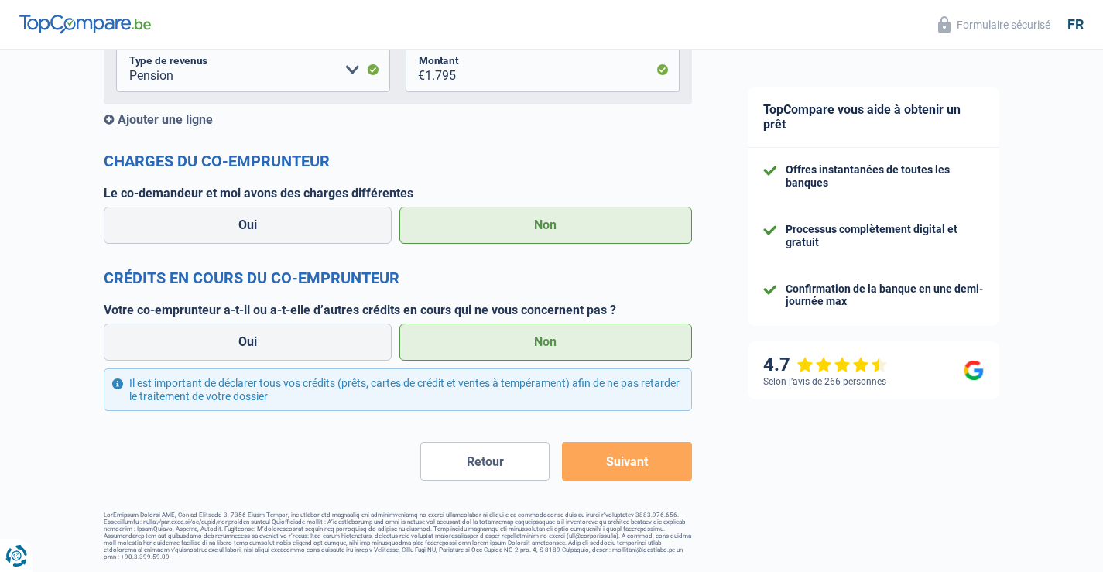
click at [628, 461] on button "Suivant" at bounding box center [626, 461] width 129 height 39
click at [298, 399] on div "Il est important de déclarer tous vos crédits (prêts, cartes de crédit et vente…" at bounding box center [398, 389] width 588 height 43
click at [631, 460] on button "Suivant" at bounding box center [626, 461] width 129 height 39
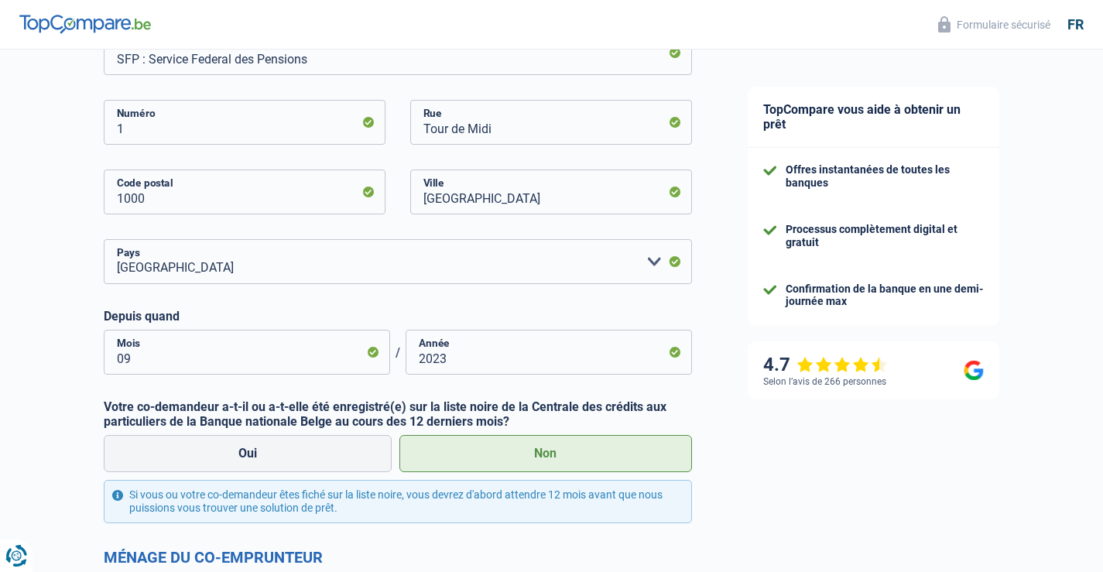
scroll to position [542, 0]
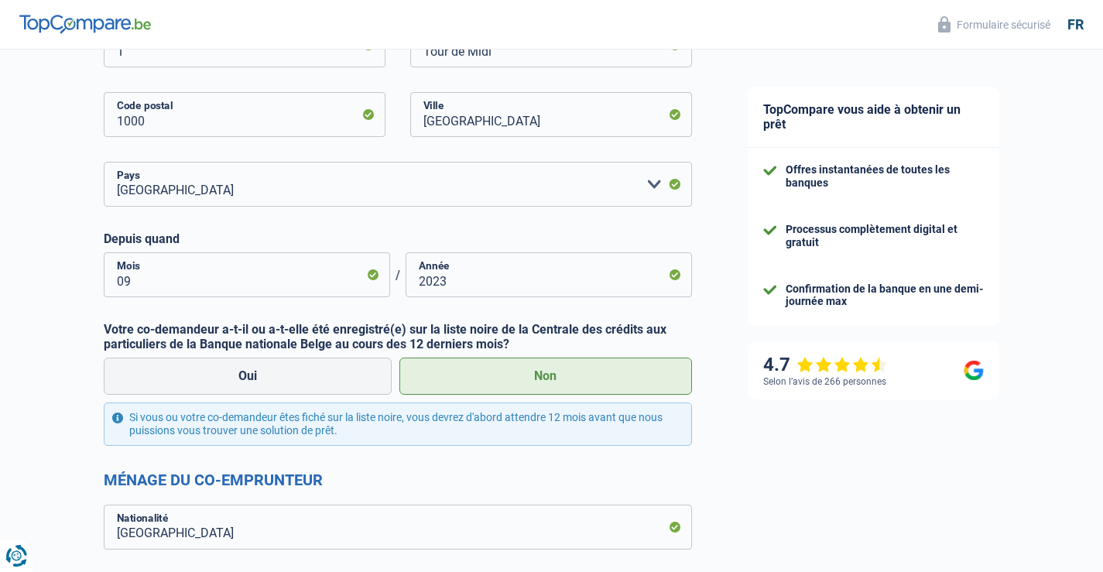
click at [546, 373] on label "Non" at bounding box center [545, 376] width 293 height 37
click at [546, 373] on input "Non" at bounding box center [545, 376] width 293 height 37
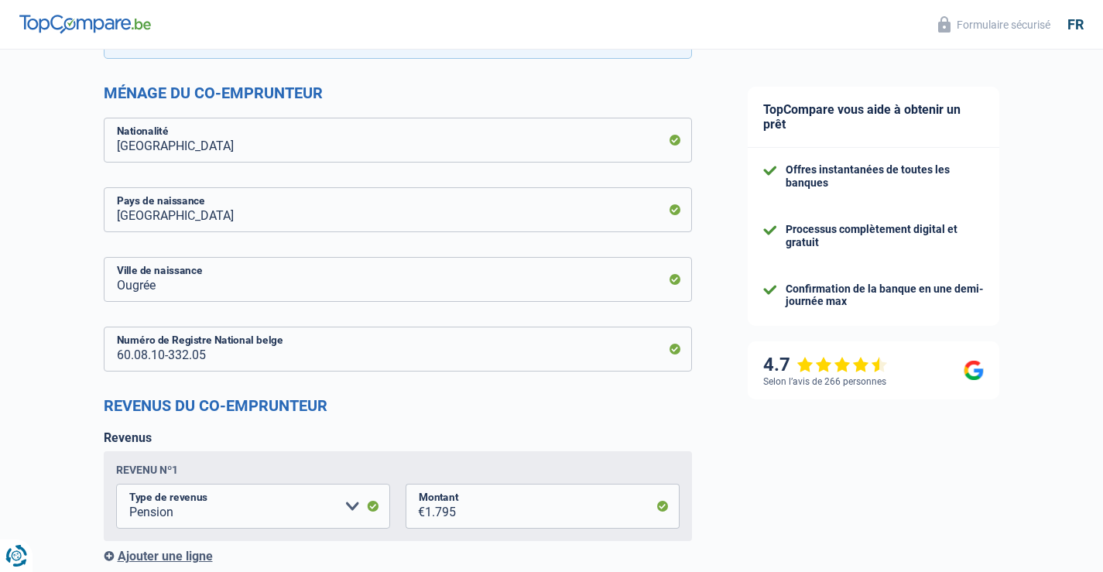
scroll to position [1006, 0]
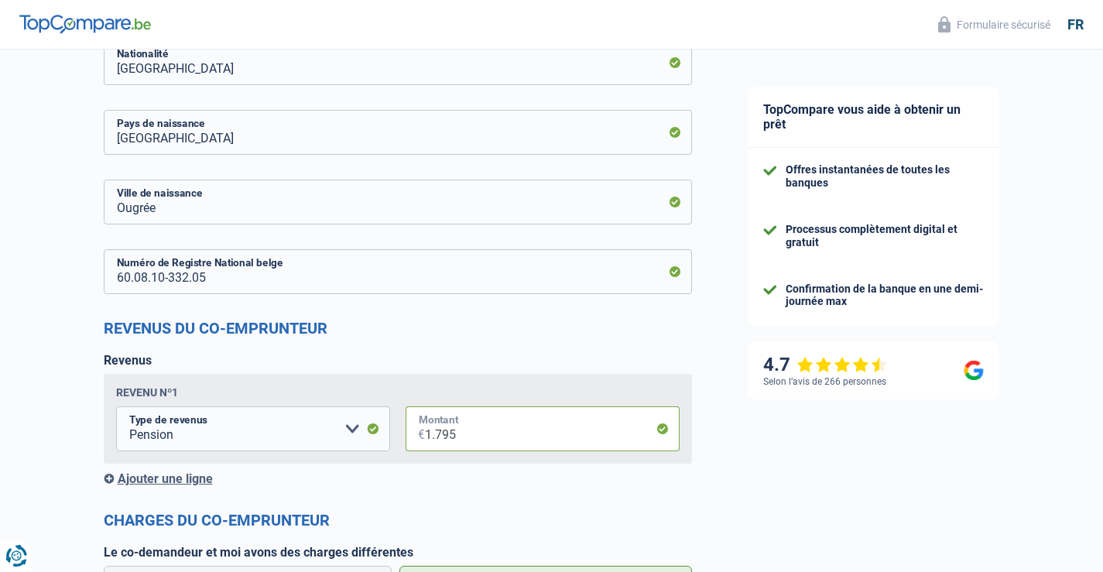
click at [584, 432] on input "1.795" at bounding box center [552, 428] width 255 height 45
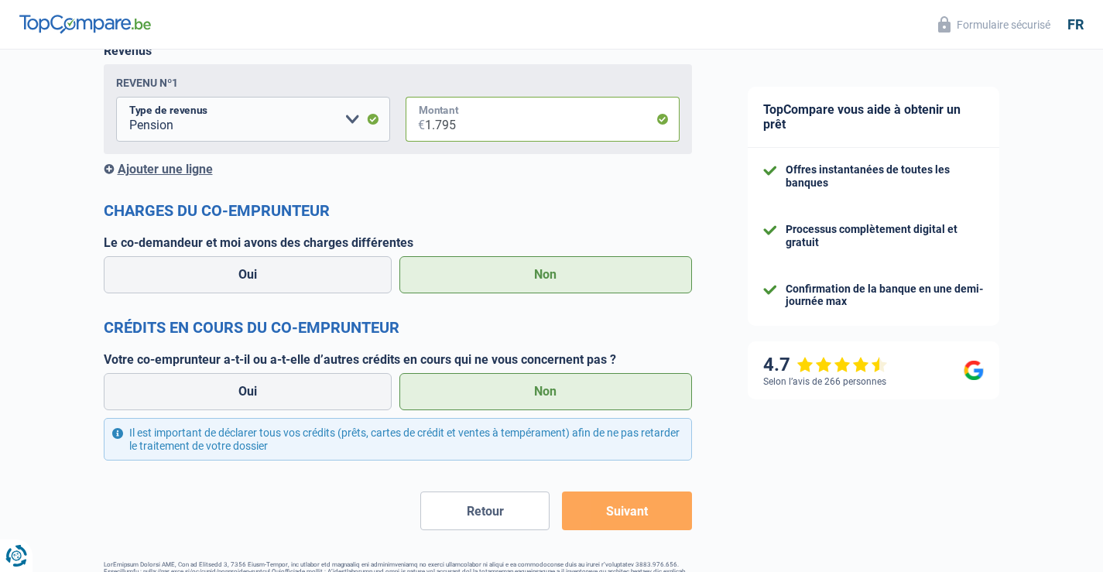
scroll to position [1365, 0]
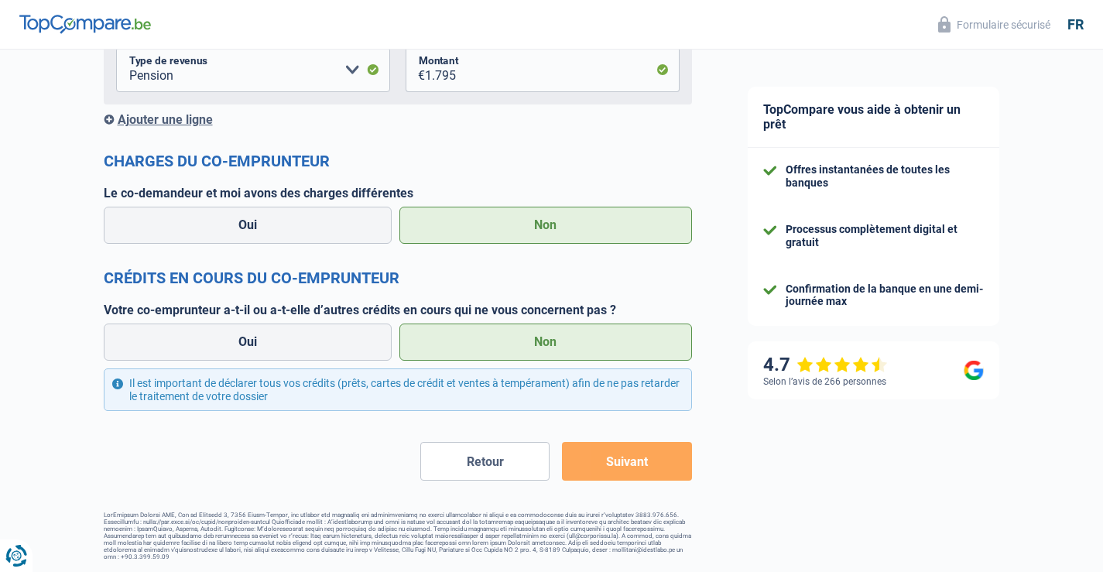
click at [627, 460] on button "Suivant" at bounding box center [626, 461] width 129 height 39
click at [628, 460] on button "Suivant" at bounding box center [626, 461] width 129 height 39
click at [496, 465] on button "Retour" at bounding box center [484, 461] width 129 height 39
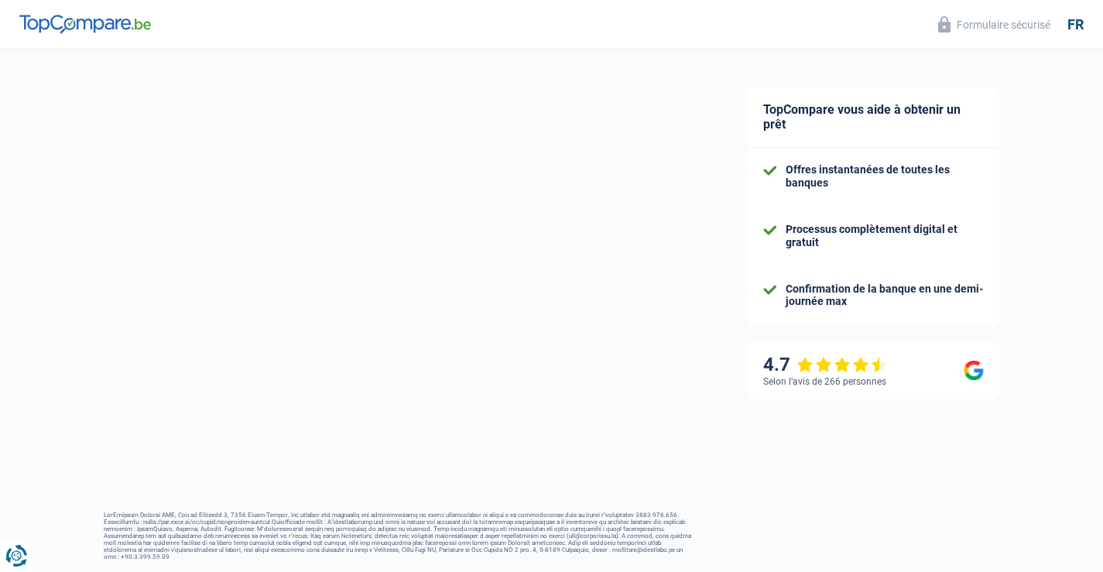
select select "pension"
select select "personalLoan"
select select "homeFurnishingOrRelocation"
select select "48"
select select "personalLoan"
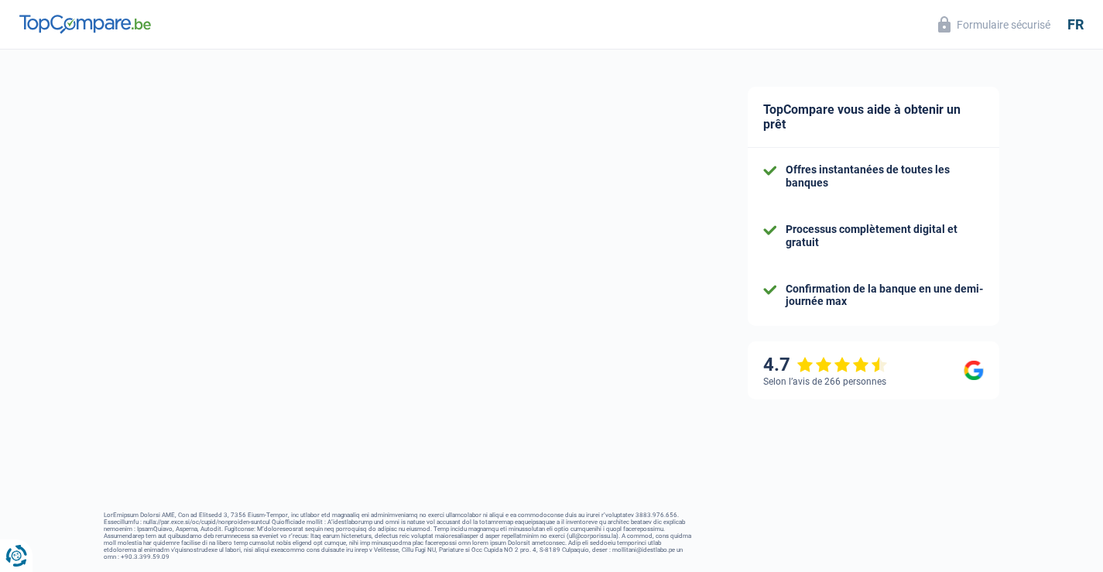
select select "medicalFees"
select select "48"
select select "renovationLoan"
select select "84"
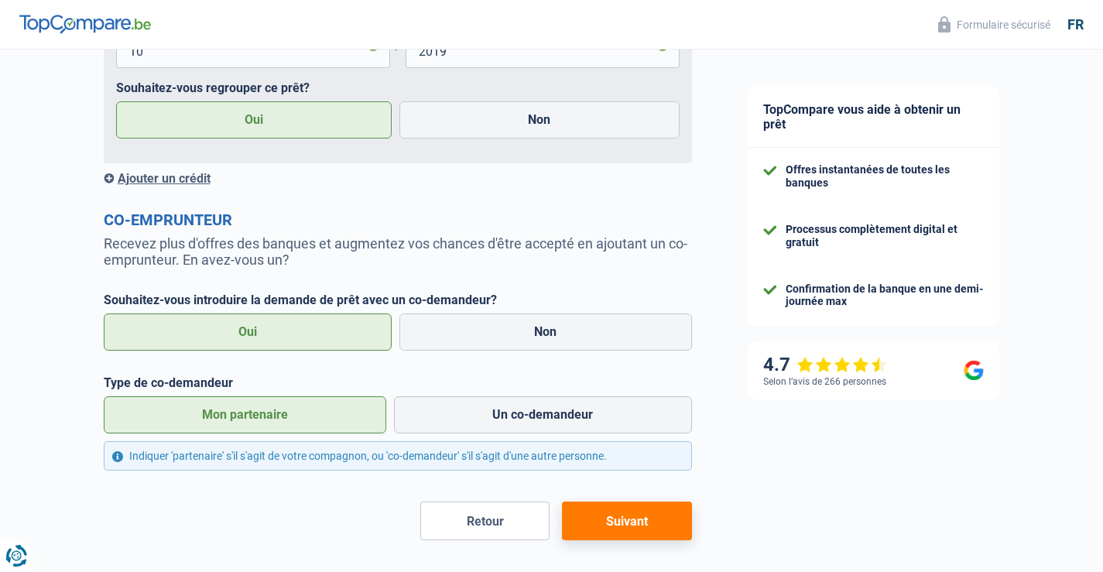
scroll to position [1999, 0]
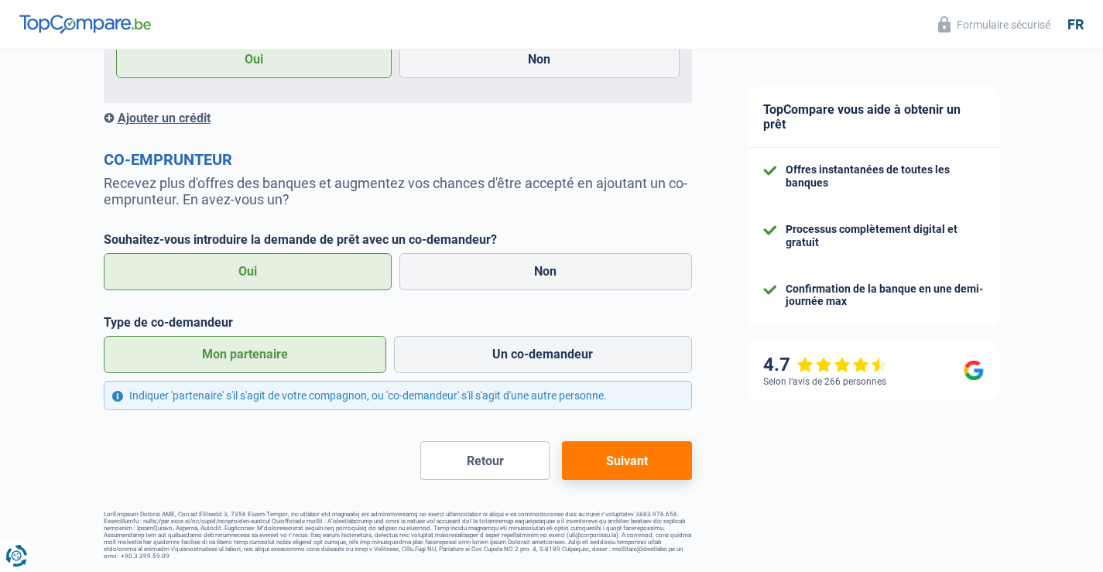
click at [614, 461] on button "Suivant" at bounding box center [626, 460] width 129 height 39
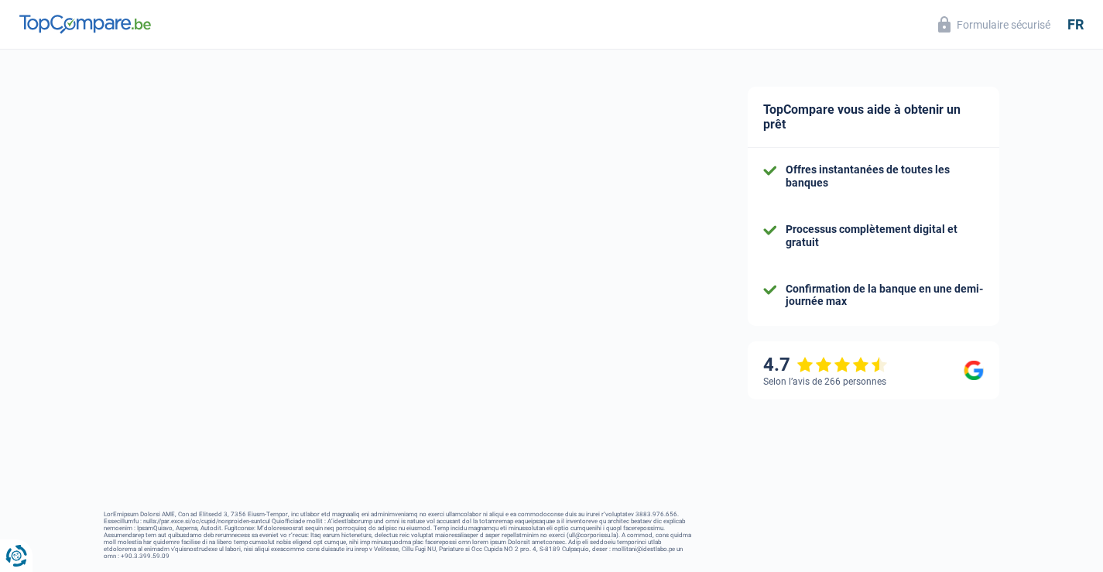
select select "retired"
select select "BE"
select select "pension"
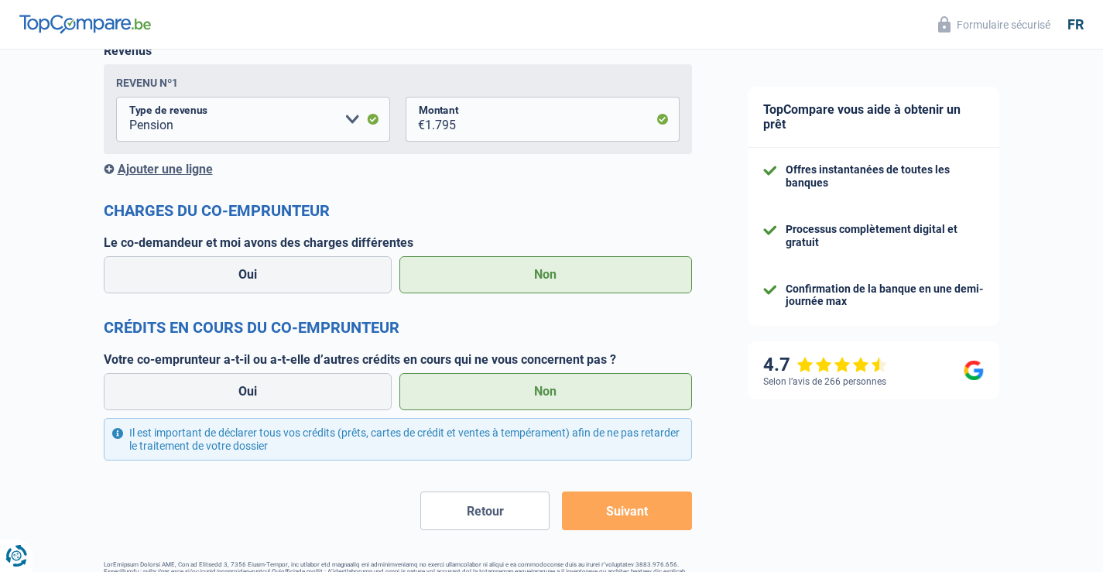
scroll to position [1365, 0]
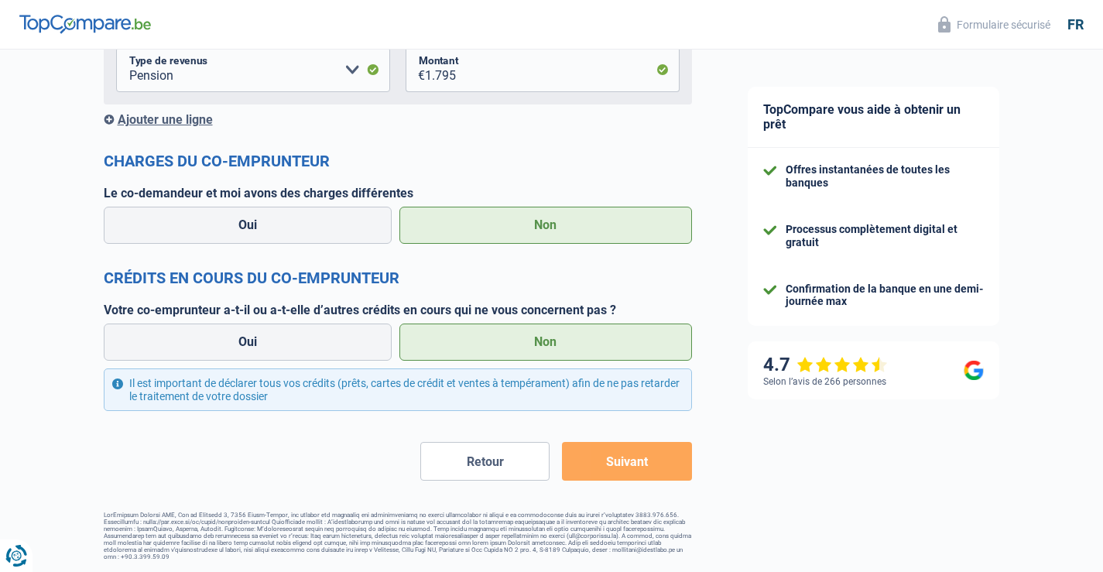
click at [625, 460] on button "Suivant" at bounding box center [626, 461] width 129 height 39
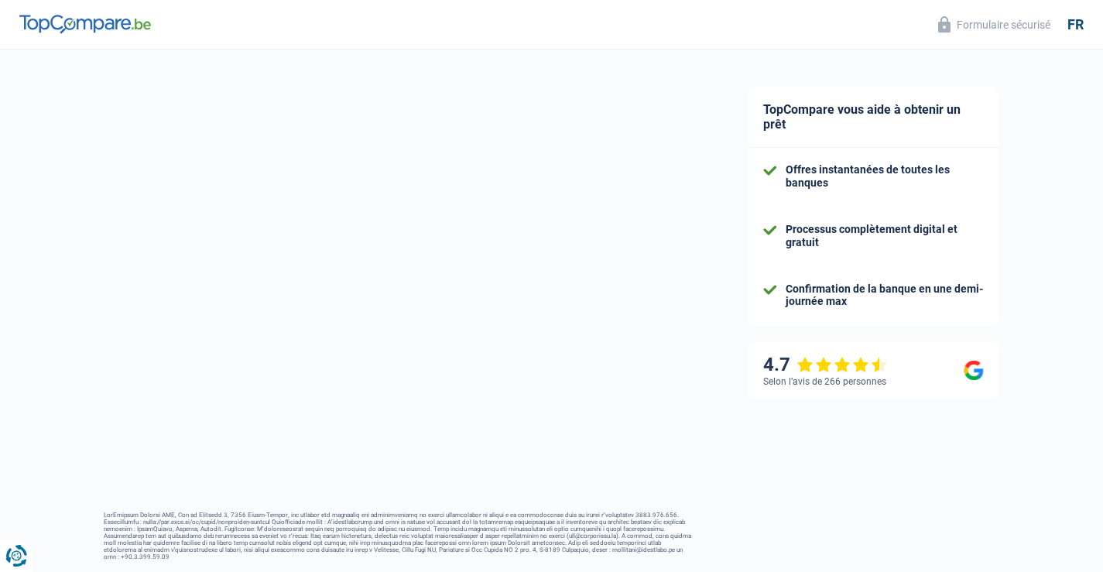
select select "pension"
select select "personalLoan"
select select "homeFurnishingOrRelocation"
select select "48"
select select "personalLoan"
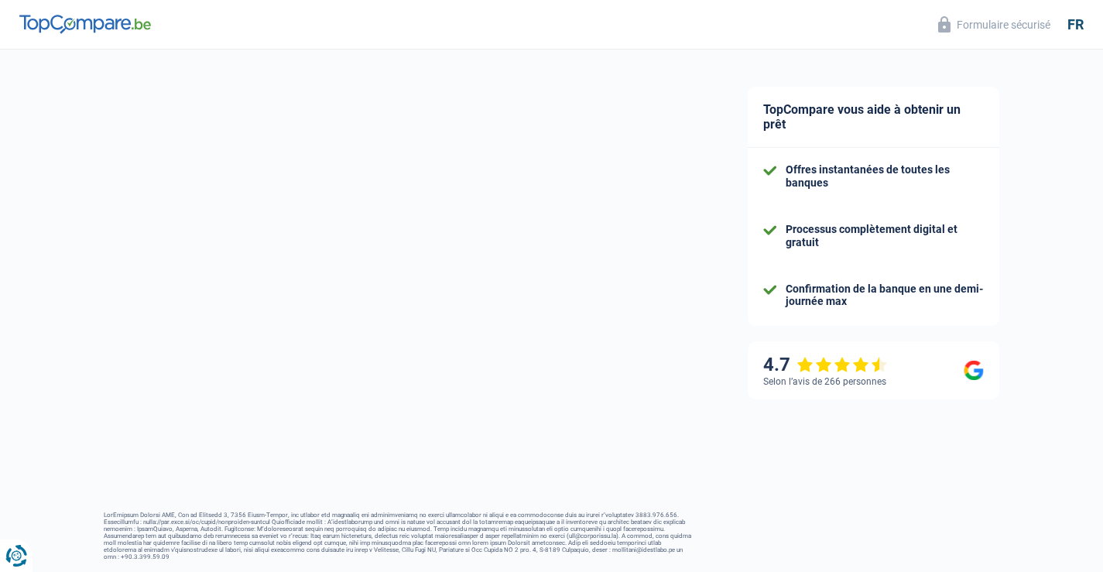
select select "medicalFees"
select select "48"
select select "renovationLoan"
select select "84"
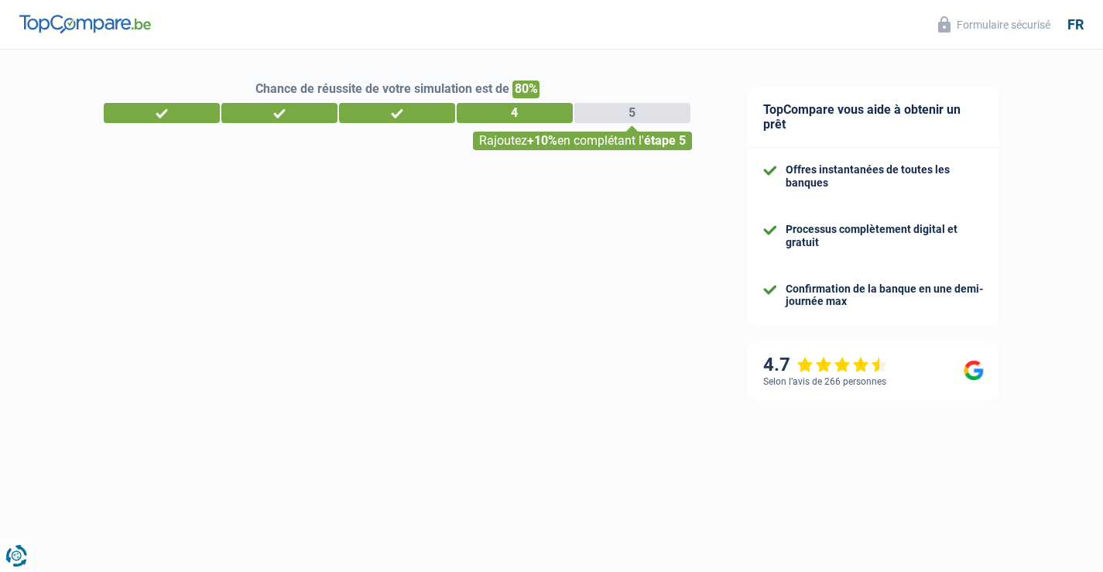
select select "retired"
select select "BE"
select select "pension"
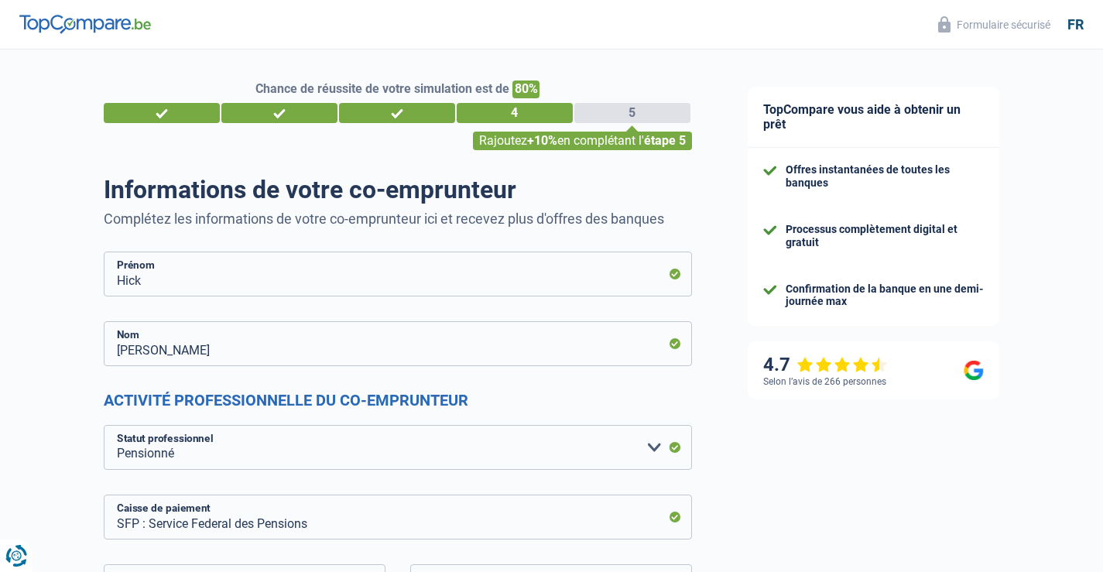
select select "pension"
select select "personalLoan"
select select "homeFurnishingOrRelocation"
select select "48"
select select "personalLoan"
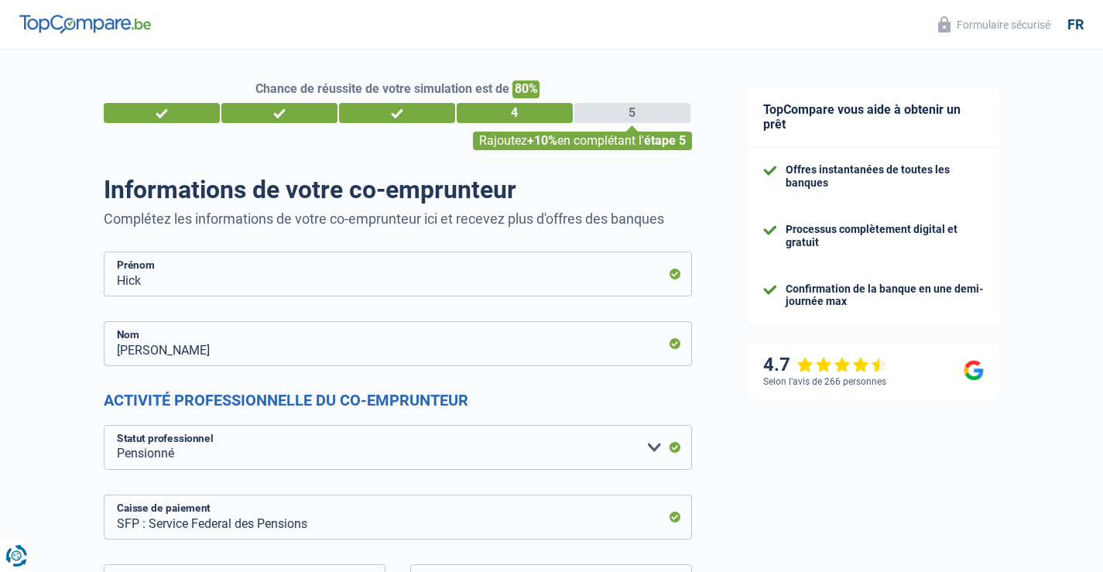
select select "medicalFees"
select select "48"
select select "renovationLoan"
select select "84"
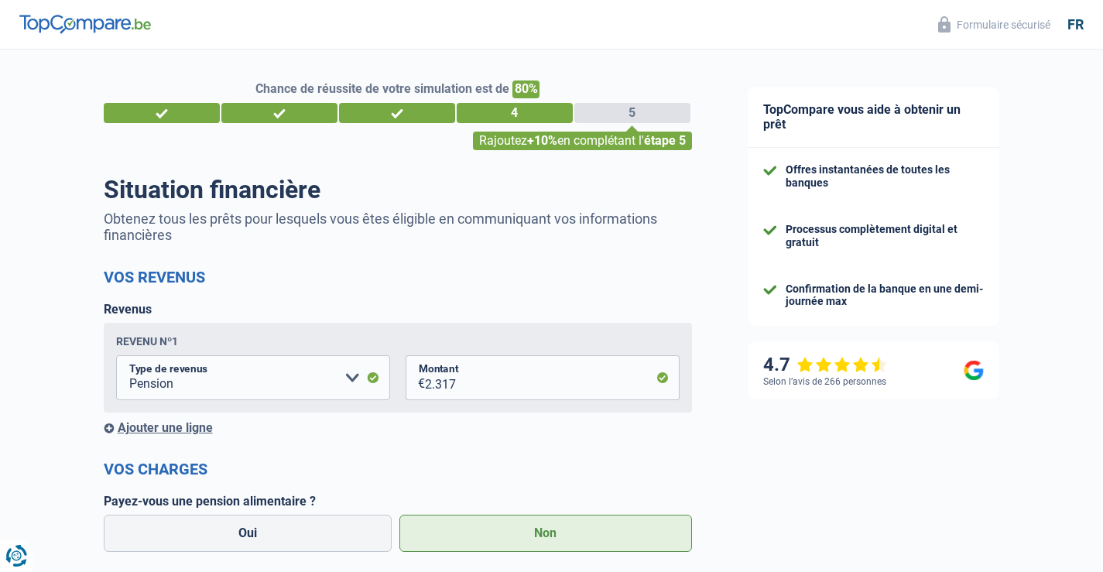
select select "married"
select select "ownerWithoutMortgage"
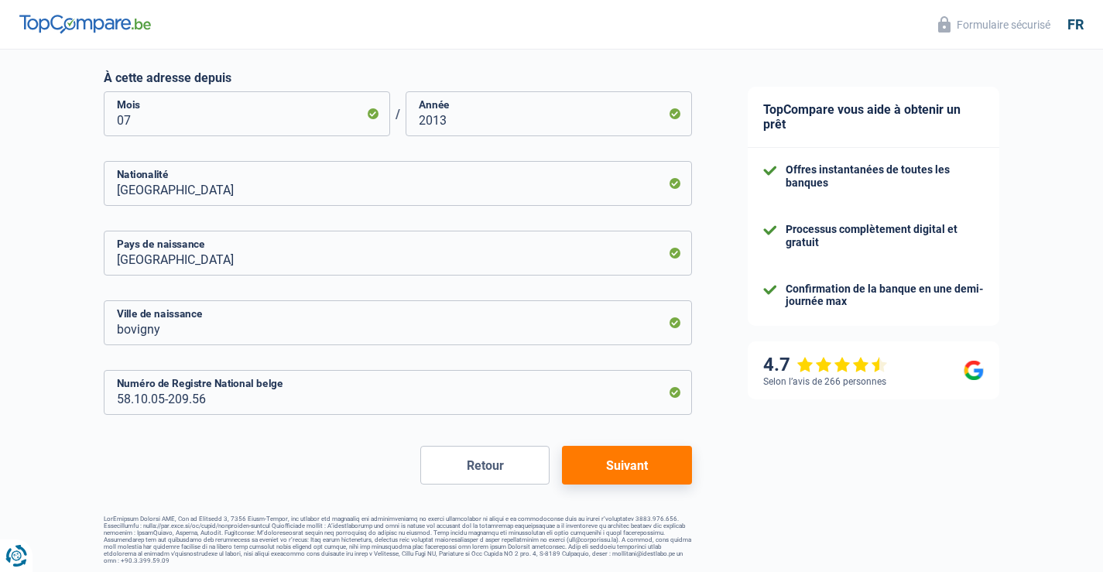
scroll to position [778, 0]
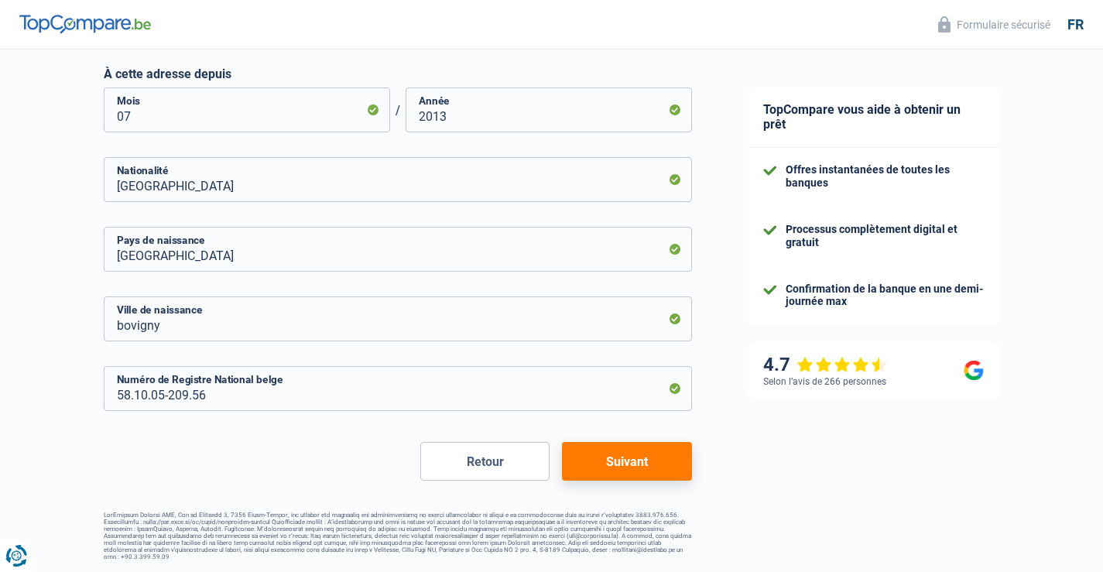
click at [621, 460] on button "Suivant" at bounding box center [626, 461] width 129 height 39
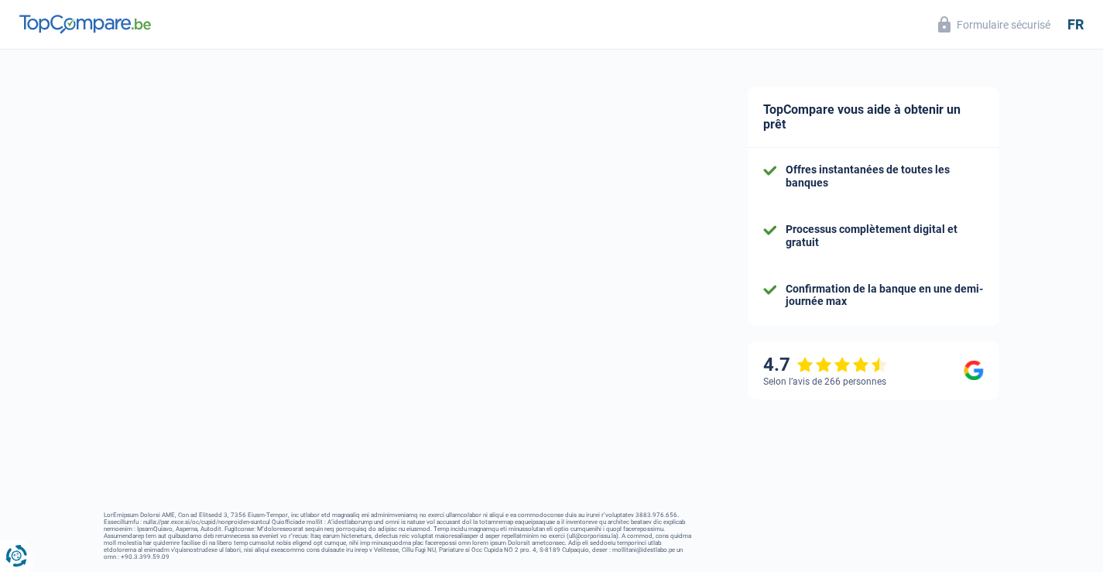
scroll to position [1999, 0]
select select "pension"
select select "personalLoan"
select select "homeFurnishingOrRelocation"
select select "48"
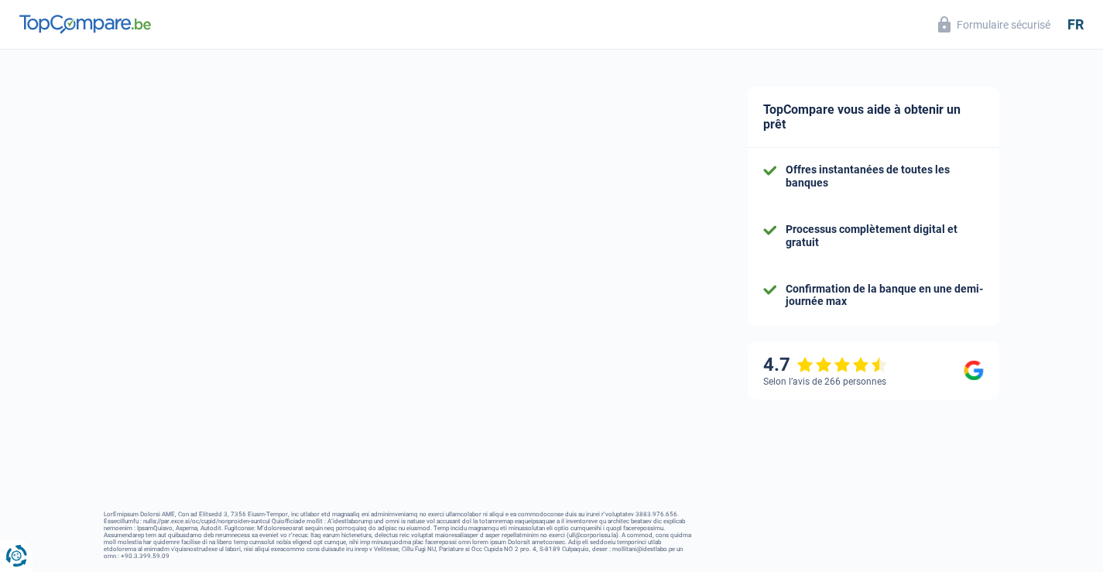
select select "personalLoan"
select select "medicalFees"
select select "48"
select select "renovationLoan"
select select "84"
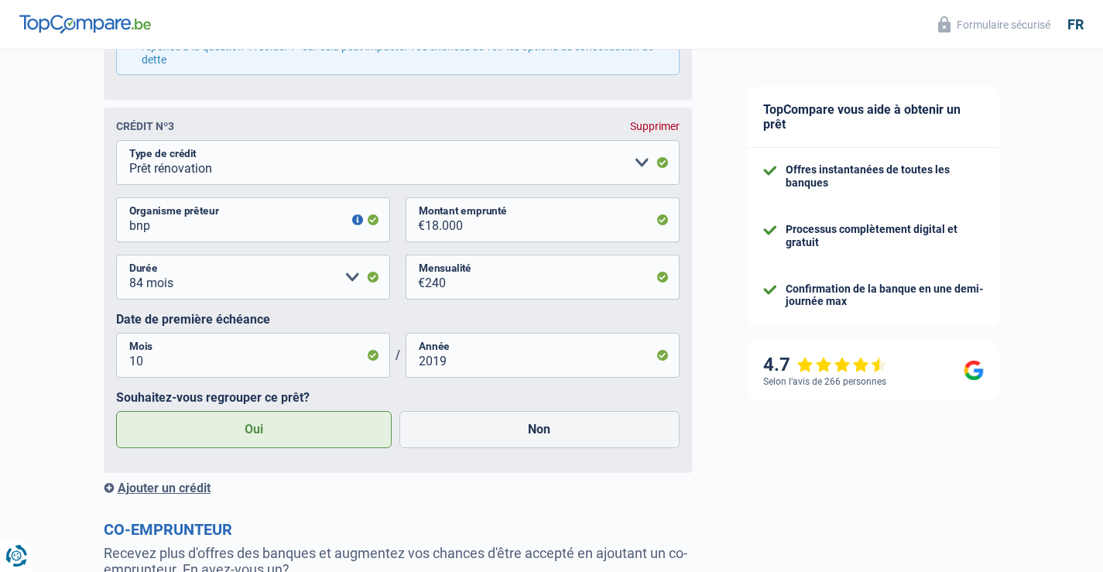
scroll to position [1703, 0]
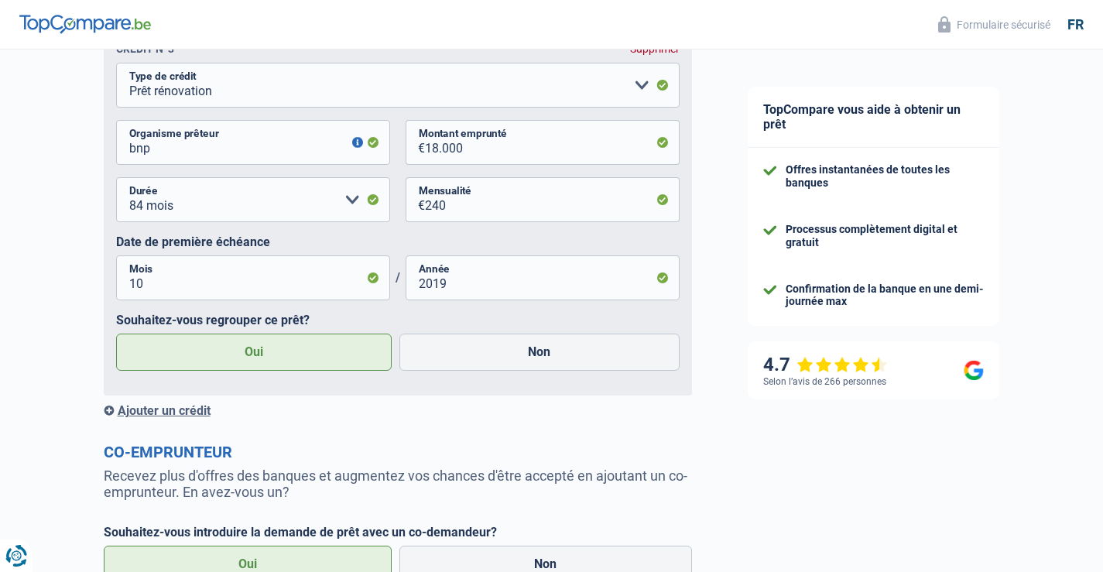
click at [168, 412] on div "Ajouter un crédit" at bounding box center [398, 410] width 588 height 15
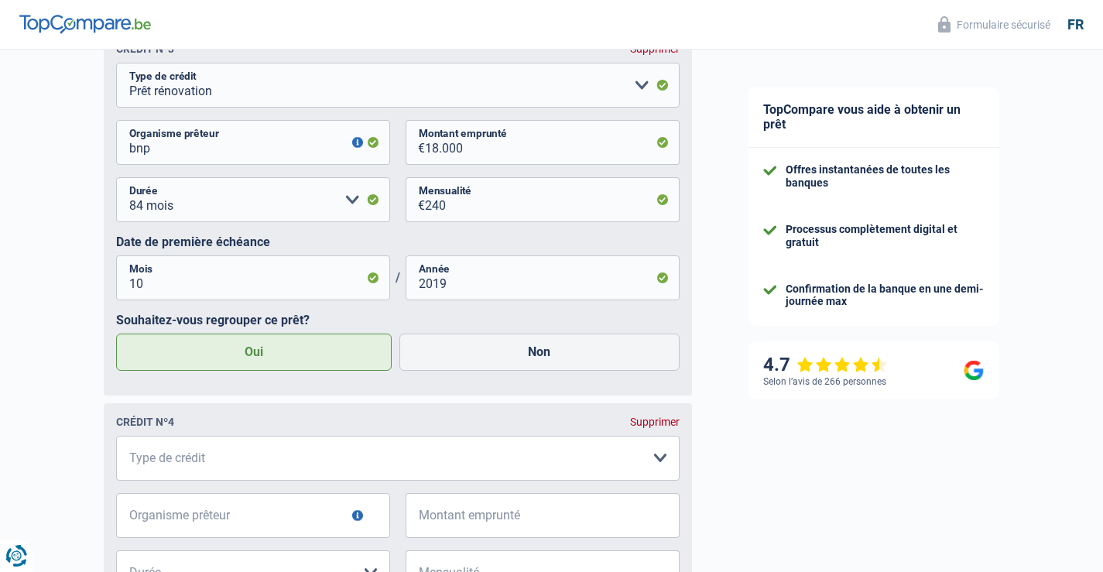
scroll to position [1780, 0]
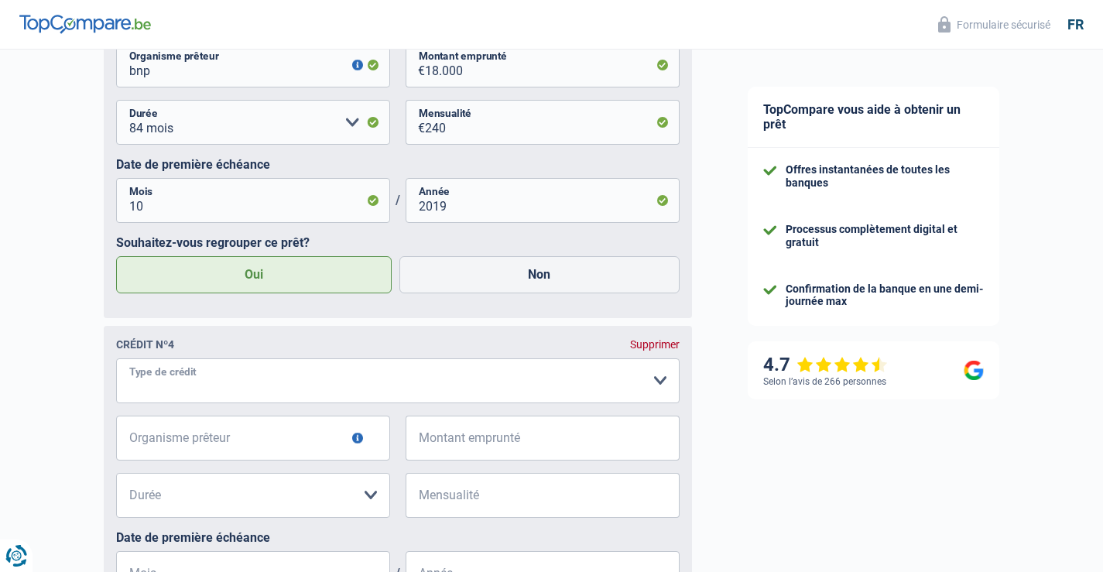
click at [657, 382] on select "Carte ou ouverture de crédit Prêt hypothécaire Vente à tempérament Prêt à tempé…" at bounding box center [397, 380] width 563 height 45
select select "cardOrCredit"
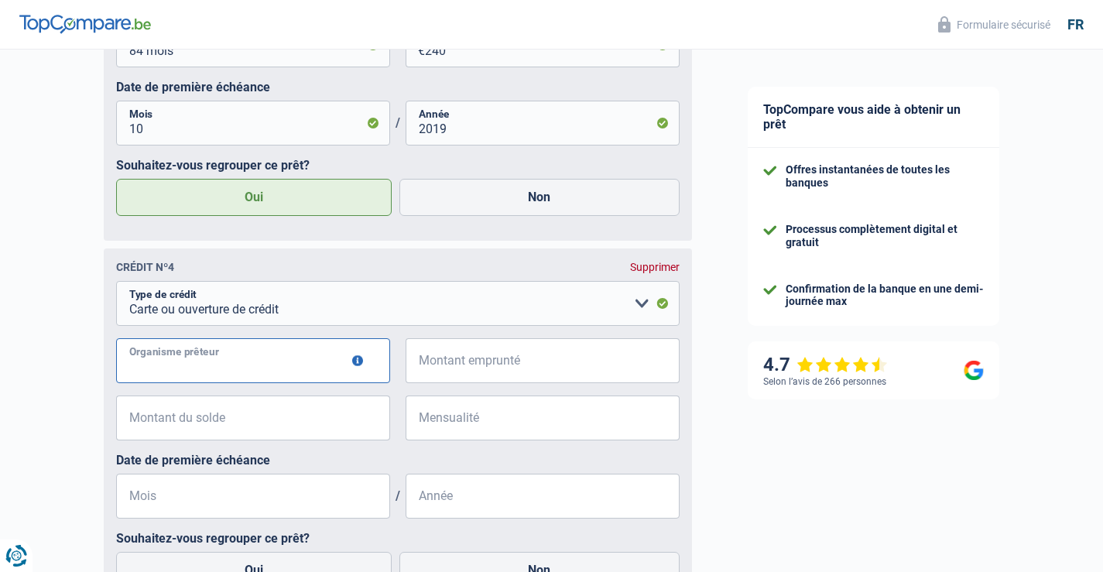
click at [269, 373] on input "Organisme prêteur" at bounding box center [253, 360] width 274 height 45
type input "bnp"
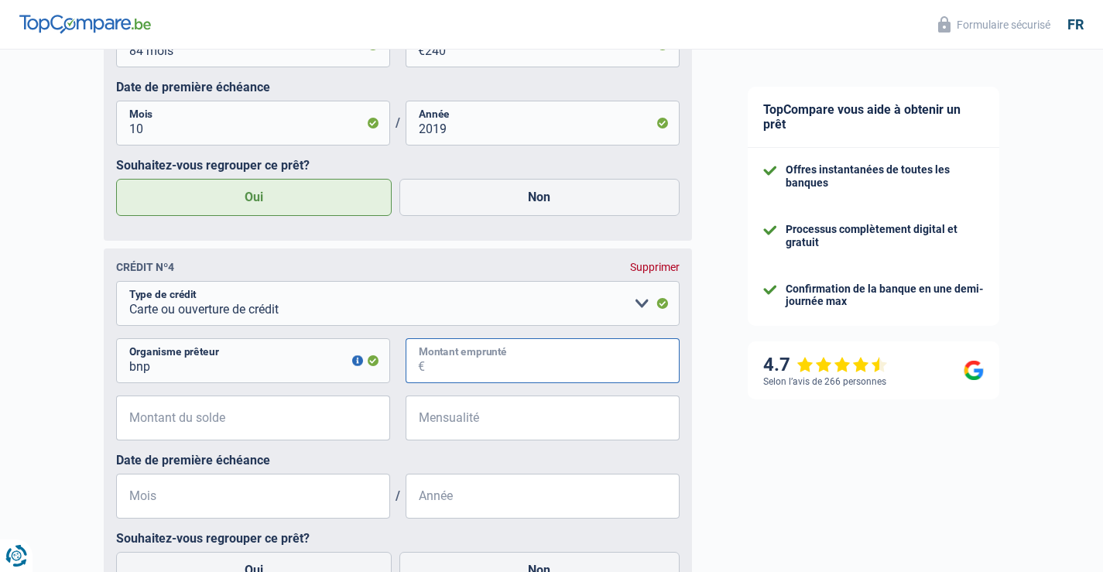
click at [425, 369] on input "Montant emprunté" at bounding box center [552, 360] width 255 height 45
type input "5.000"
click at [220, 424] on input "Montant du solde" at bounding box center [262, 417] width 255 height 45
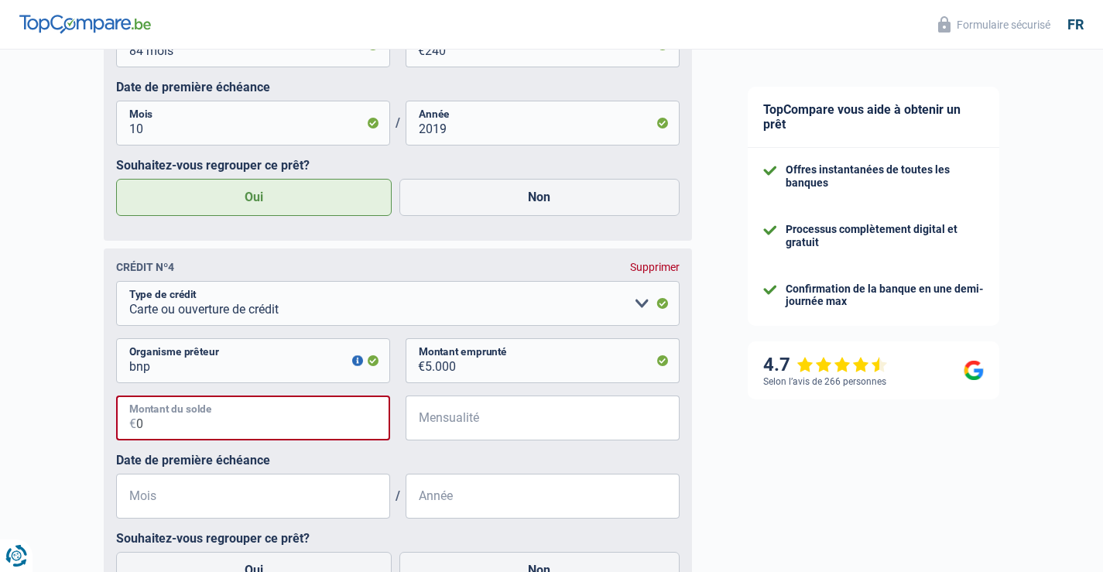
type input "0"
click at [471, 427] on input "Mensualité" at bounding box center [552, 417] width 255 height 45
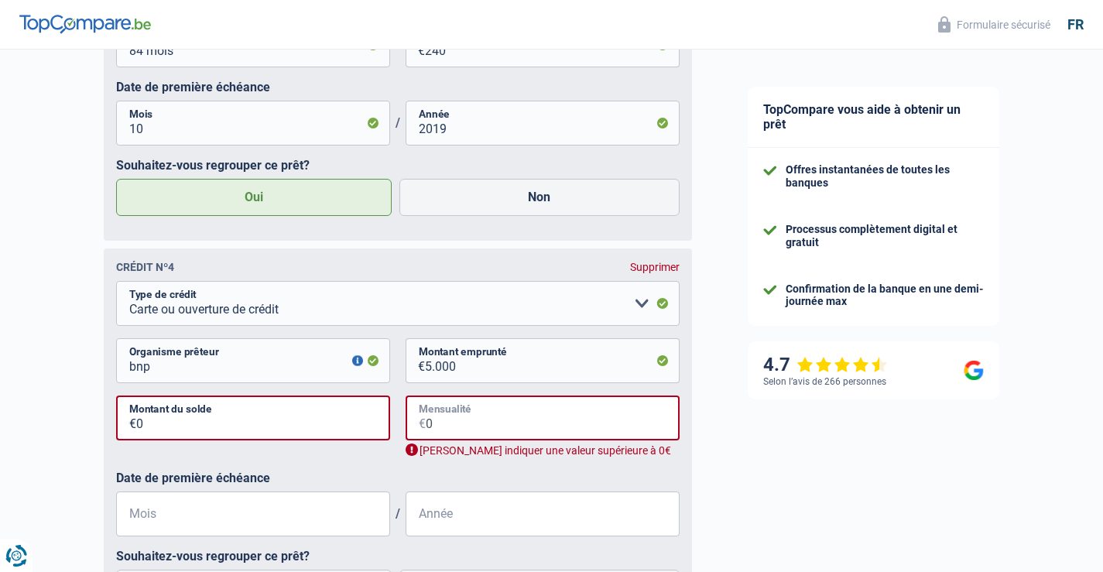
type input "0"
click at [144, 426] on input "0" at bounding box center [263, 417] width 254 height 45
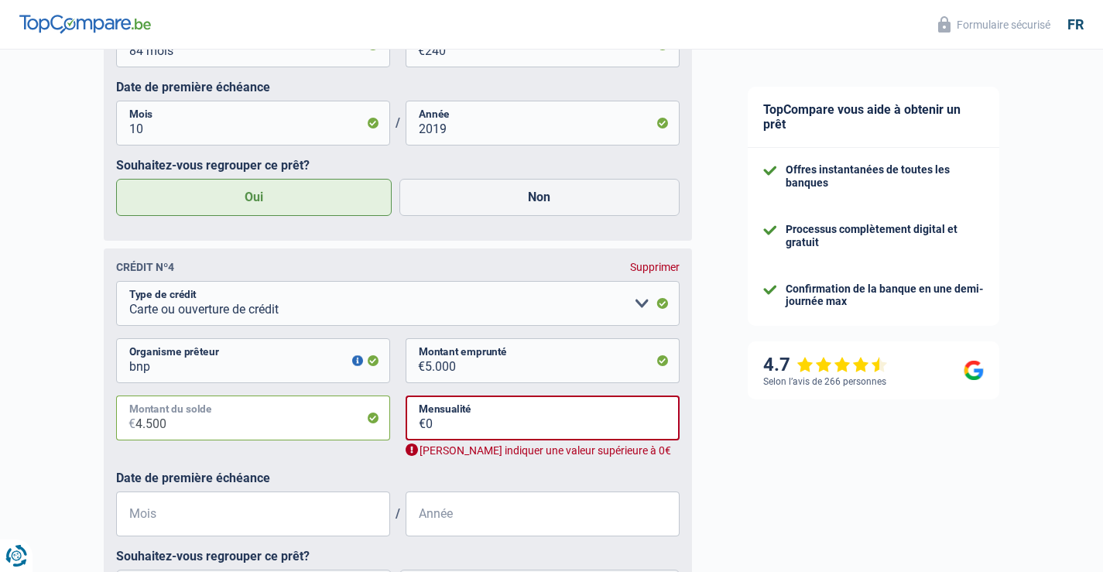
type input "4.500"
click at [462, 424] on input "0" at bounding box center [553, 417] width 254 height 45
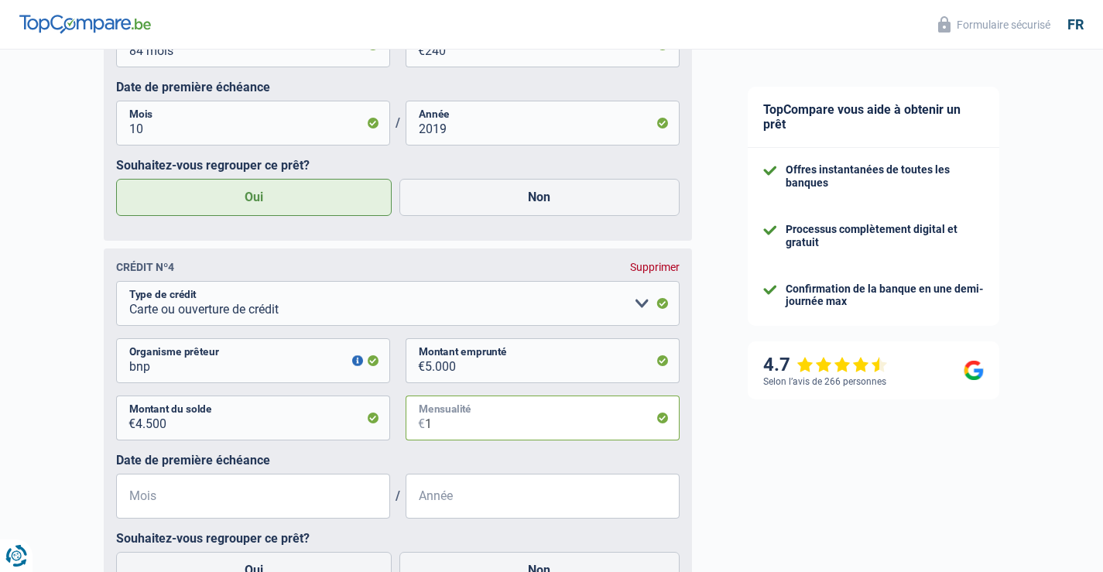
scroll to position [1935, 0]
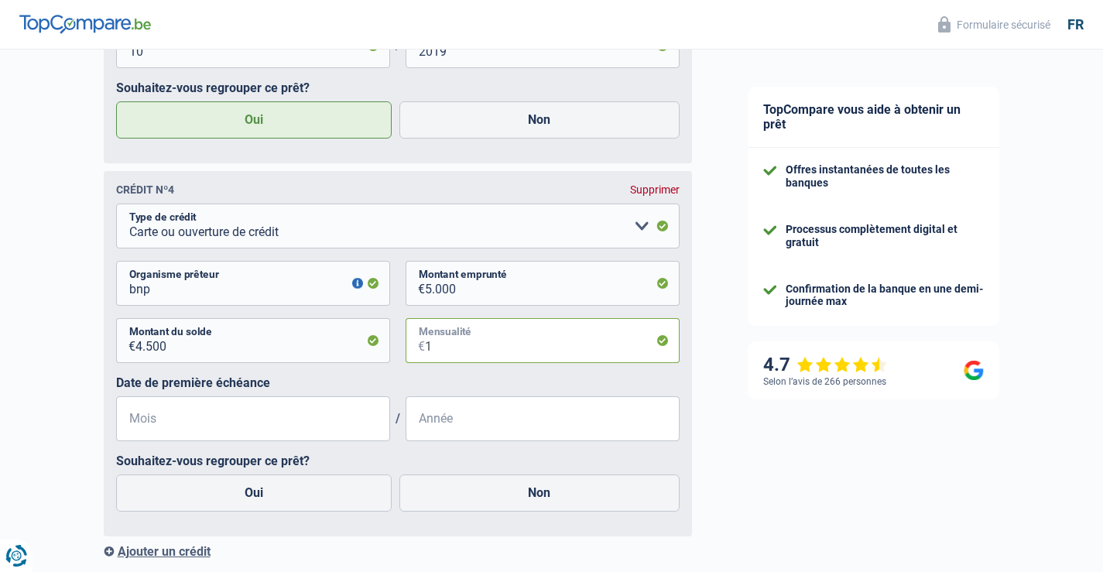
type input "1"
click at [181, 421] on input "Mois" at bounding box center [253, 418] width 274 height 45
type input "02"
click at [466, 427] on input "Année" at bounding box center [543, 418] width 274 height 45
type input "2008"
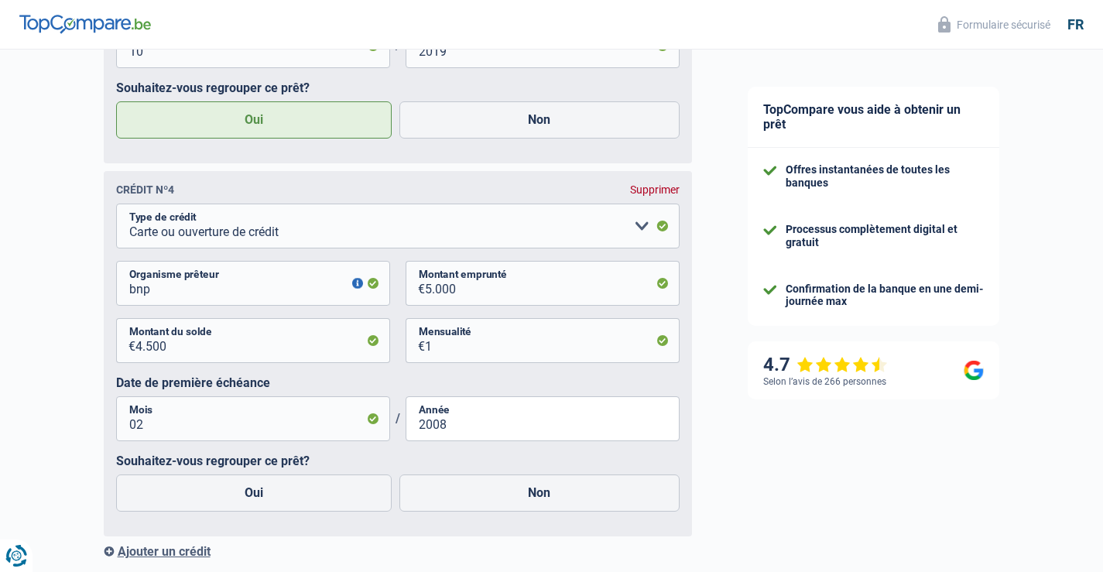
scroll to position [2089, 0]
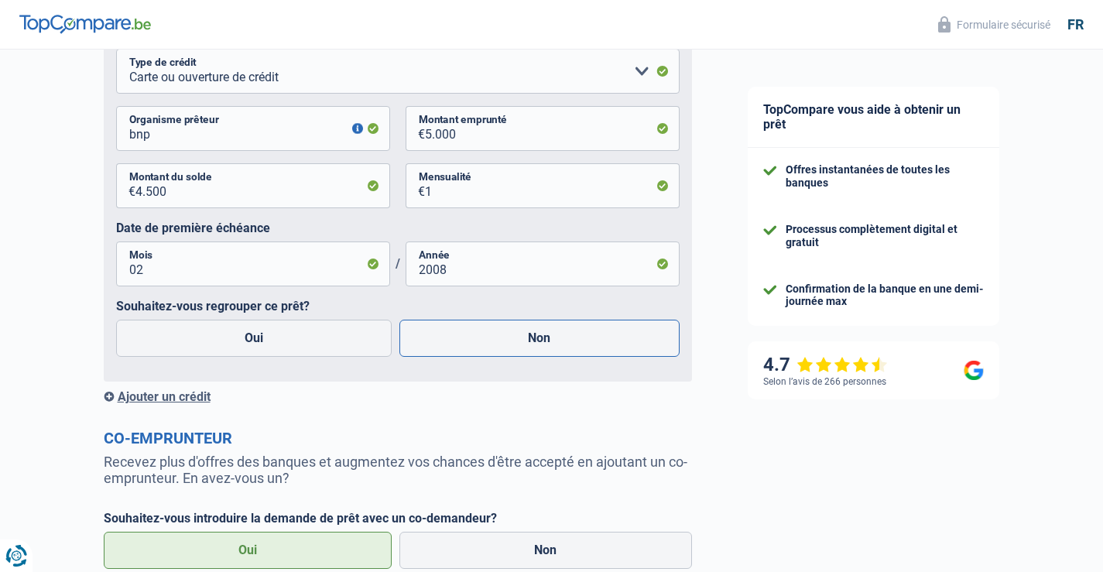
click at [543, 344] on label "Non" at bounding box center [539, 338] width 280 height 37
click at [543, 344] on input "Non" at bounding box center [539, 338] width 280 height 37
radio input "true"
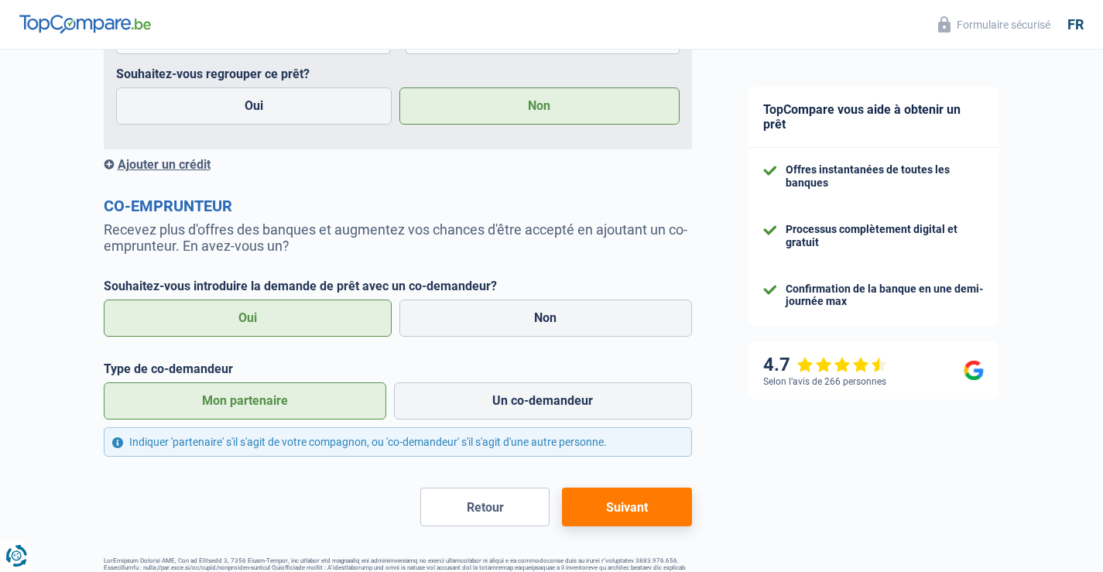
scroll to position [2373, 0]
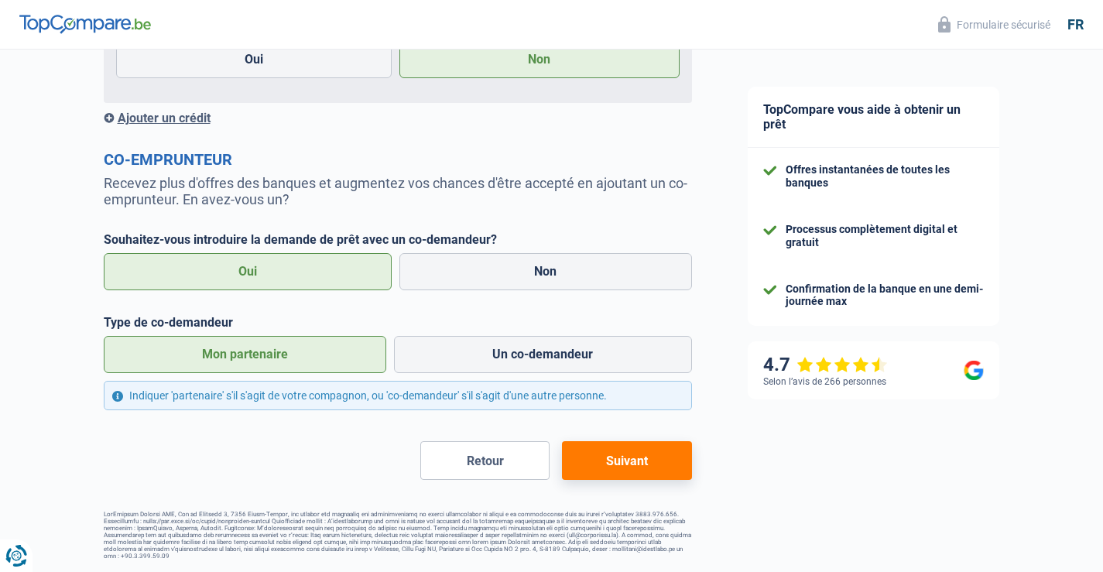
click at [618, 462] on button "Suivant" at bounding box center [626, 460] width 129 height 39
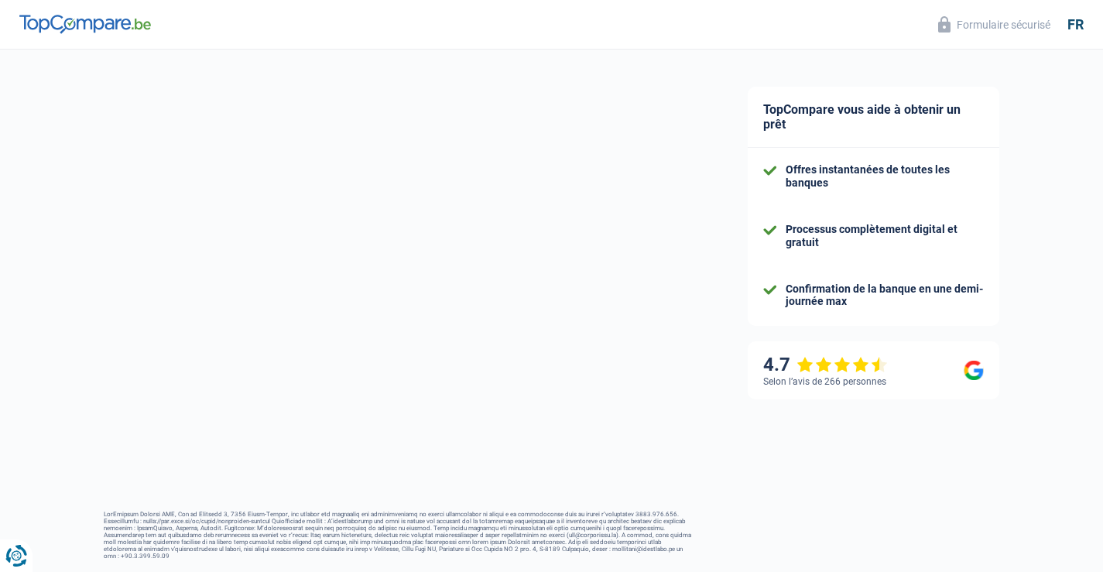
select select "retired"
select select "BE"
select select "pension"
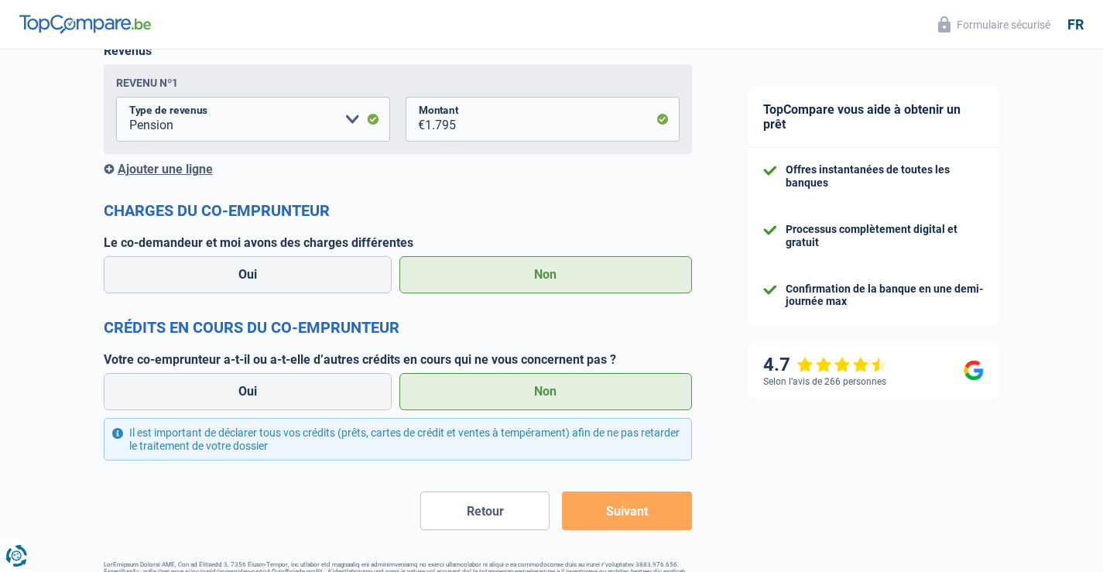
scroll to position [1365, 0]
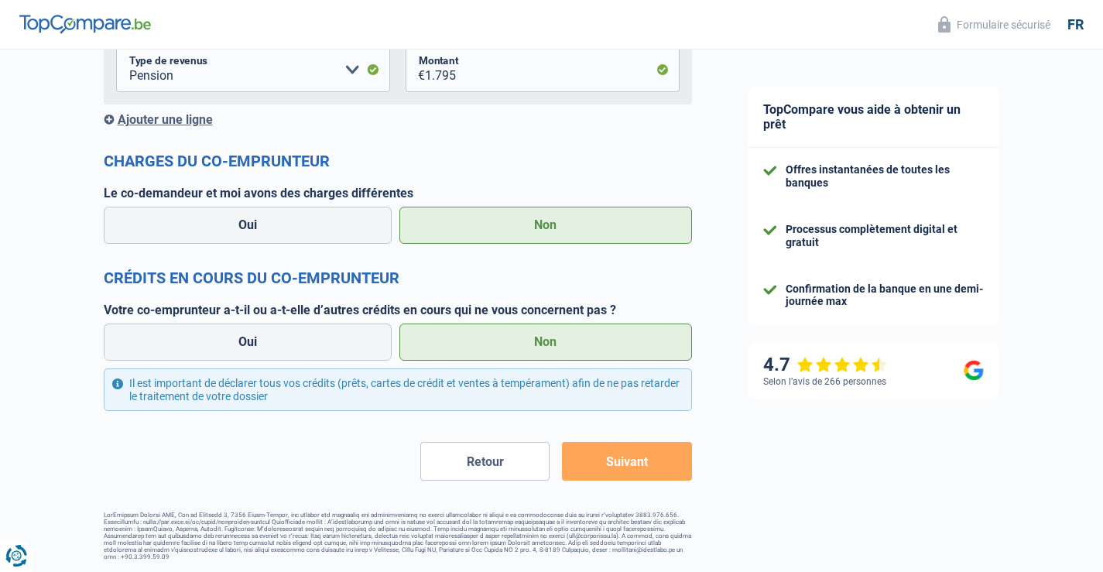
click at [623, 465] on button "Suivant" at bounding box center [626, 461] width 129 height 39
click at [482, 464] on button "Retour" at bounding box center [484, 461] width 129 height 39
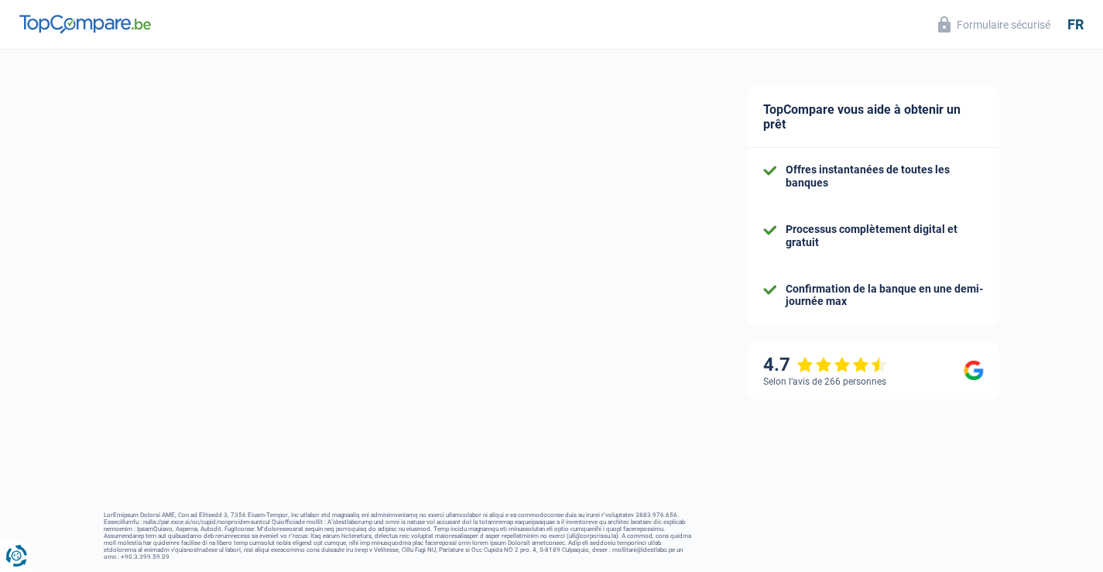
select select "pension"
select select "personalLoan"
select select "homeFurnishingOrRelocation"
select select "48"
select select "personalLoan"
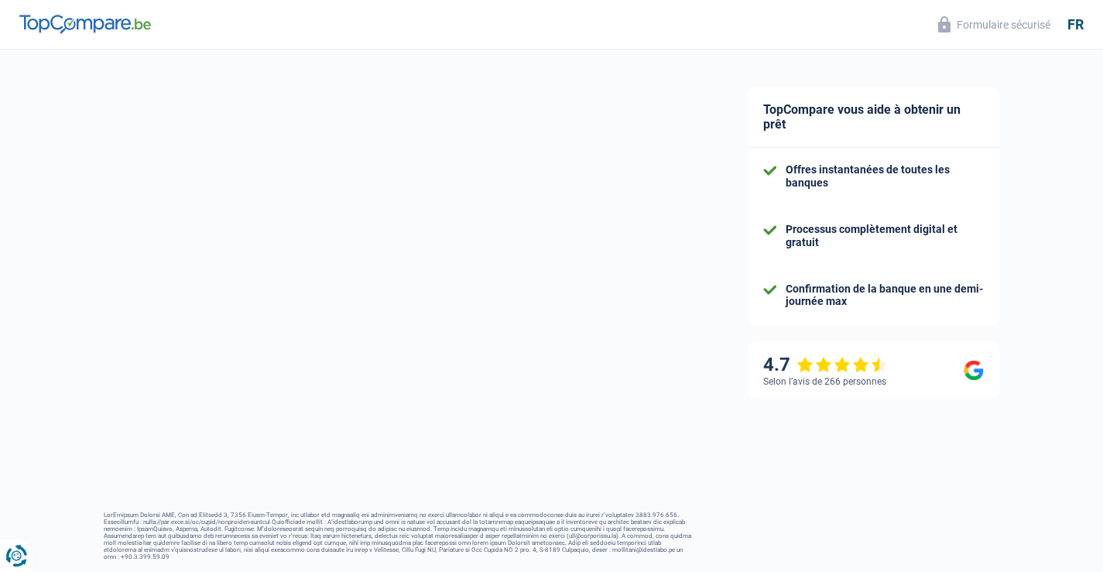
select select "medicalFees"
select select "48"
select select "renovationLoan"
select select "84"
select select "cardOrCredit"
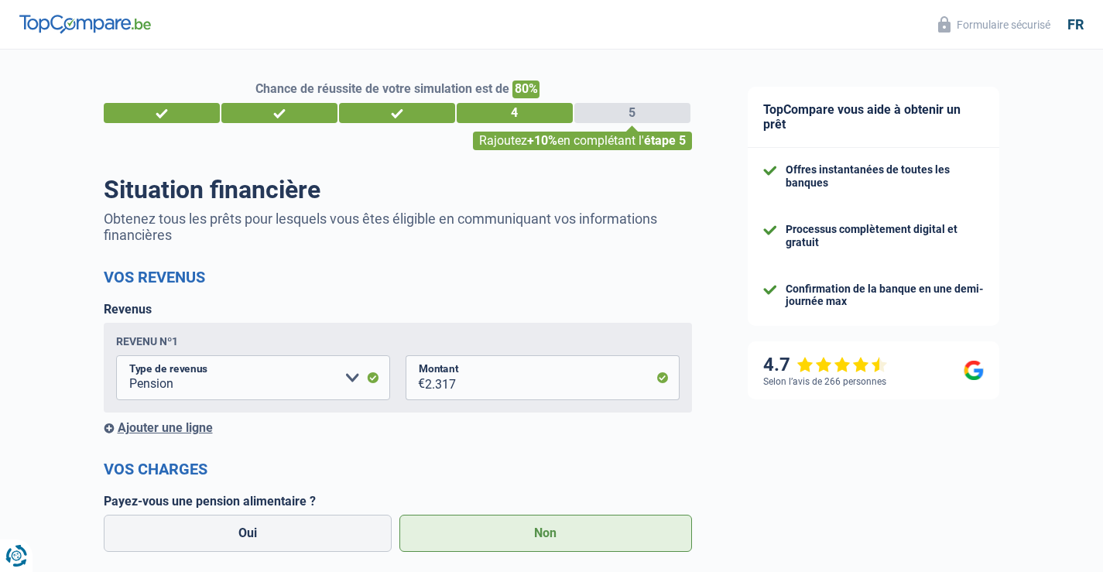
click at [587, 114] on div "5" at bounding box center [632, 113] width 116 height 20
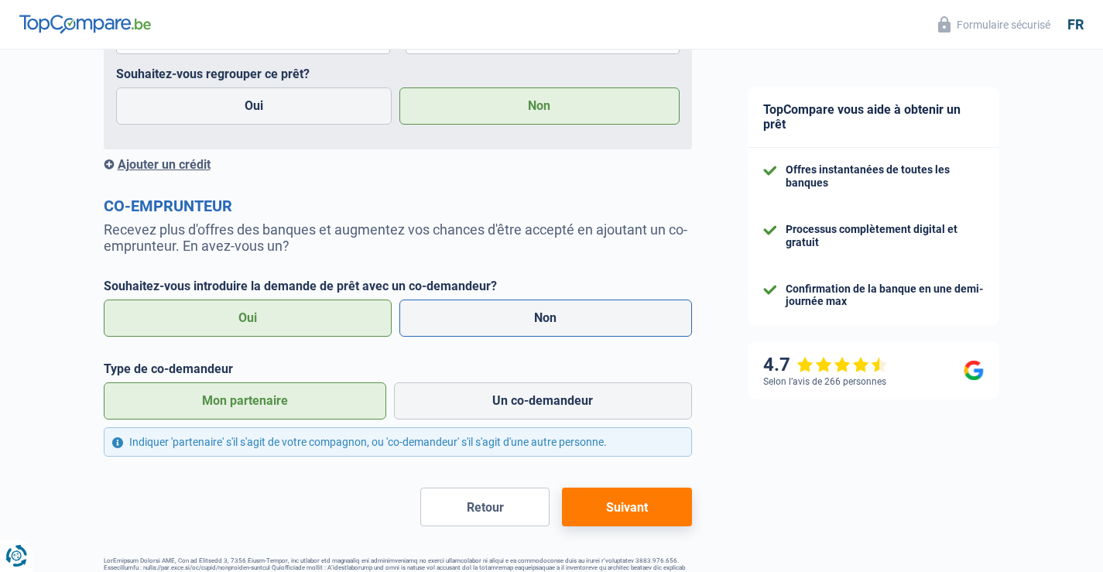
scroll to position [2373, 0]
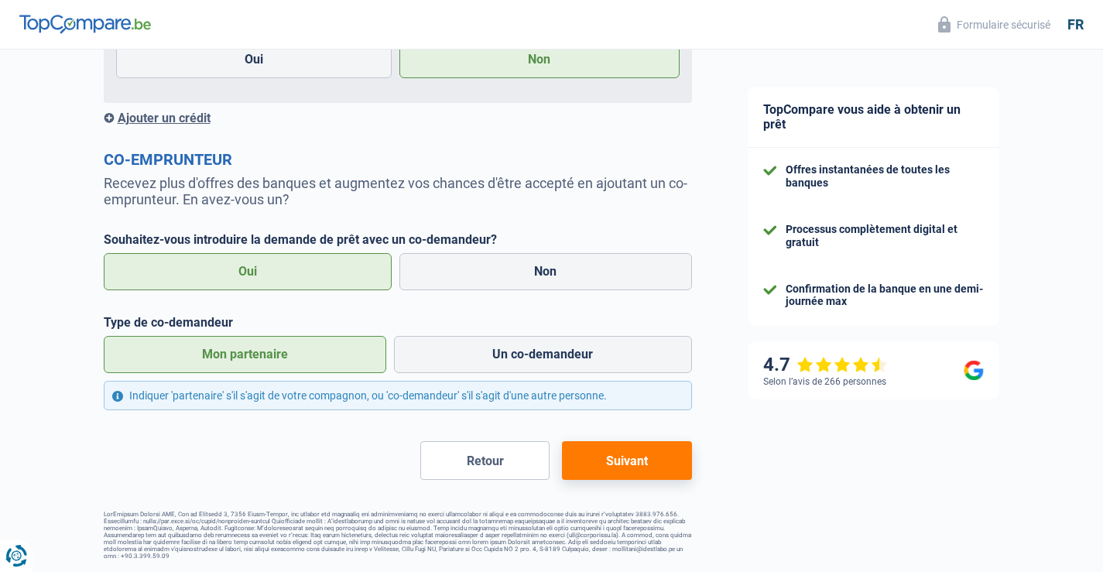
click at [607, 460] on button "Suivant" at bounding box center [626, 460] width 129 height 39
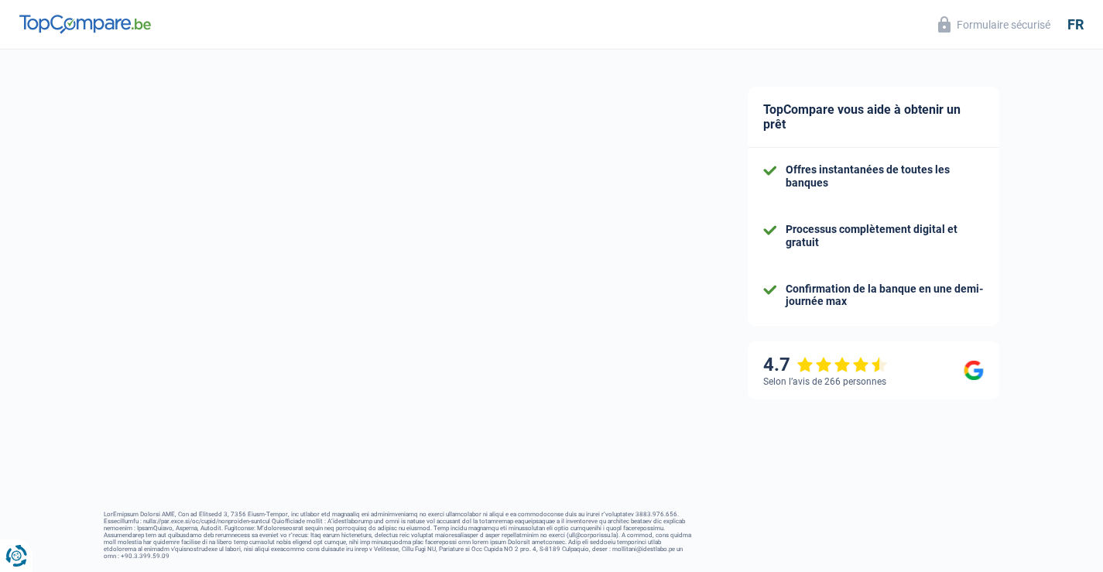
select select "retired"
select select "BE"
select select "pension"
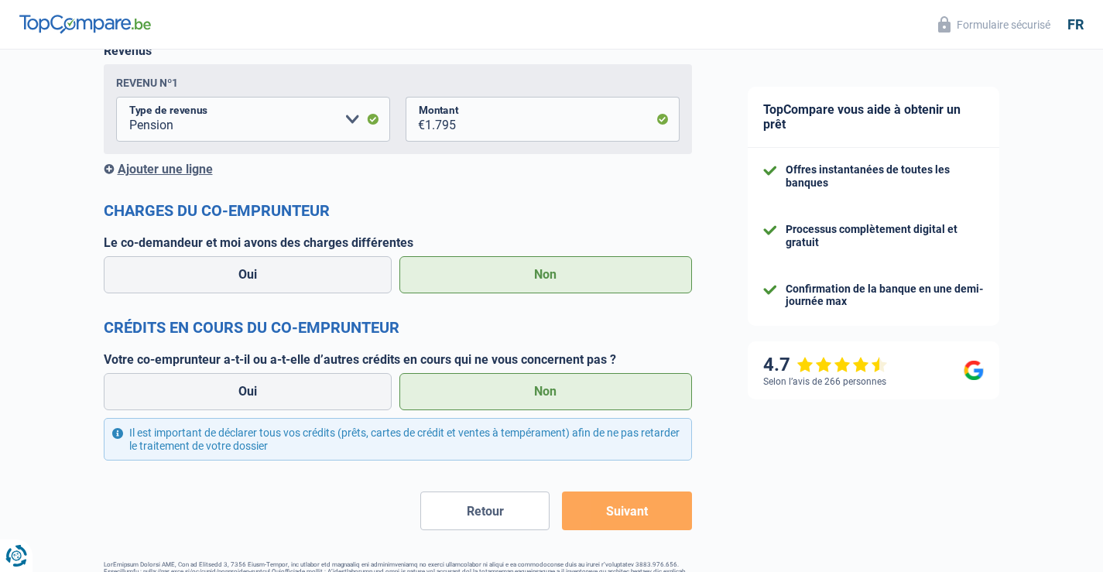
scroll to position [1365, 0]
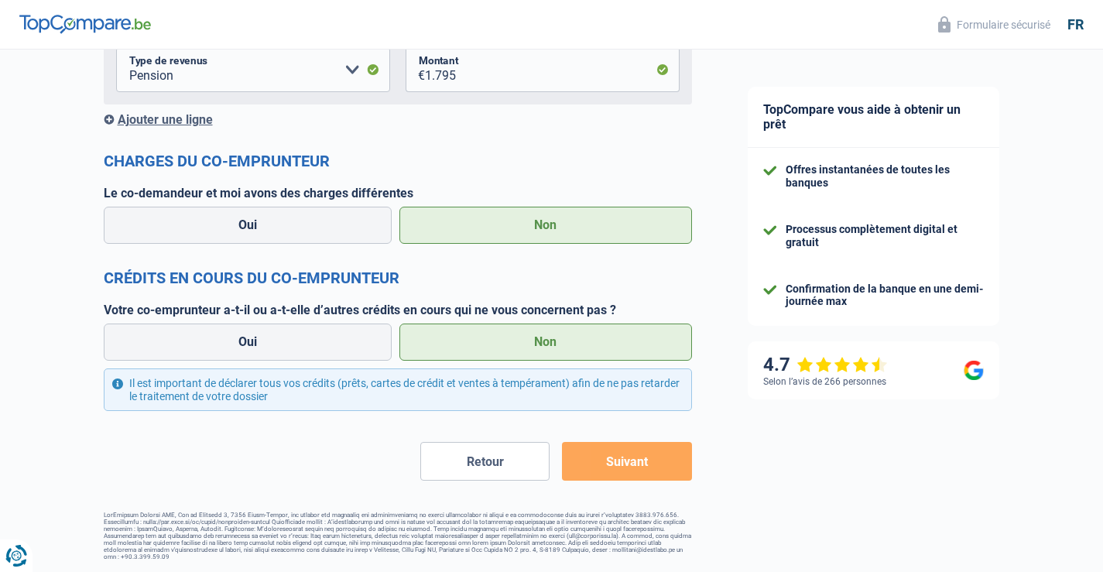
click at [246, 391] on div "Il est important de déclarer tous vos crédits (prêts, cartes de crédit et vente…" at bounding box center [398, 389] width 588 height 43
click at [614, 464] on button "Suivant" at bounding box center [626, 461] width 129 height 39
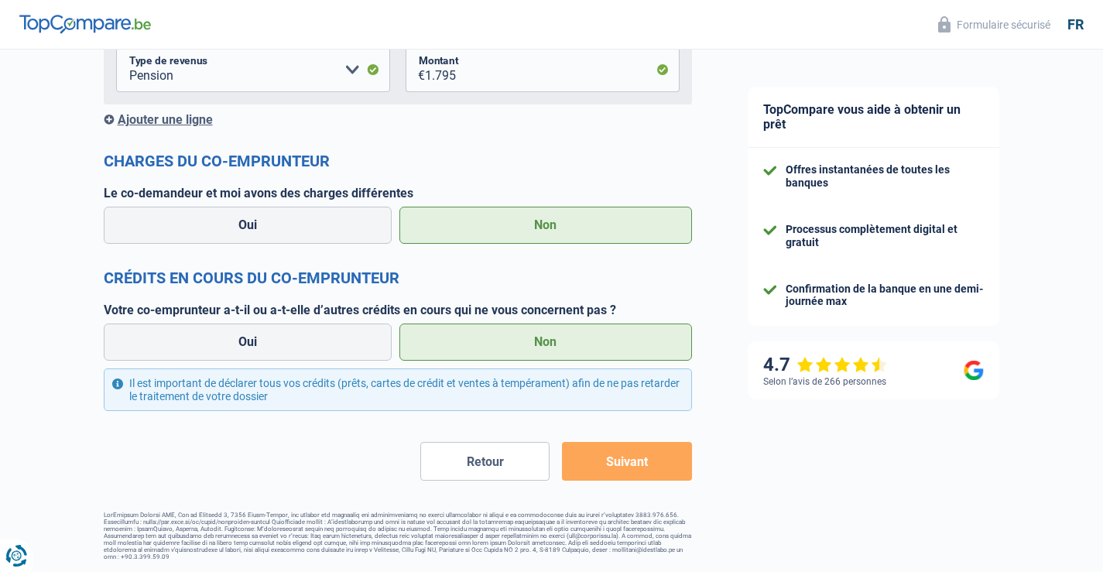
scroll to position [1210, 0]
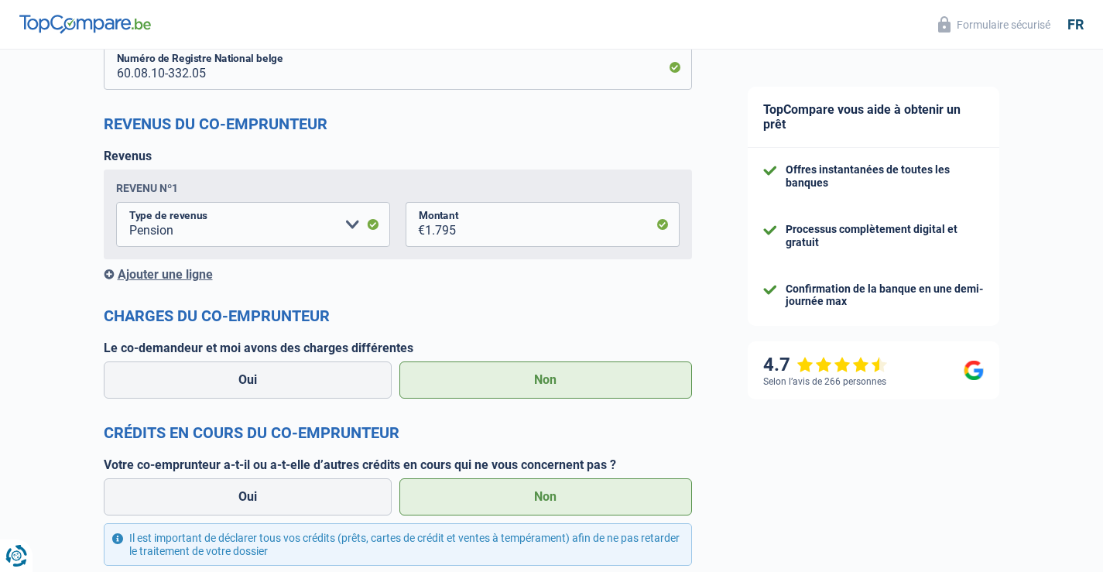
click at [163, 275] on div "Ajouter une ligne" at bounding box center [398, 274] width 588 height 15
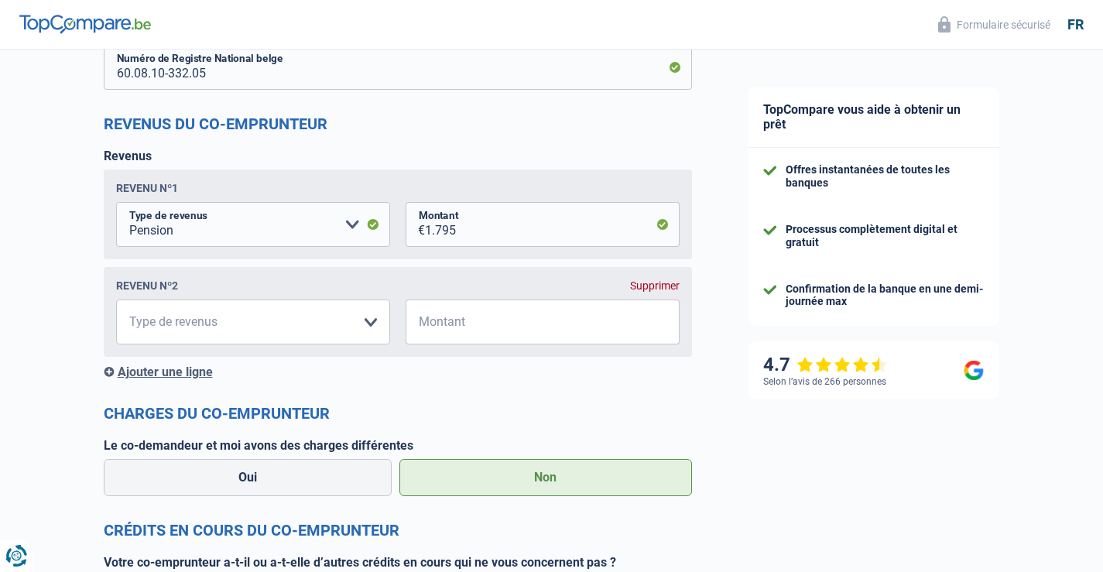
click at [653, 289] on div "Supprimer" at bounding box center [655, 285] width 50 height 12
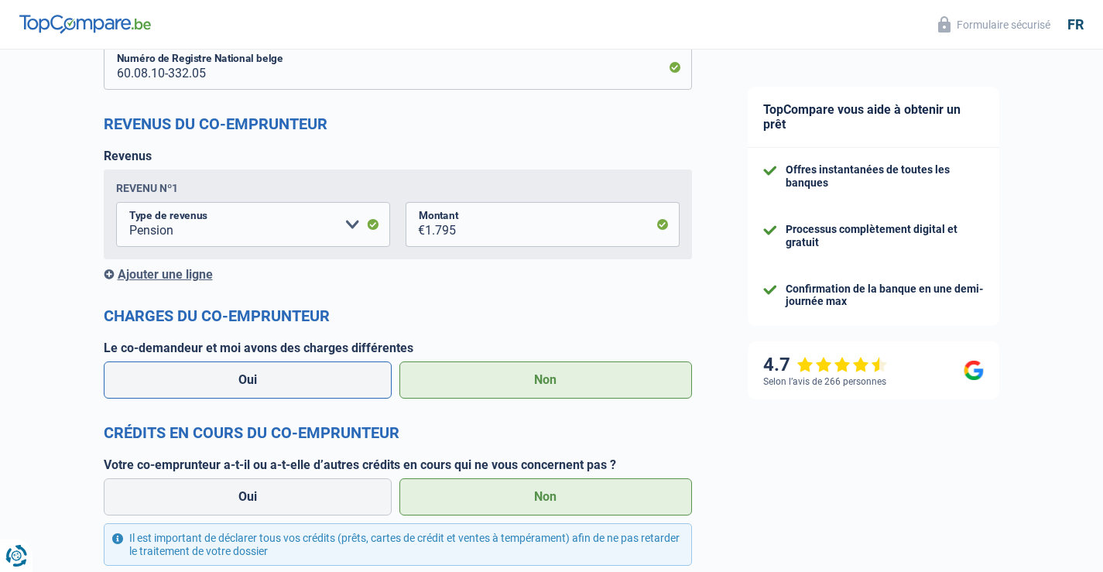
click at [250, 385] on label "Oui" at bounding box center [248, 379] width 289 height 37
click at [250, 385] on input "Oui" at bounding box center [248, 379] width 289 height 37
radio input "true"
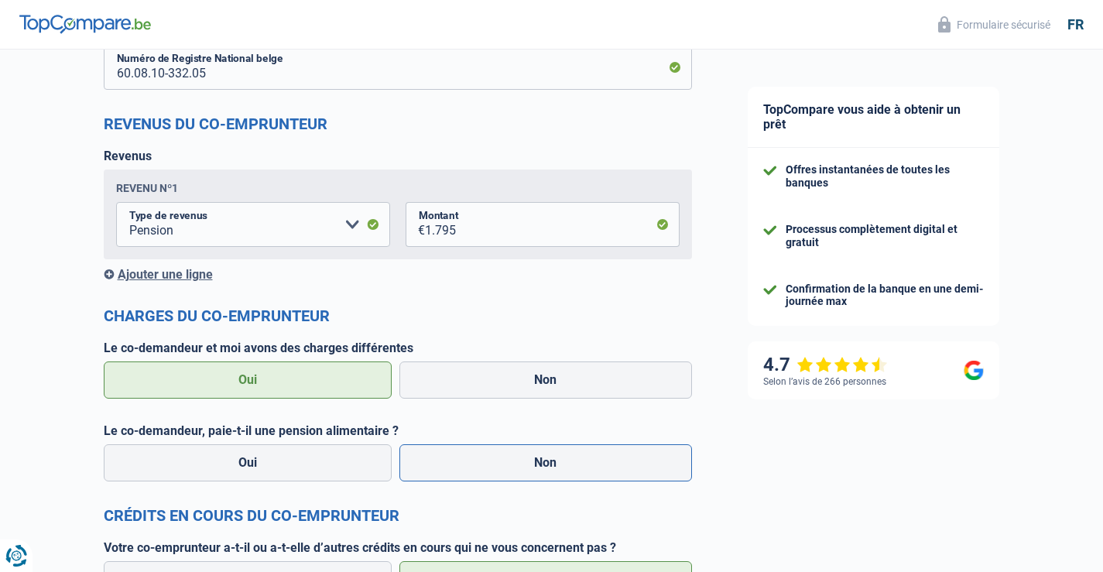
click at [538, 460] on label "Non" at bounding box center [545, 462] width 293 height 37
click at [538, 460] on input "Non" at bounding box center [545, 462] width 293 height 37
radio input "true"
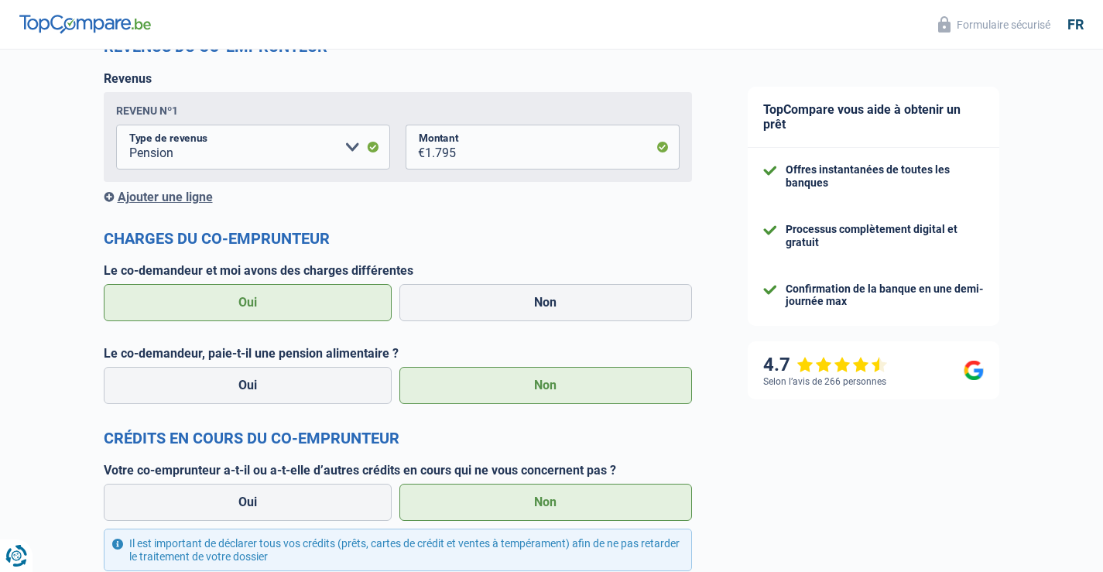
scroll to position [1365, 0]
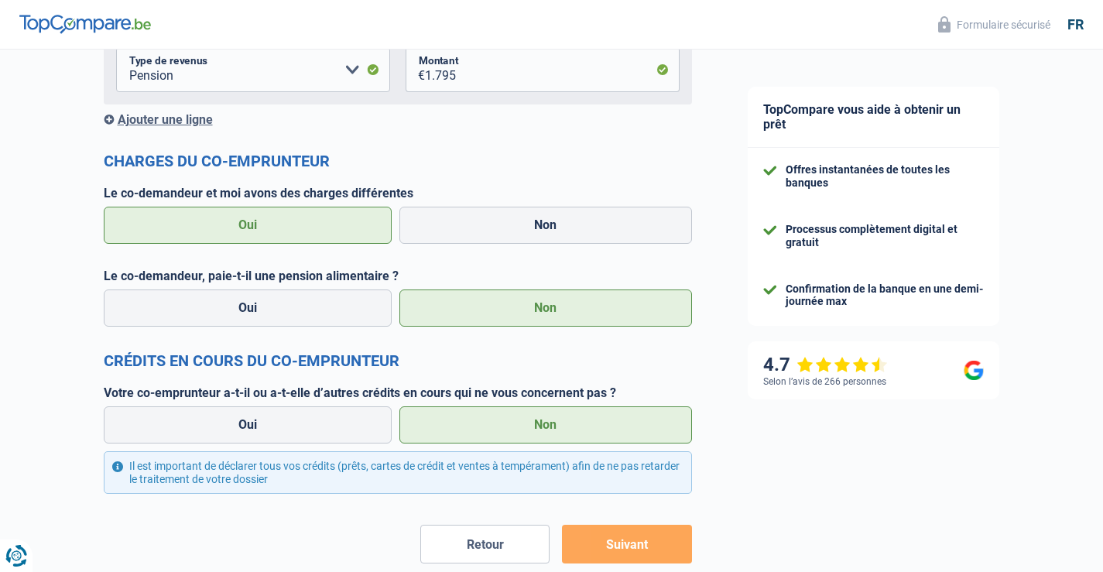
click at [534, 424] on label "Non" at bounding box center [545, 424] width 293 height 37
click at [534, 424] on input "Non" at bounding box center [545, 424] width 293 height 37
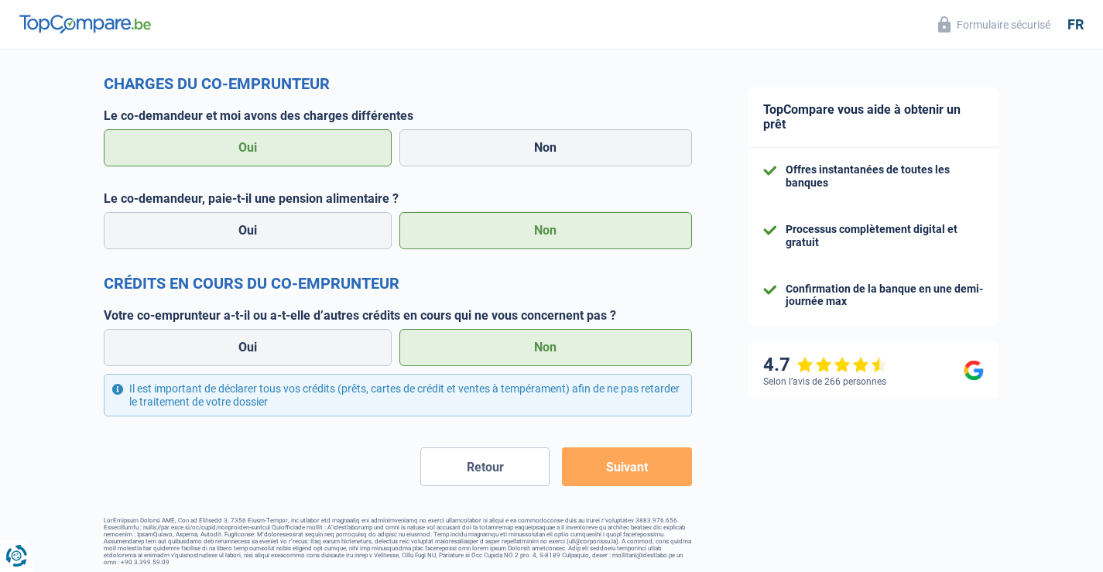
scroll to position [1448, 0]
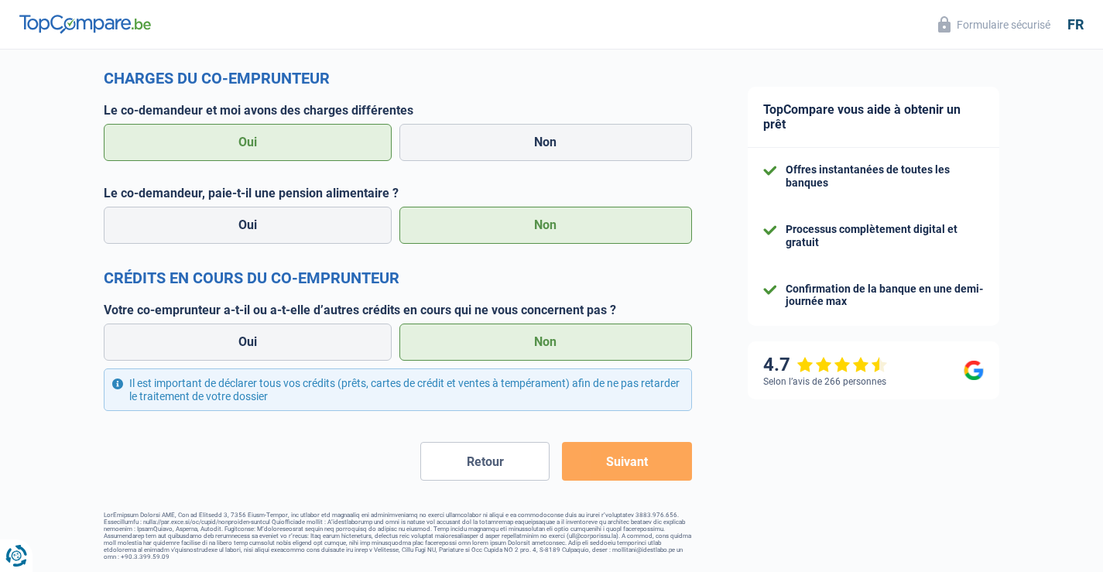
click at [610, 462] on button "Suivant" at bounding box center [626, 461] width 129 height 39
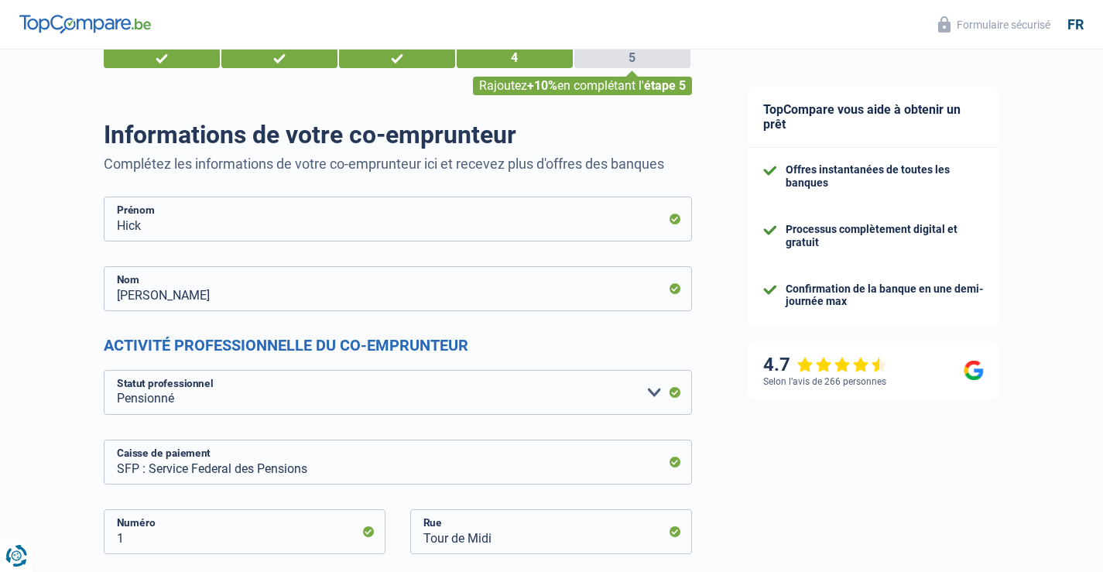
scroll to position [0, 0]
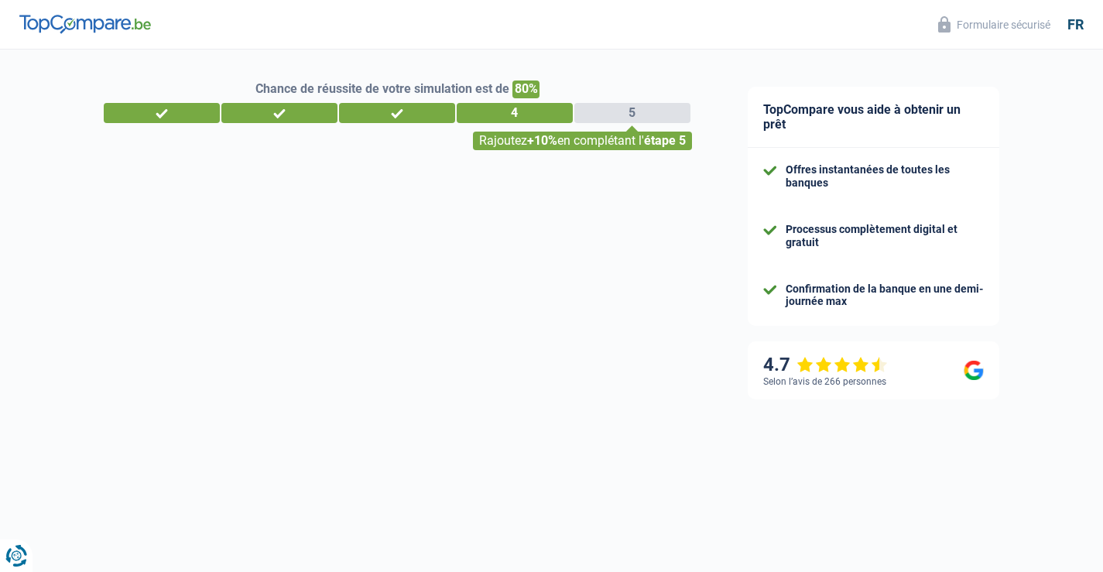
select select "pension"
select select "personalLoan"
select select "homeFurnishingOrRelocation"
select select "48"
select select "personalLoan"
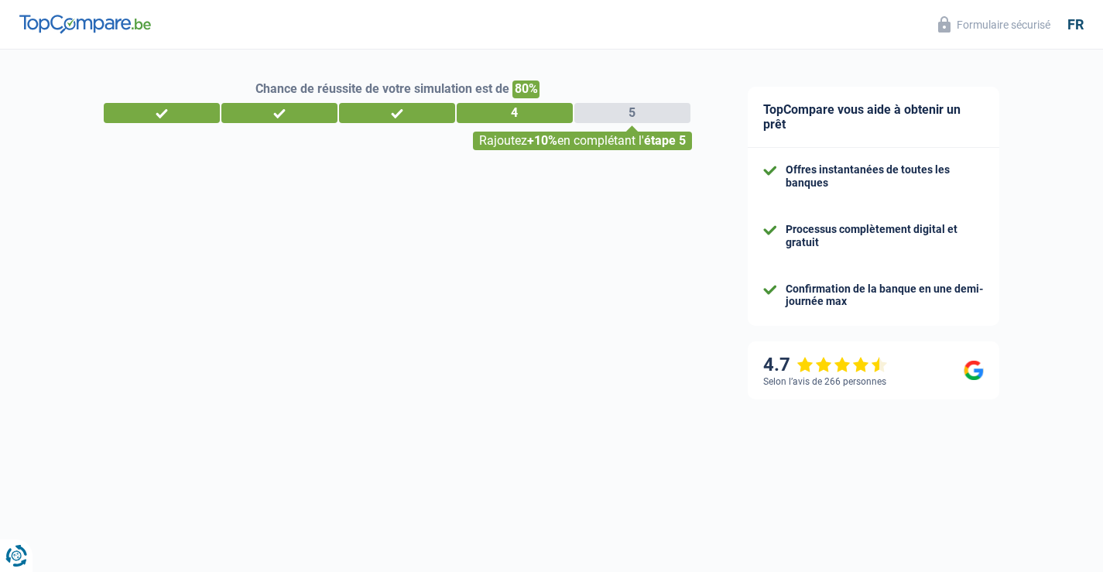
select select "medicalFees"
select select "48"
select select "renovationLoan"
select select "84"
select select "cardOrCredit"
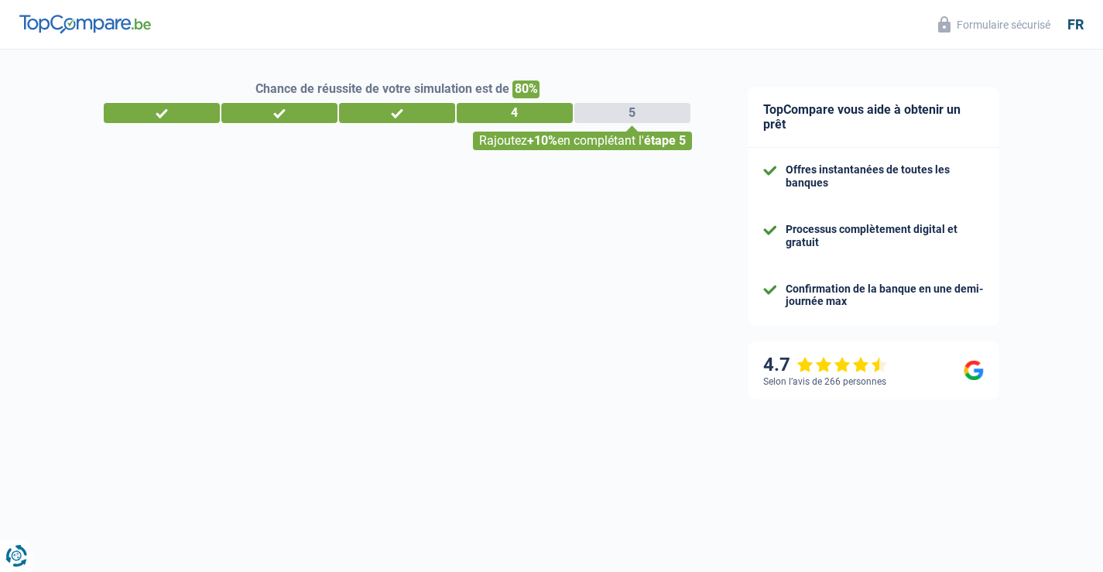
select select "pension"
select select "personalLoan"
select select "homeFurnishingOrRelocation"
select select "48"
select select "personalLoan"
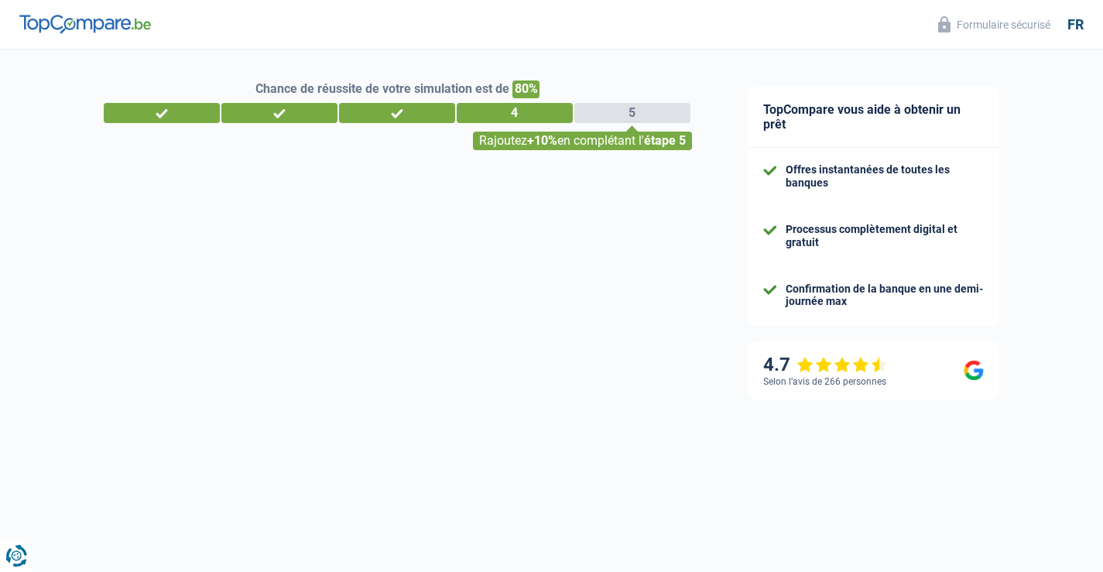
select select "medicalFees"
select select "48"
select select "renovationLoan"
select select "84"
select select "cardOrCredit"
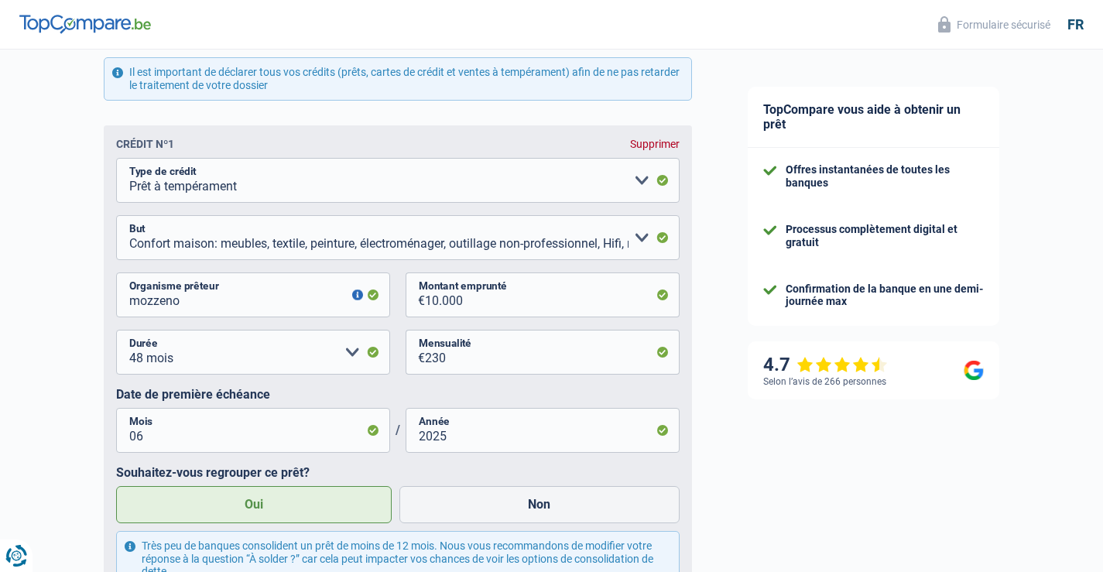
scroll to position [696, 0]
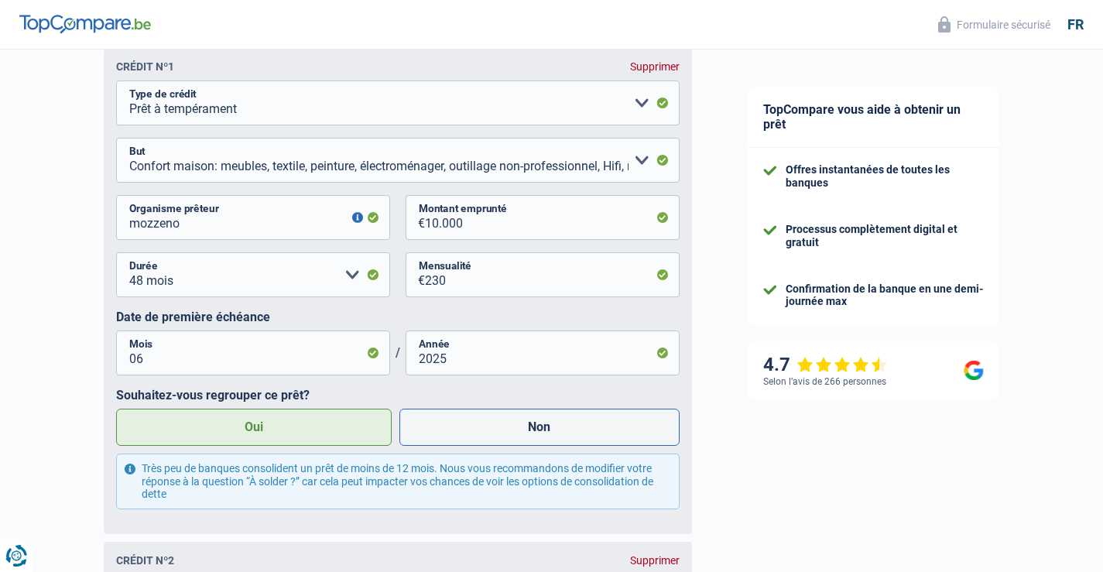
click at [529, 431] on label "Non" at bounding box center [539, 427] width 280 height 37
click at [529, 431] on input "Non" at bounding box center [539, 427] width 280 height 37
radio input "true"
radio input "false"
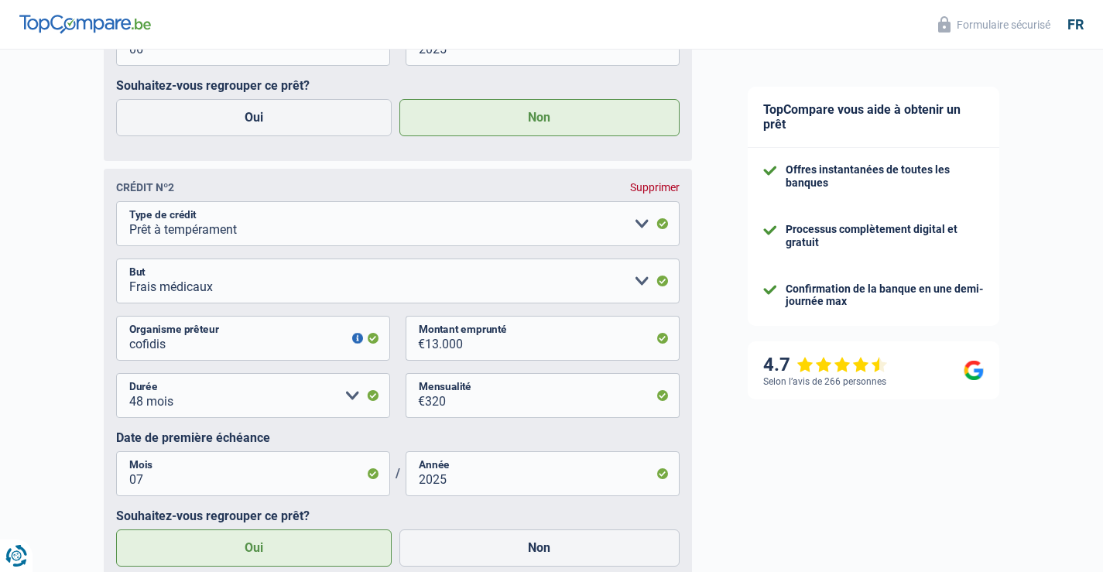
scroll to position [1083, 0]
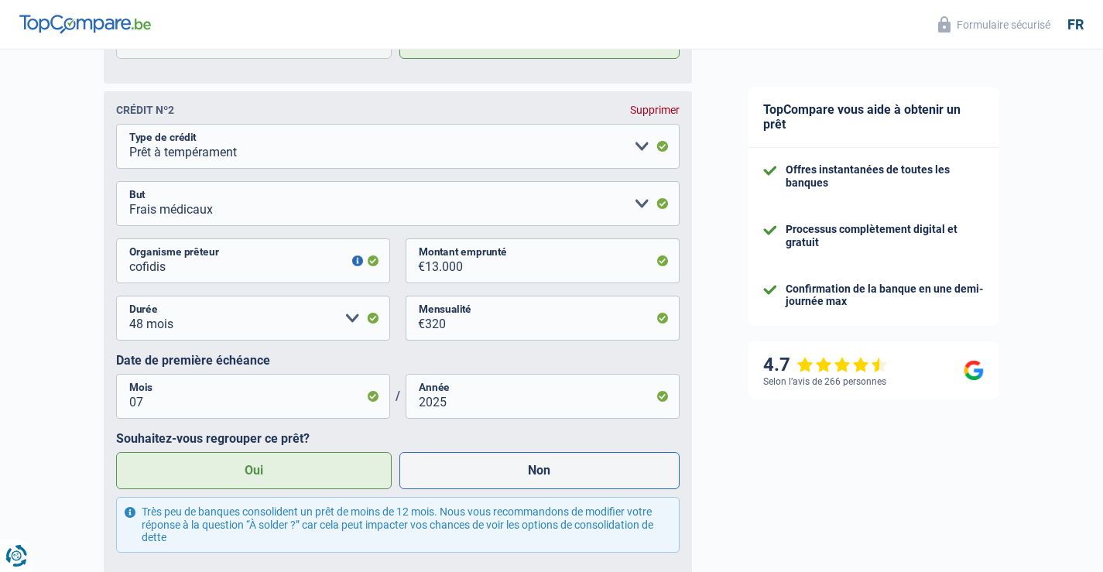
click at [548, 474] on label "Non" at bounding box center [539, 470] width 280 height 37
click at [548, 474] on input "Non" at bounding box center [539, 470] width 280 height 37
radio input "true"
radio input "false"
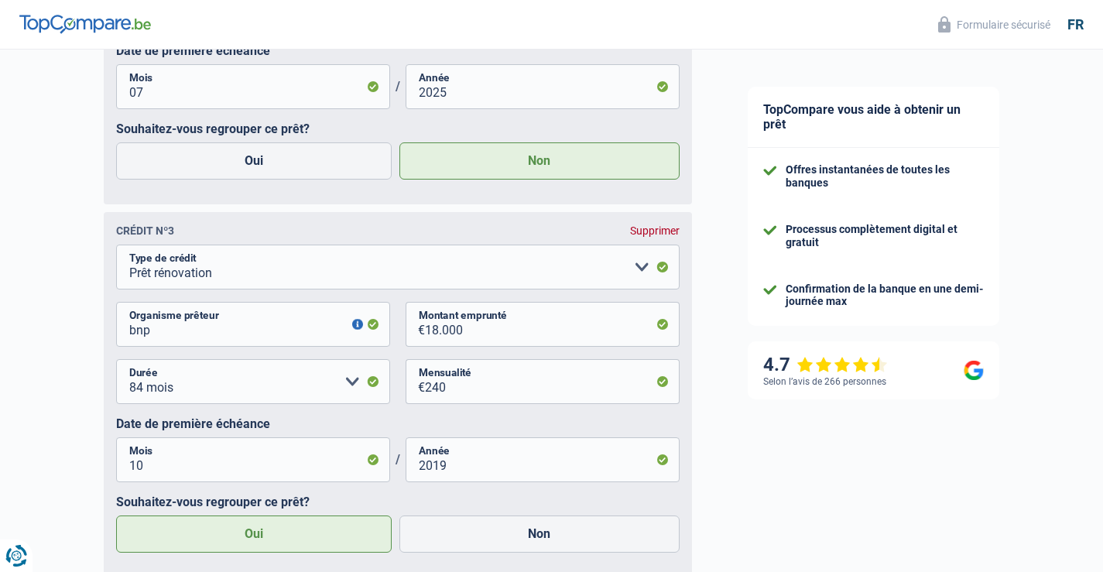
scroll to position [1470, 0]
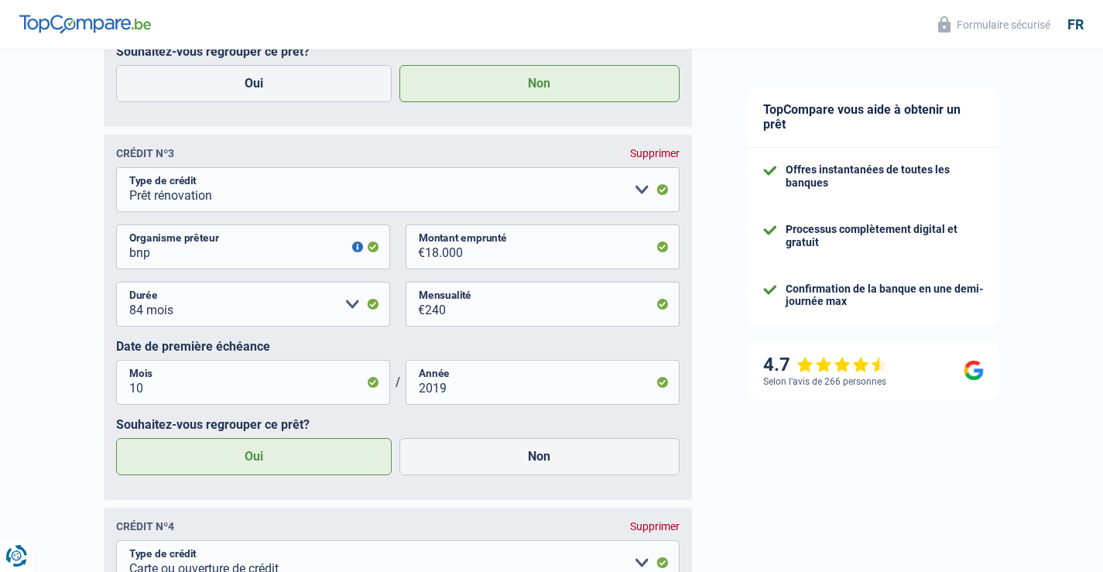
click at [271, 458] on label "Oui" at bounding box center [254, 456] width 276 height 37
click at [271, 458] on input "Oui" at bounding box center [254, 456] width 276 height 37
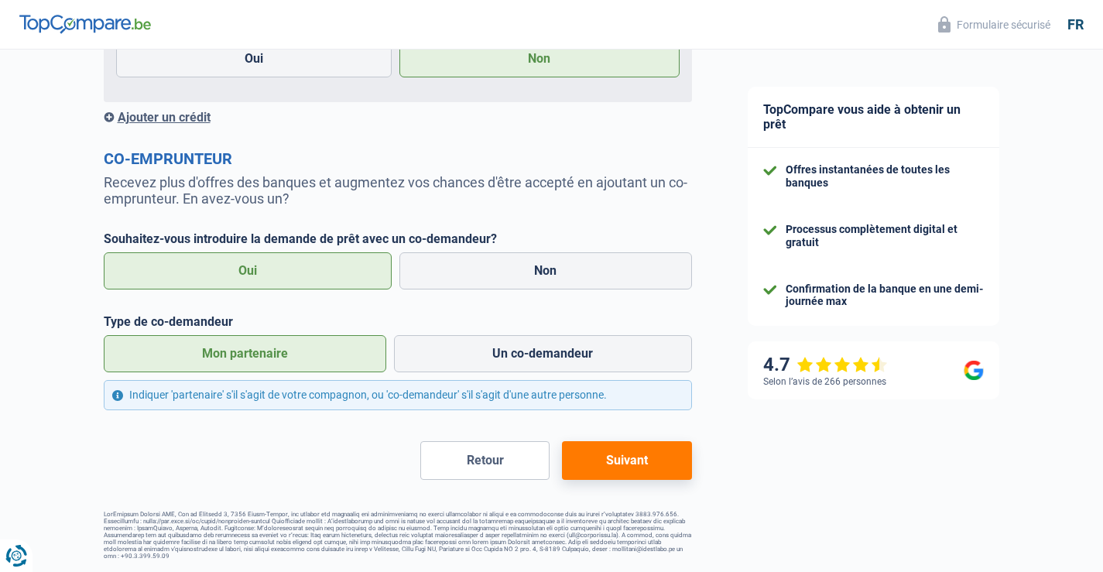
scroll to position [2246, 0]
click at [608, 463] on button "Suivant" at bounding box center [626, 460] width 129 height 39
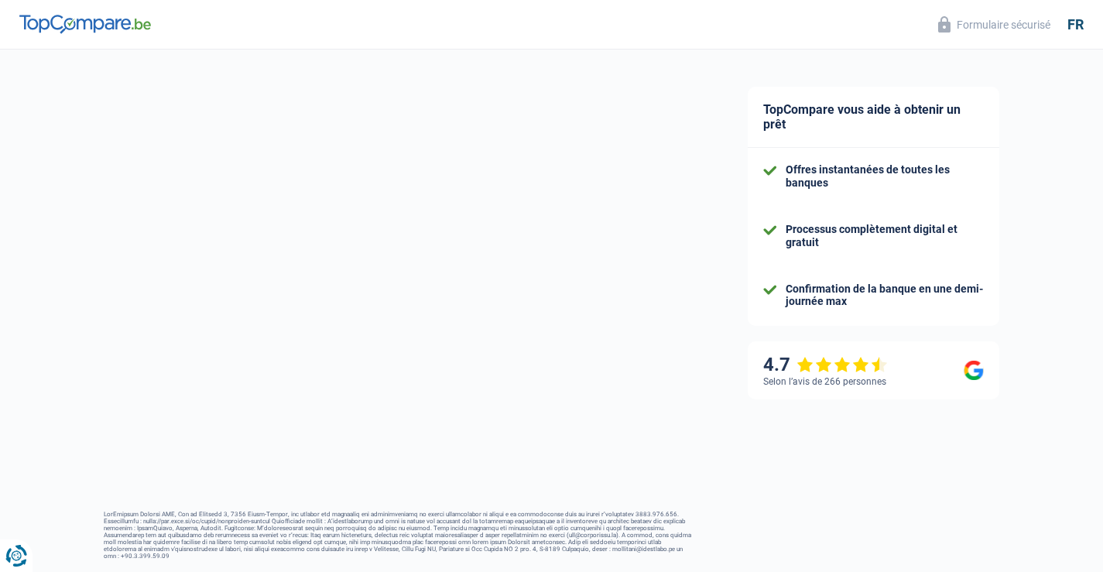
select select "retired"
select select "BE"
select select "pension"
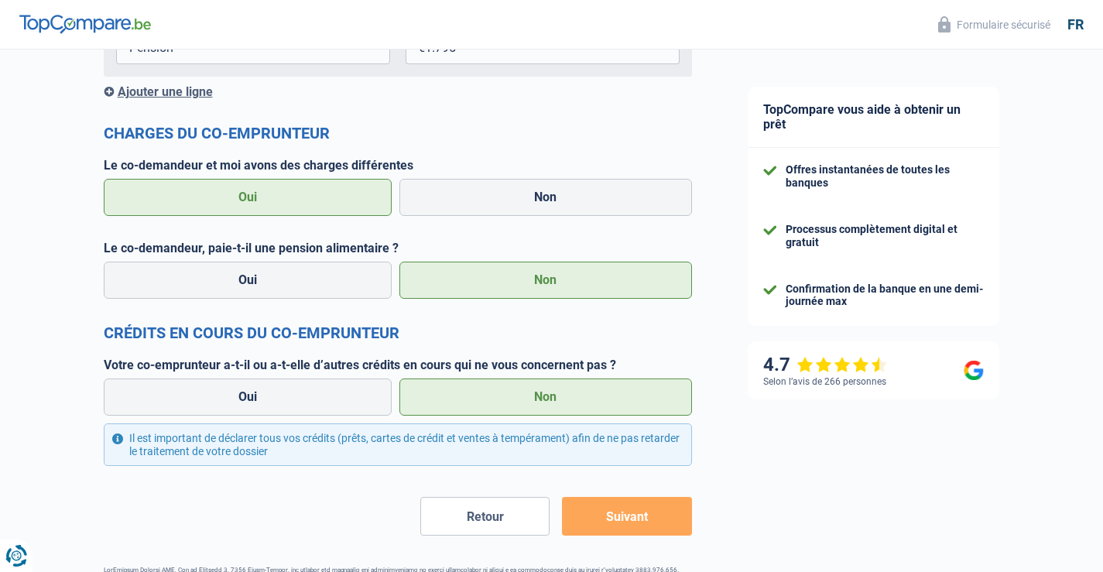
scroll to position [1448, 0]
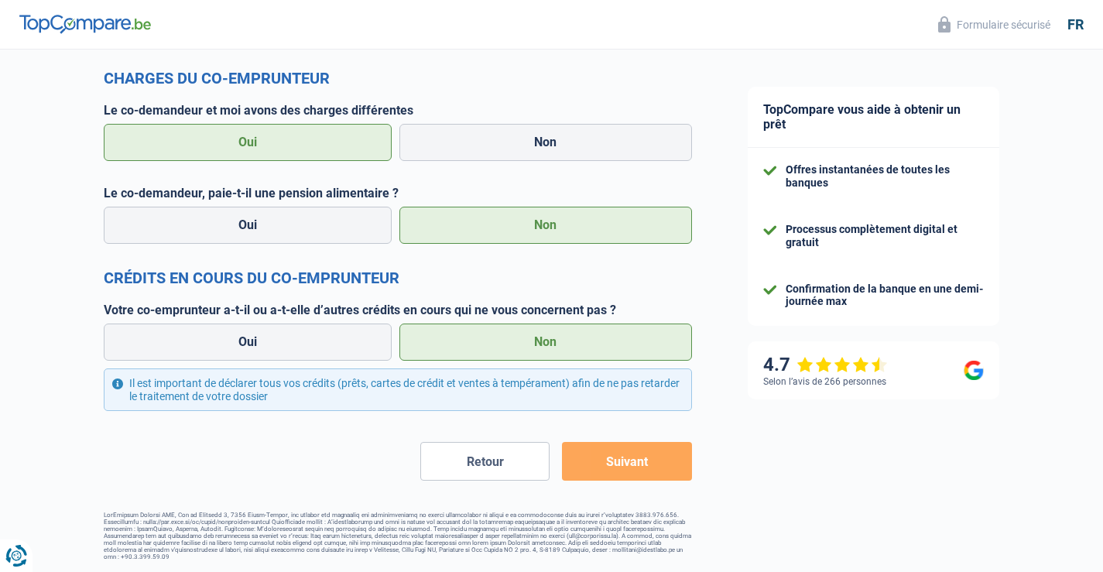
click at [627, 467] on button "Suivant" at bounding box center [626, 461] width 129 height 39
click at [623, 461] on button "Suivant" at bounding box center [626, 461] width 129 height 39
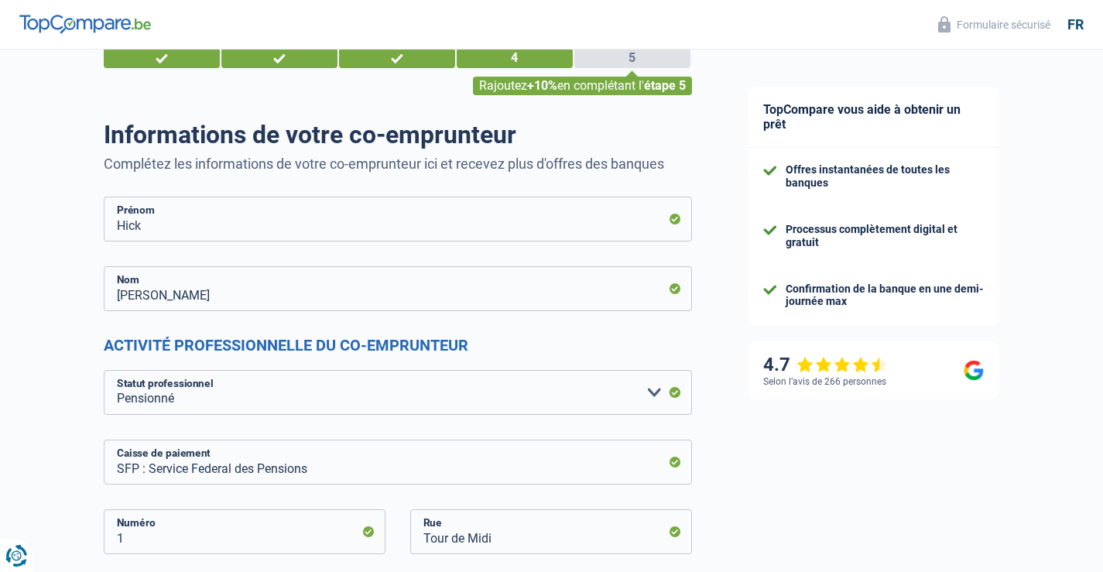
scroll to position [0, 0]
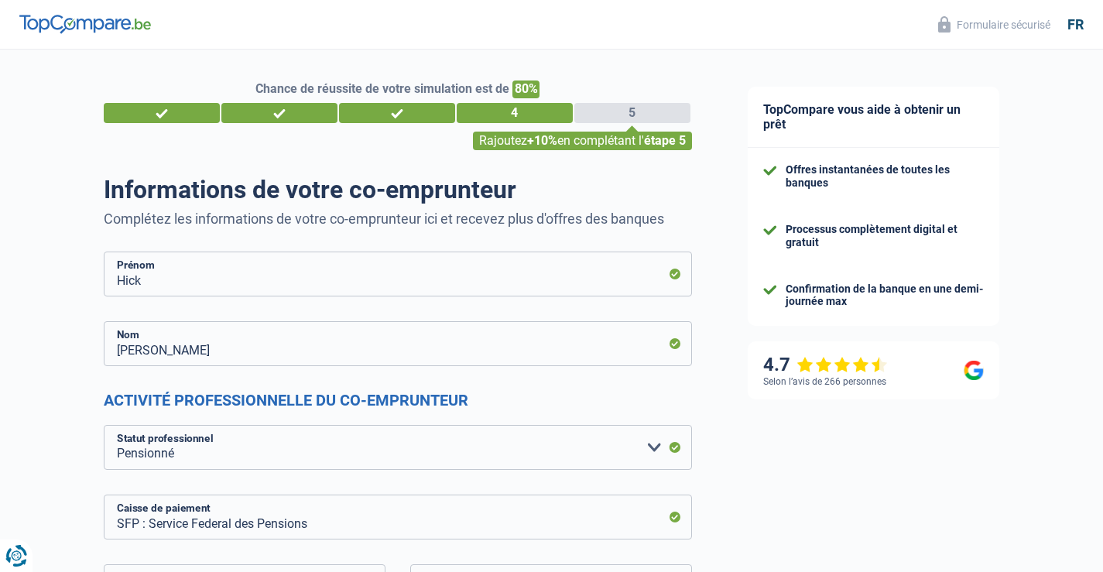
click at [600, 144] on div "Rajoutez +10% en complétant l' étape 5" at bounding box center [582, 141] width 219 height 19
click at [611, 119] on div "5" at bounding box center [632, 113] width 116 height 20
click at [611, 111] on div "5" at bounding box center [632, 113] width 116 height 20
click at [610, 111] on div "5" at bounding box center [632, 113] width 116 height 20
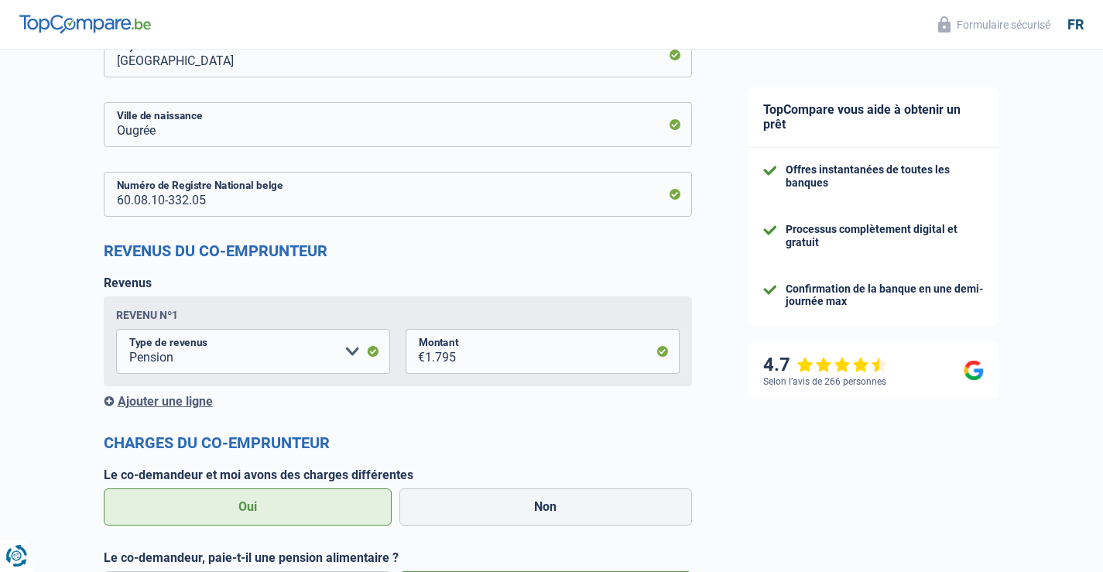
scroll to position [1161, 0]
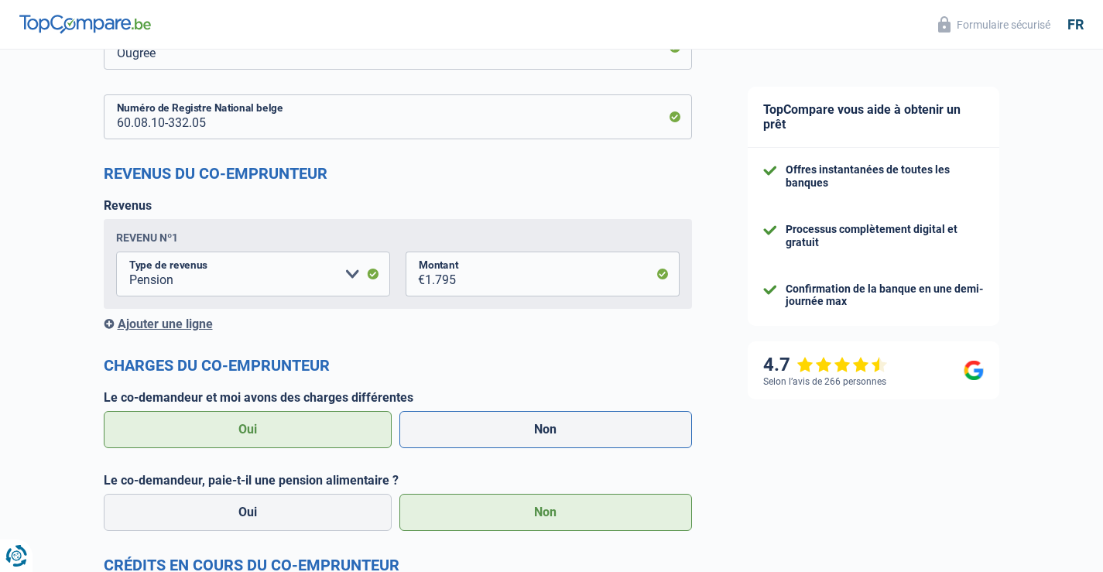
click at [546, 426] on label "Non" at bounding box center [545, 429] width 293 height 37
click at [519, 429] on label "Non" at bounding box center [545, 429] width 293 height 37
click at [519, 429] on input "Non" at bounding box center [545, 429] width 293 height 37
radio input "true"
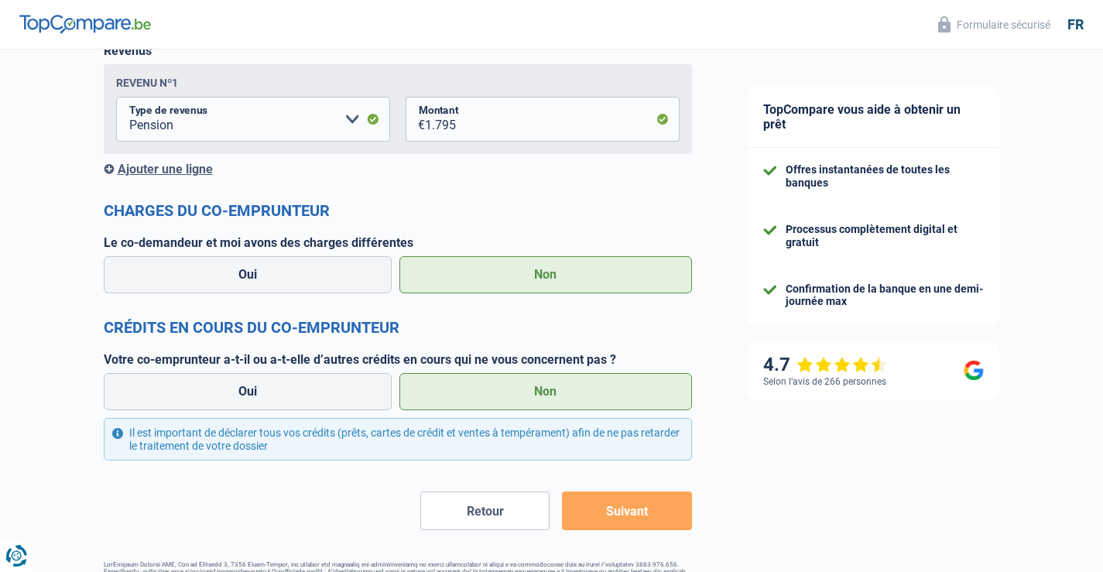
scroll to position [1365, 0]
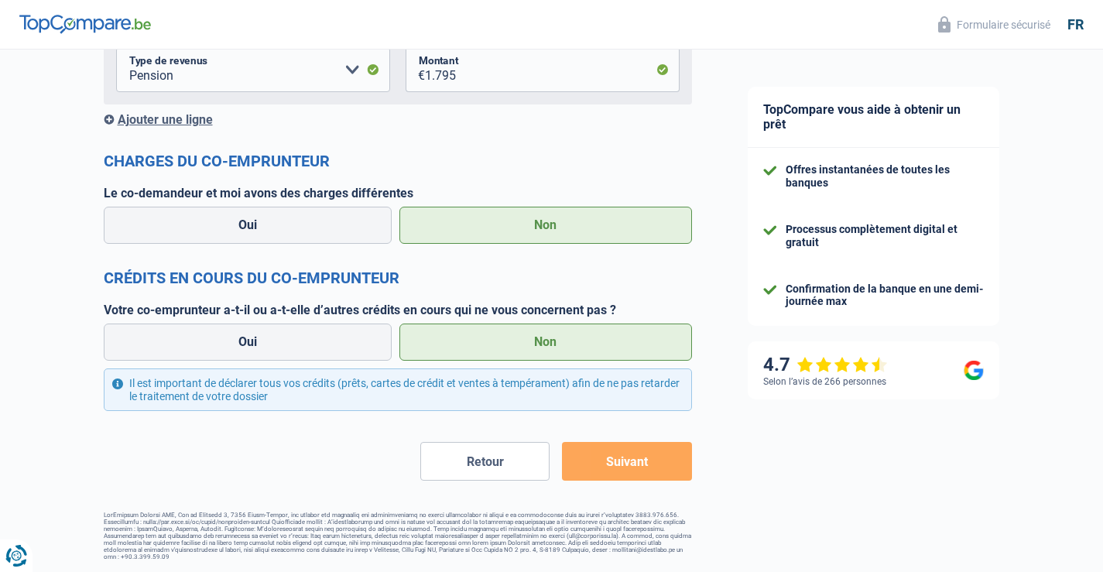
click at [635, 466] on button "Suivant" at bounding box center [626, 461] width 129 height 39
